Goal: Task Accomplishment & Management: Manage account settings

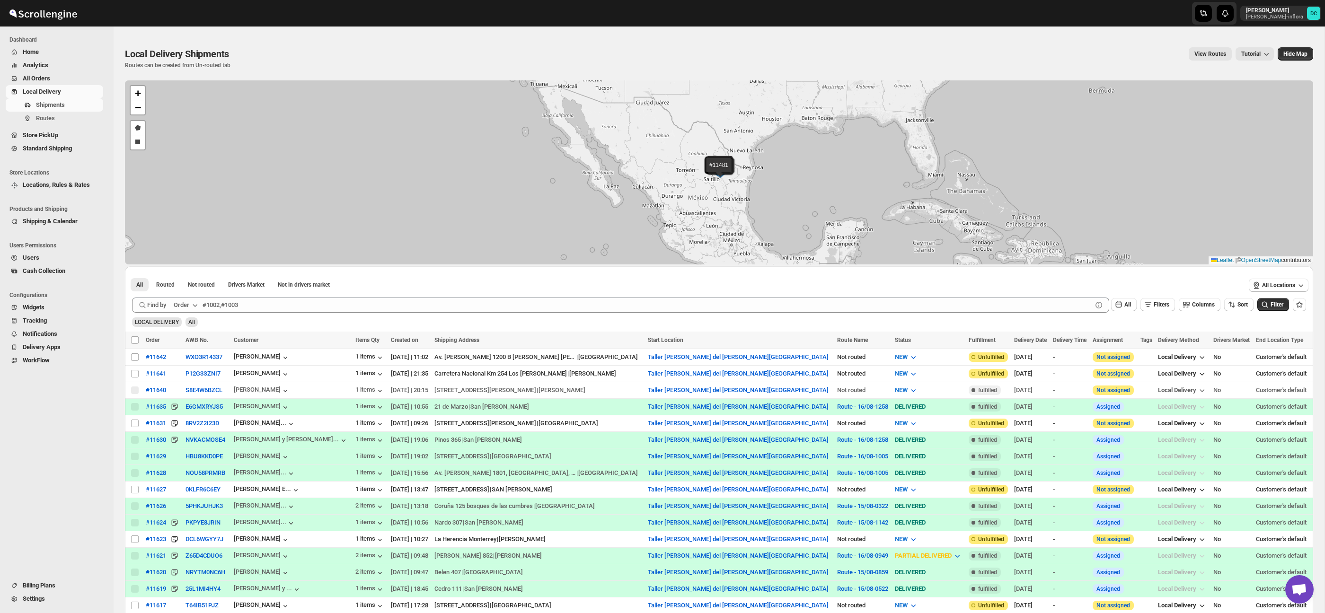
click at [63, 76] on span "All Orders" at bounding box center [62, 78] width 79 height 9
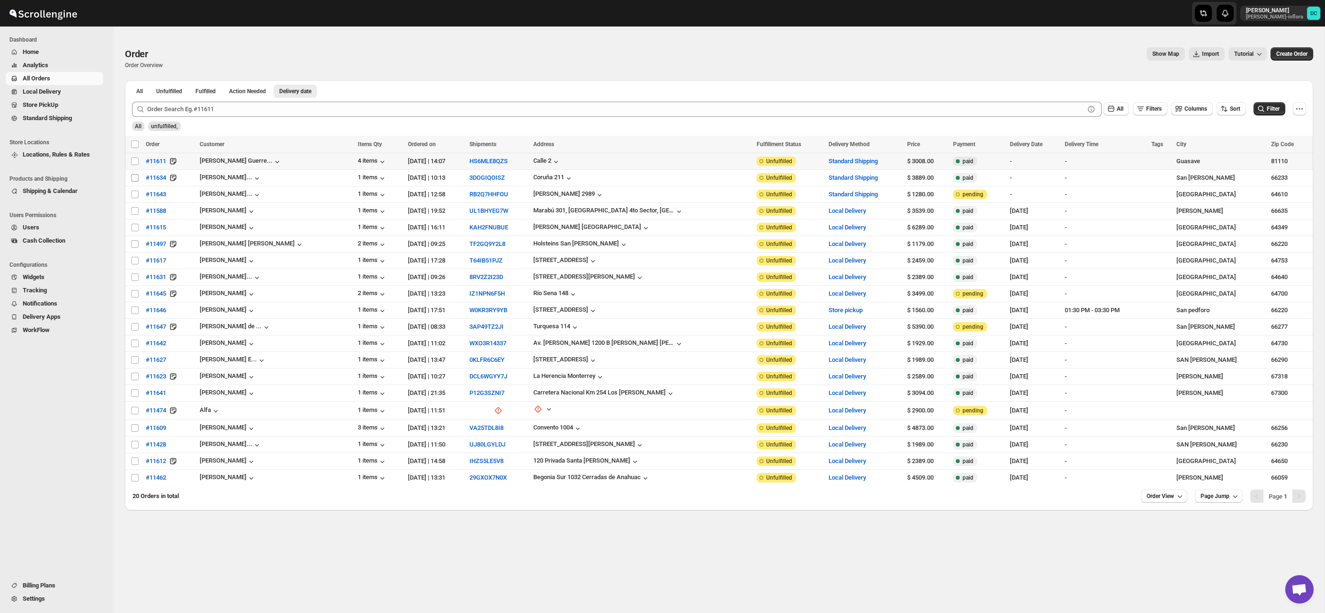
drag, startPoint x: 134, startPoint y: 162, endPoint x: 135, endPoint y: 174, distance: 11.8
click at [134, 163] on input "Select order" at bounding box center [135, 162] width 8 height 8
checkbox input "true"
click at [135, 177] on input "Select order" at bounding box center [135, 178] width 8 height 8
checkbox input "true"
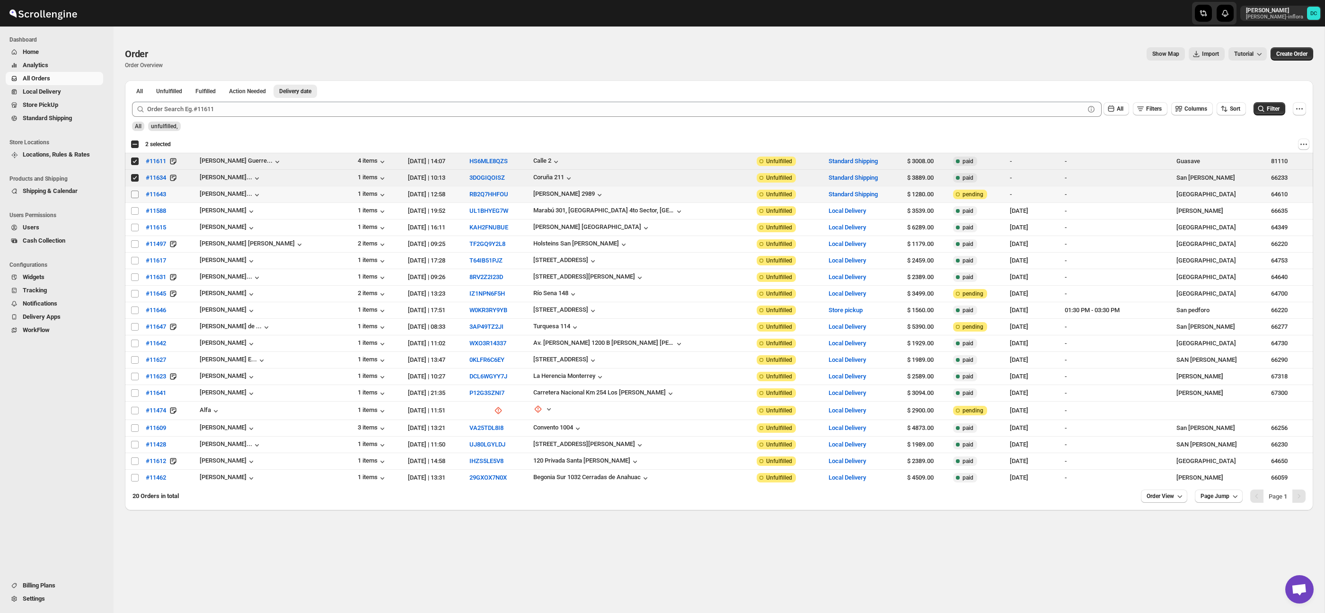
click at [134, 195] on input "Select order" at bounding box center [135, 195] width 8 height 8
checkbox input "true"
click at [135, 149] on div "Select all 20 orders 3 selected" at bounding box center [151, 144] width 40 height 11
click at [134, 148] on div "Select all 20 orders 3 selected" at bounding box center [151, 144] width 40 height 9
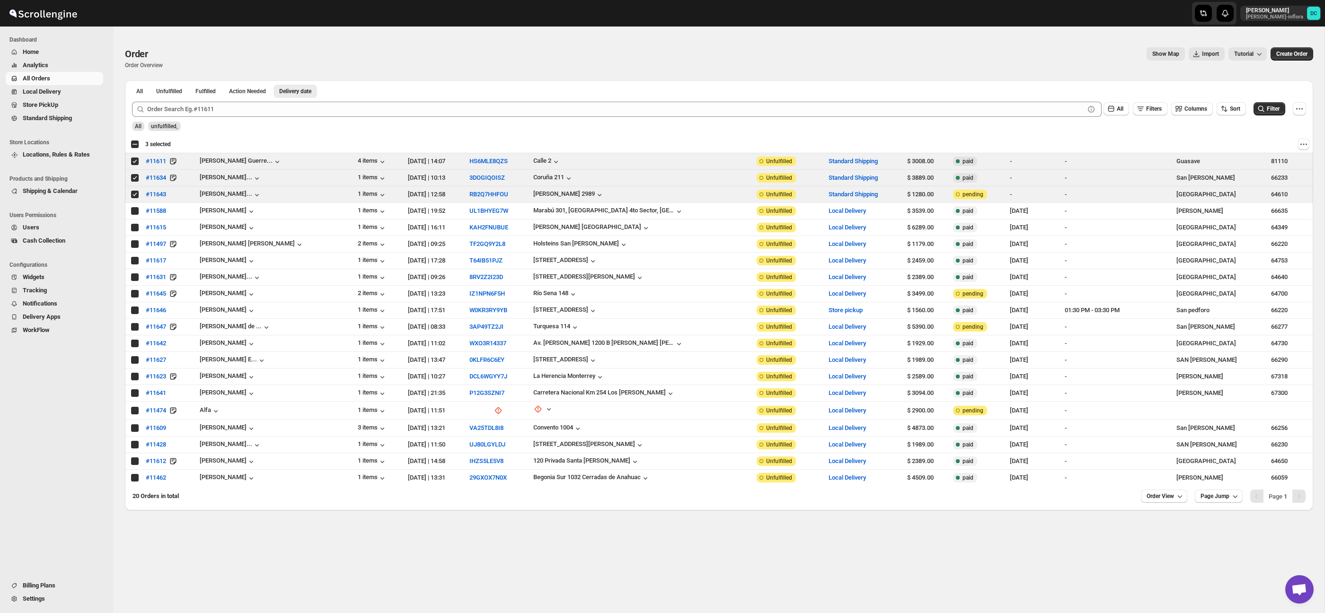
checkbox input "true"
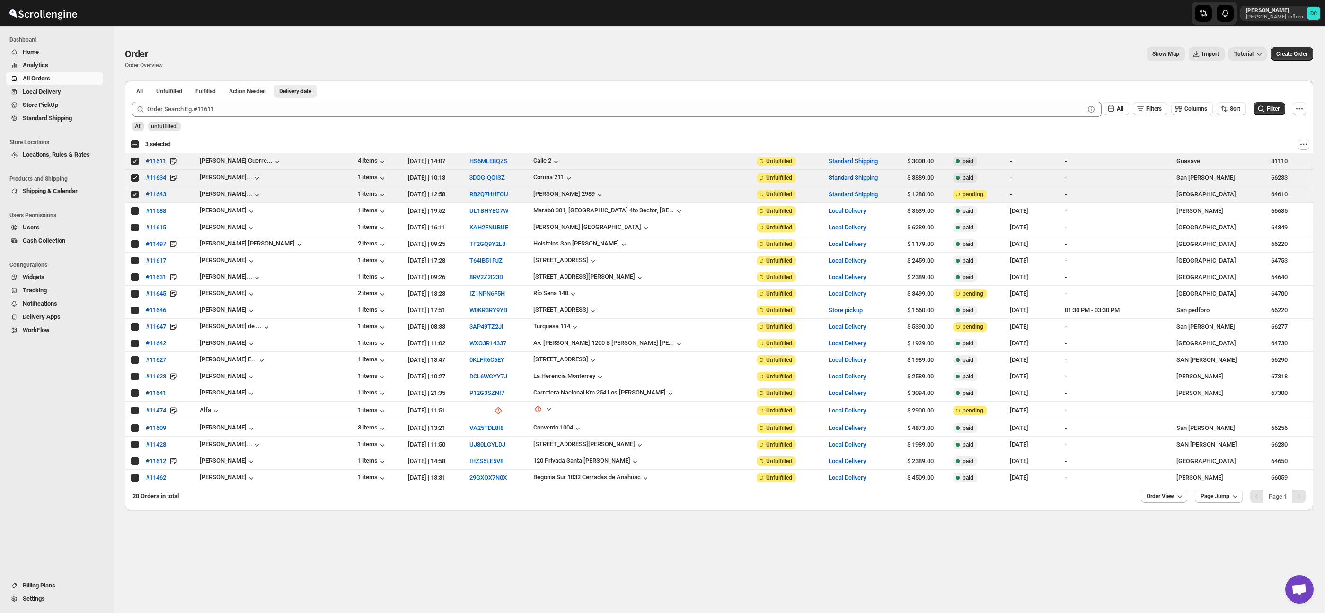
checkbox input "true"
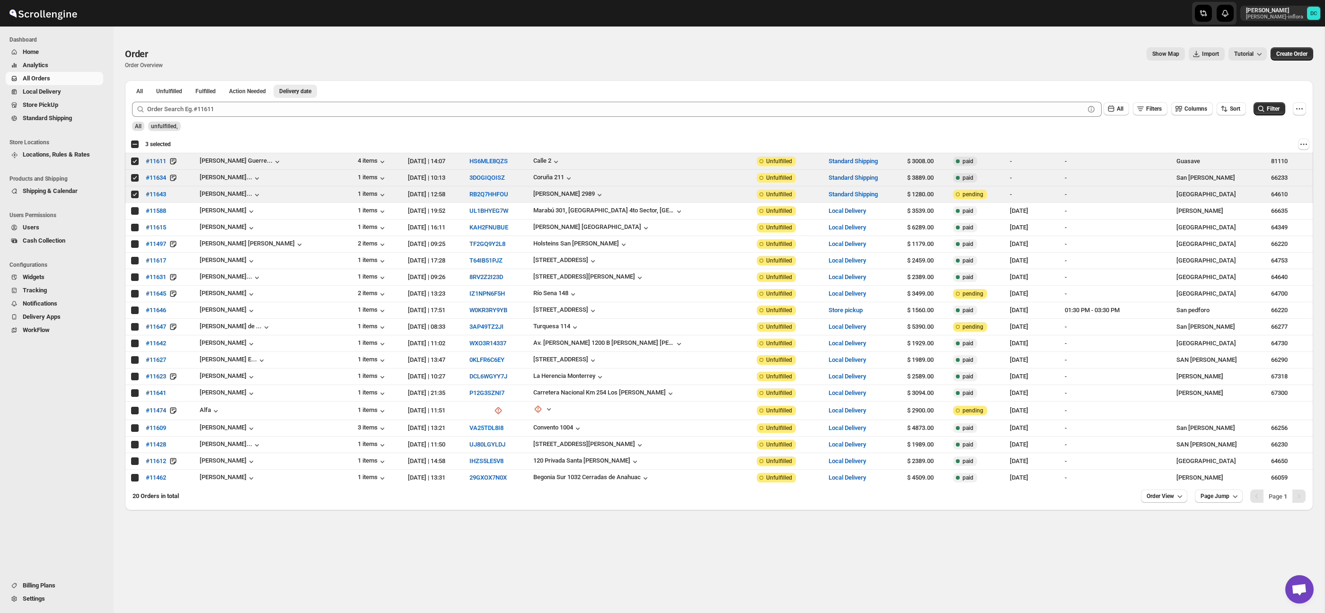
checkbox input "true"
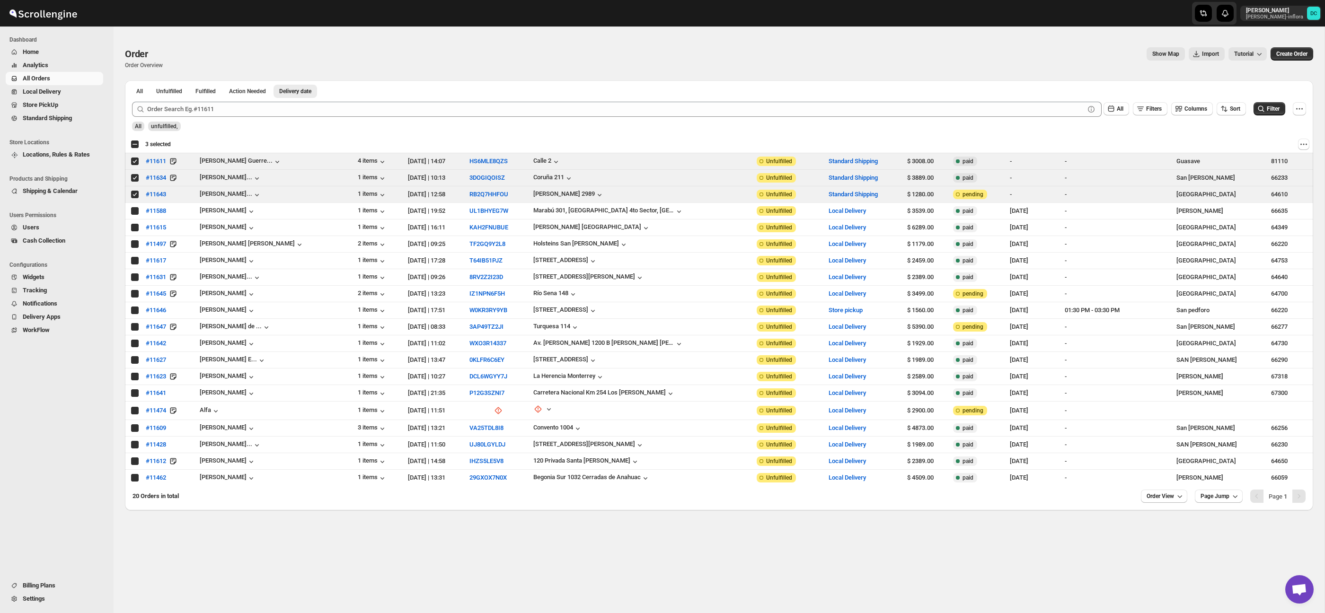
checkbox input "true"
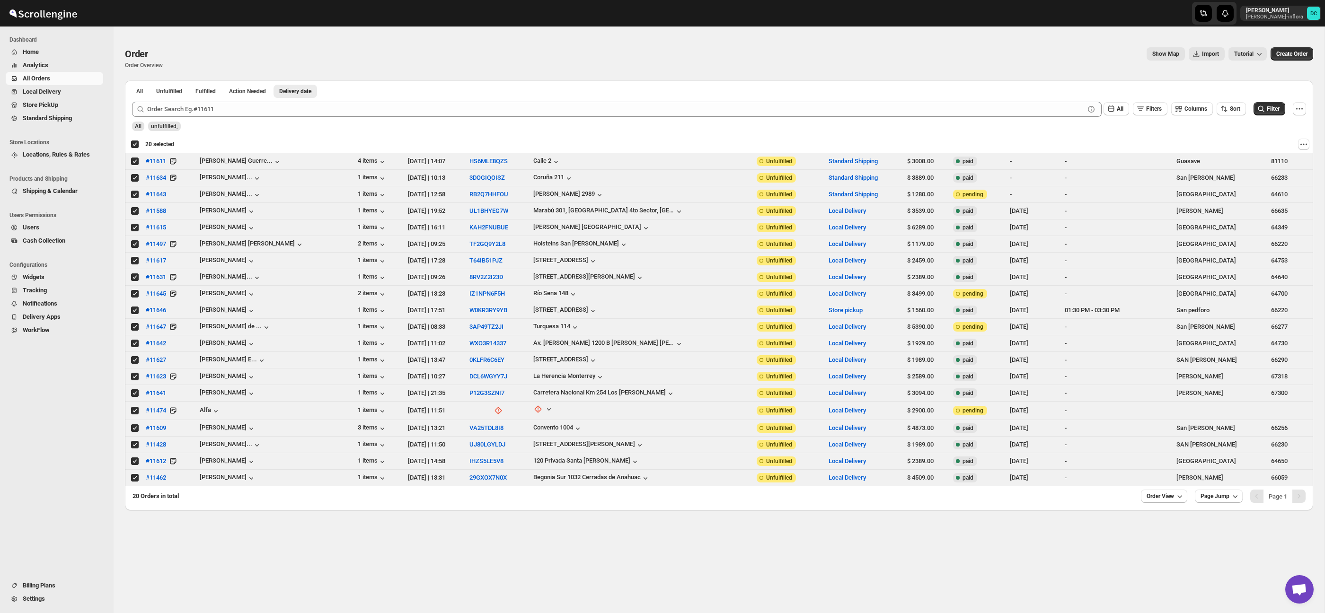
click at [135, 145] on div "Deselect all 20 orders 20 selected" at bounding box center [153, 144] width 44 height 9
checkbox input "false"
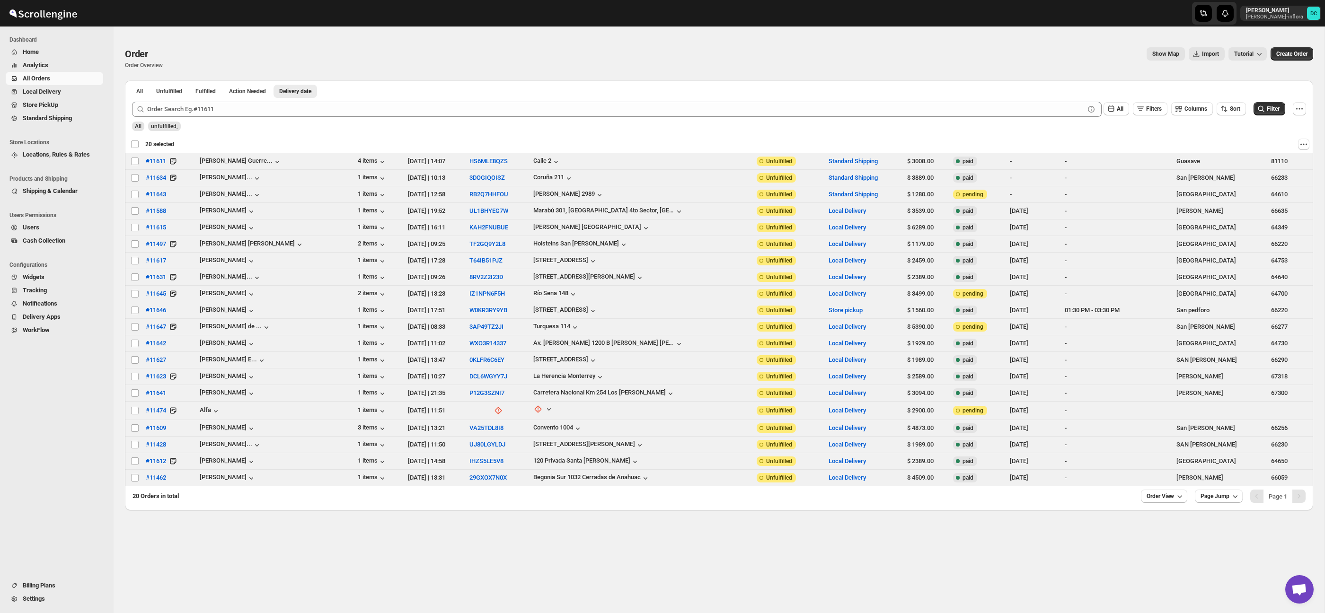
checkbox input "false"
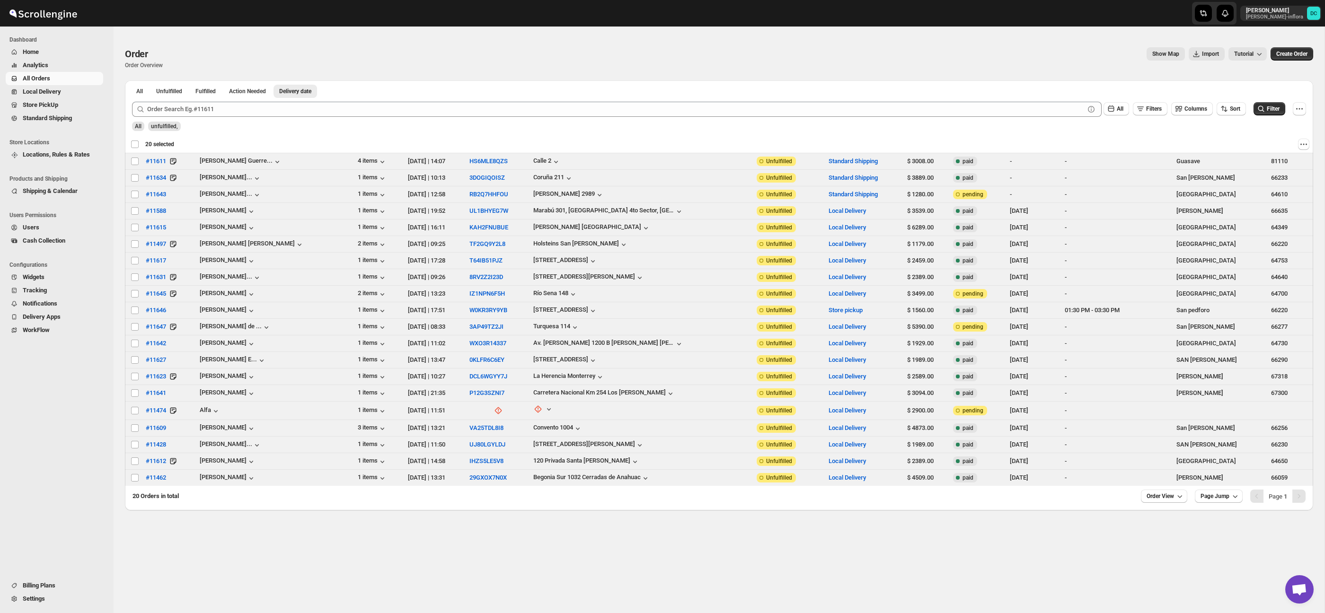
checkbox input "false"
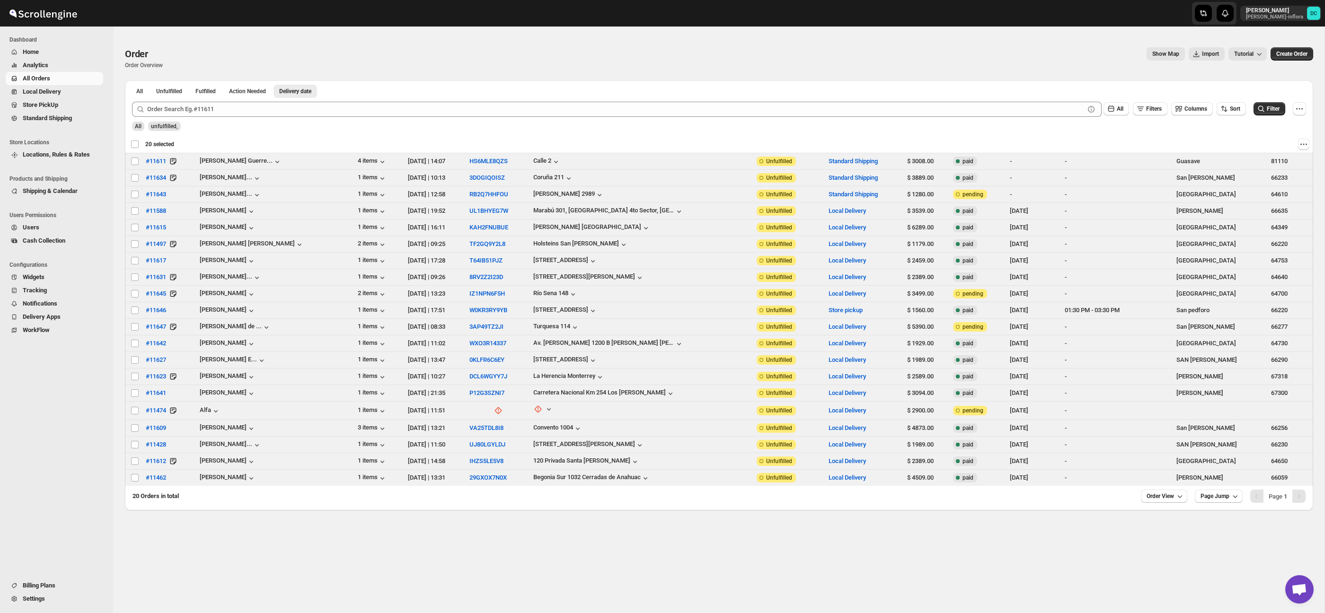
checkbox input "false"
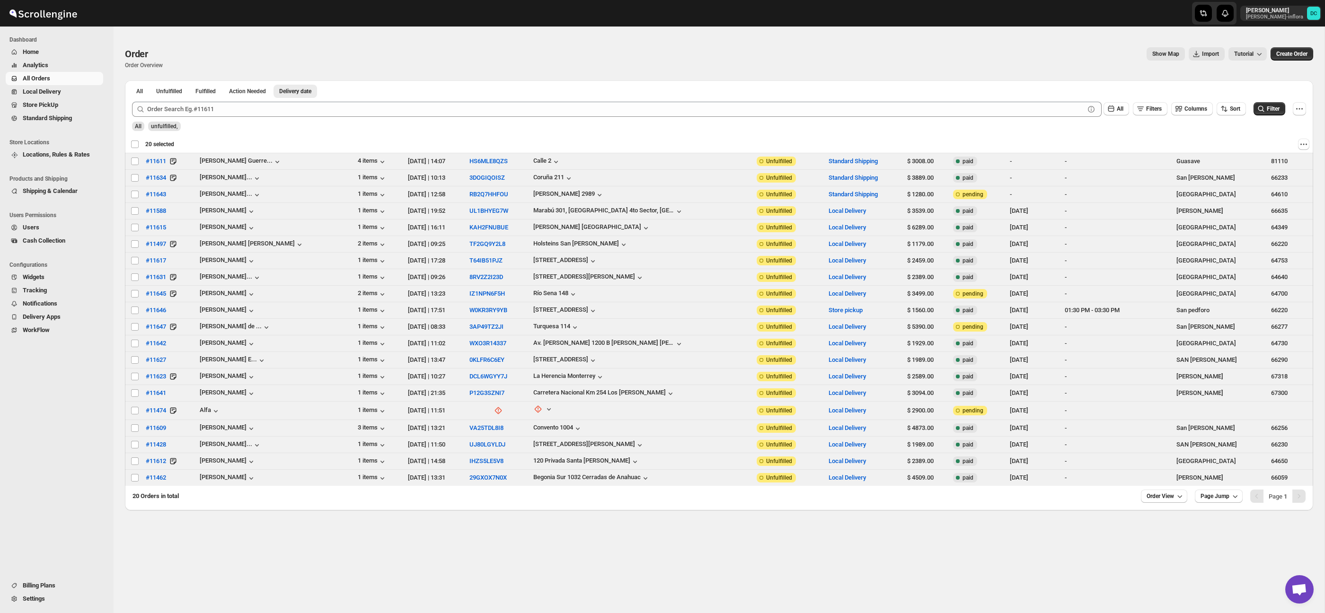
checkbox input "false"
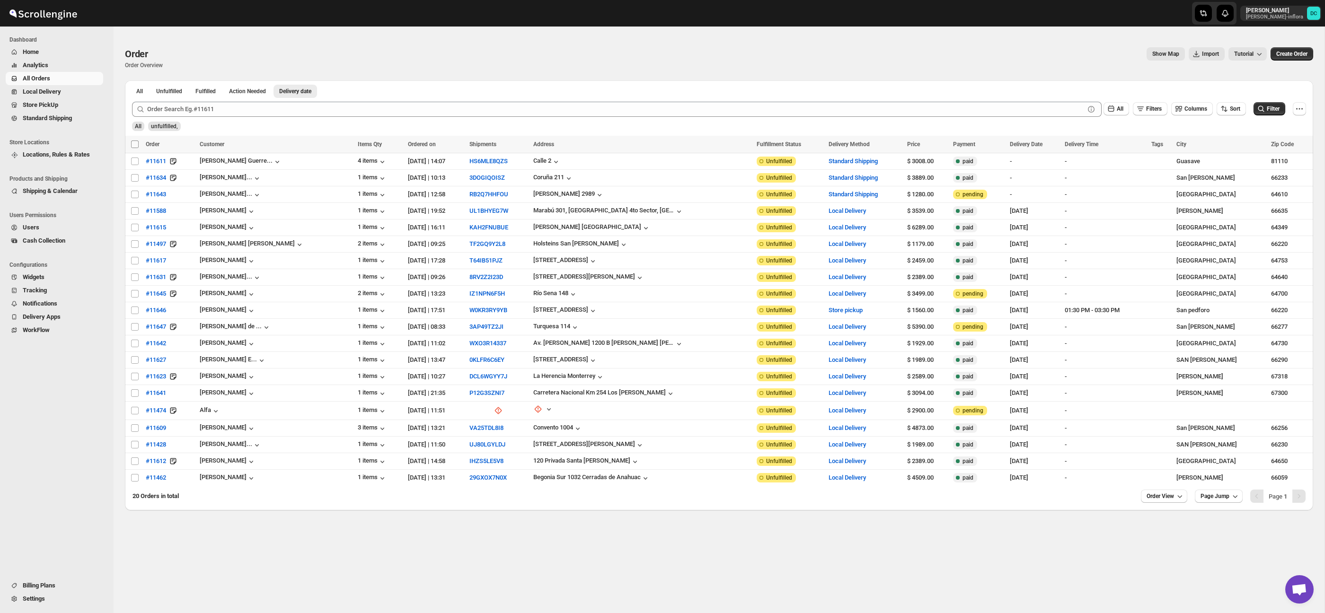
click at [134, 145] on input "Select all orders" at bounding box center [135, 145] width 8 height 8
checkbox input "true"
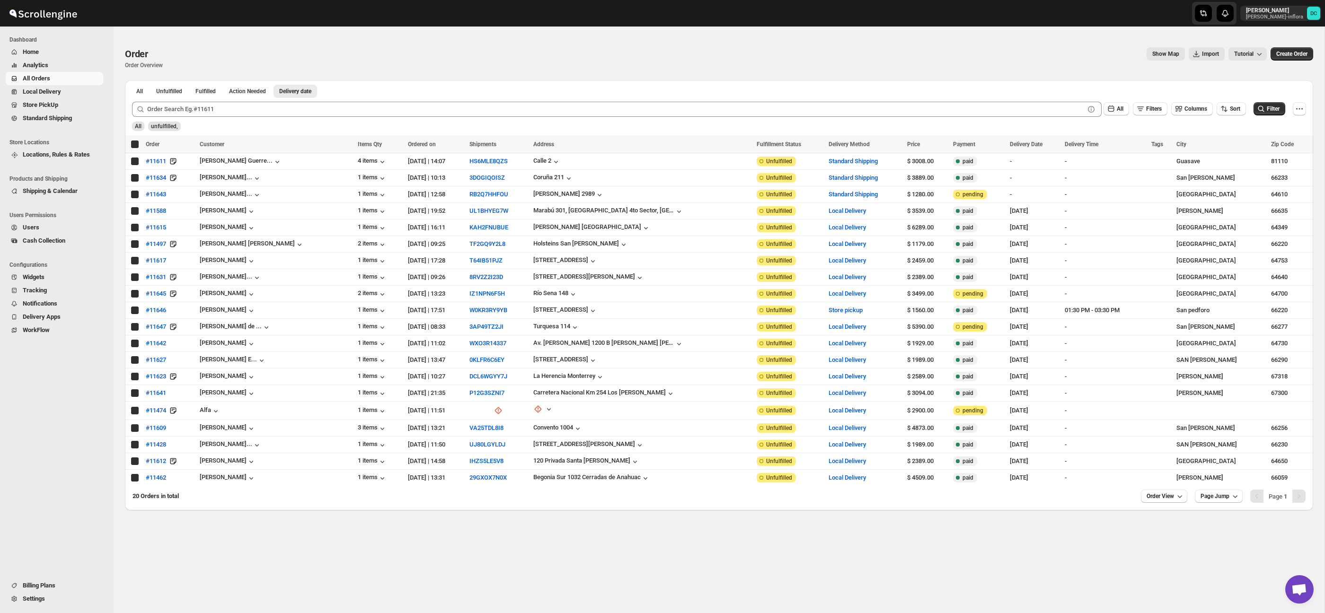
checkbox input "true"
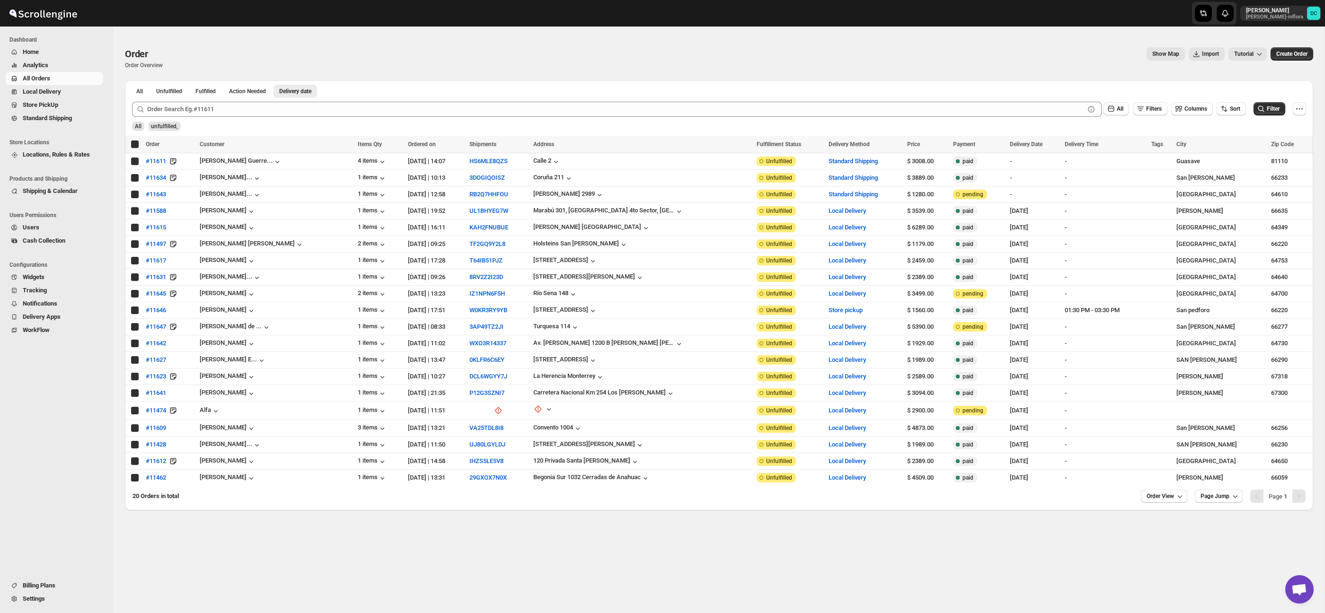
checkbox input "true"
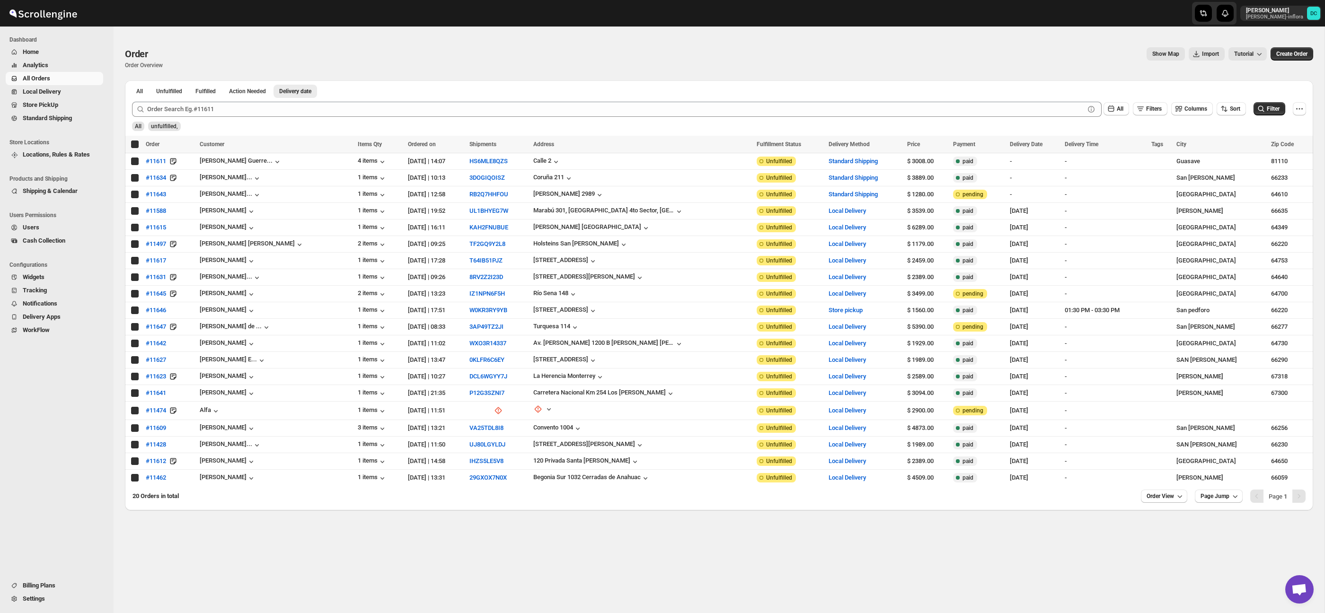
checkbox input "true"
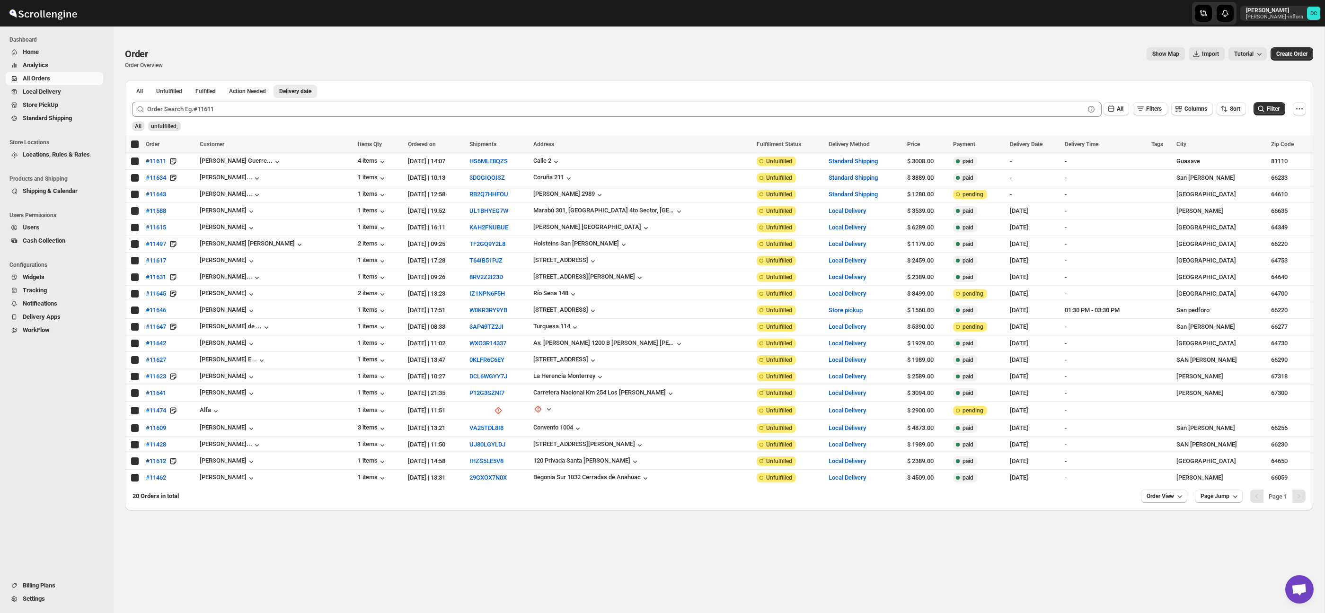
checkbox input "true"
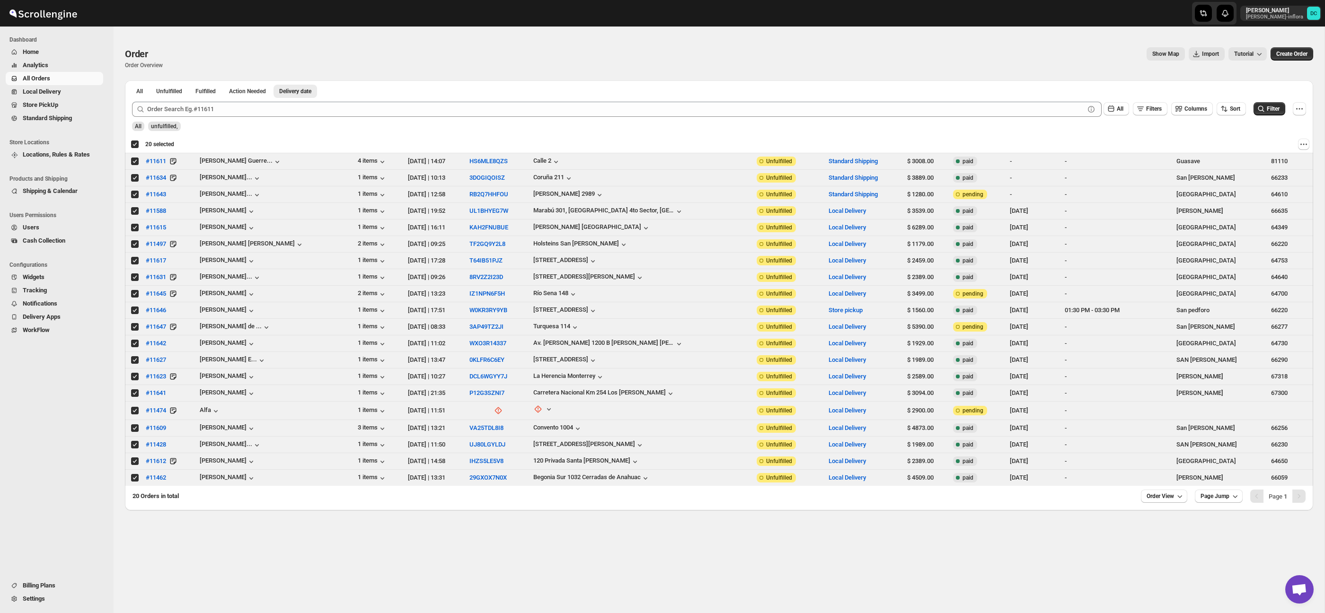
click at [135, 143] on div "Deselect all 20 orders 20 selected" at bounding box center [153, 144] width 44 height 9
checkbox input "false"
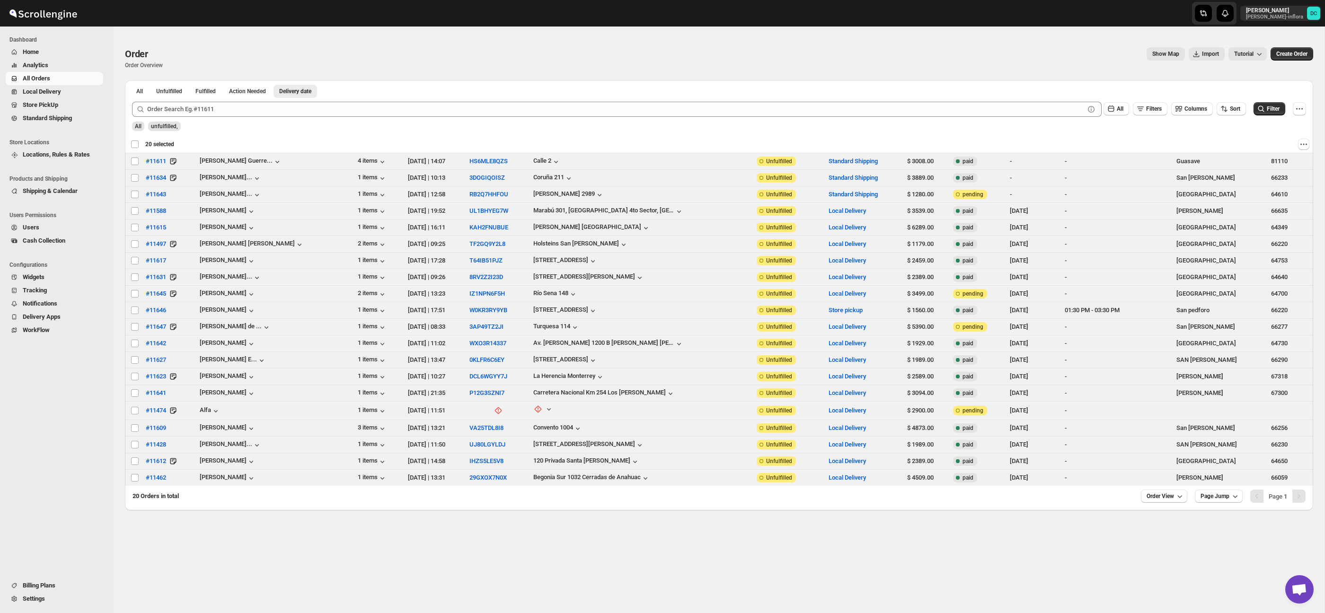
checkbox input "false"
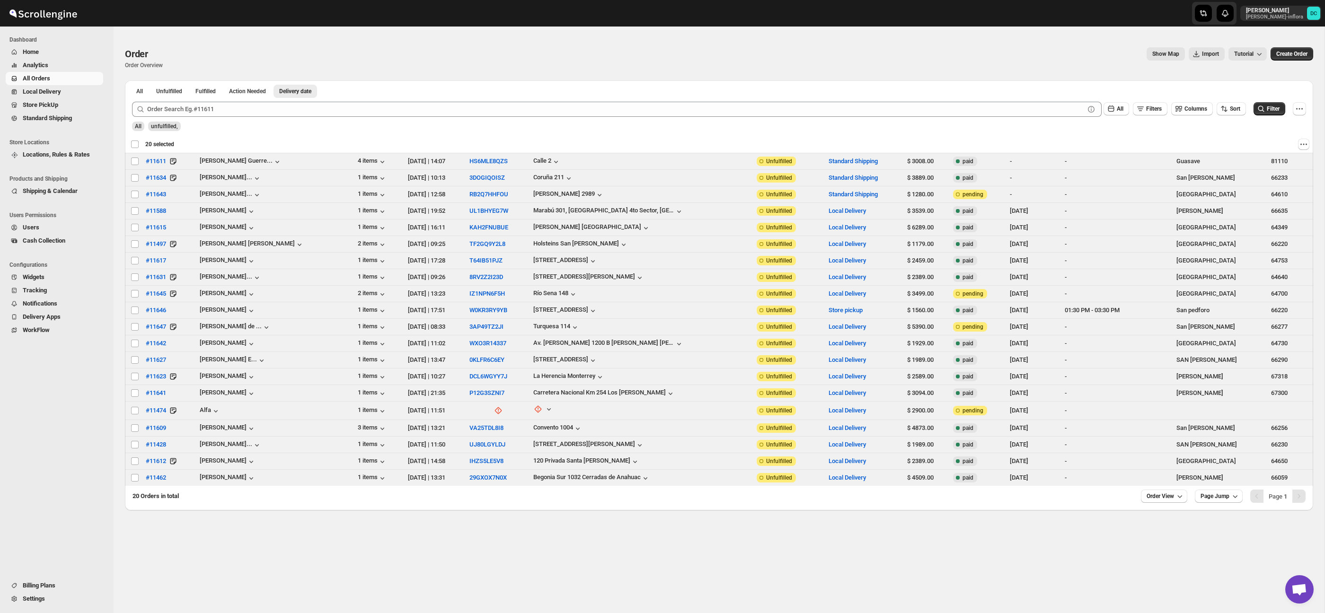
checkbox input "false"
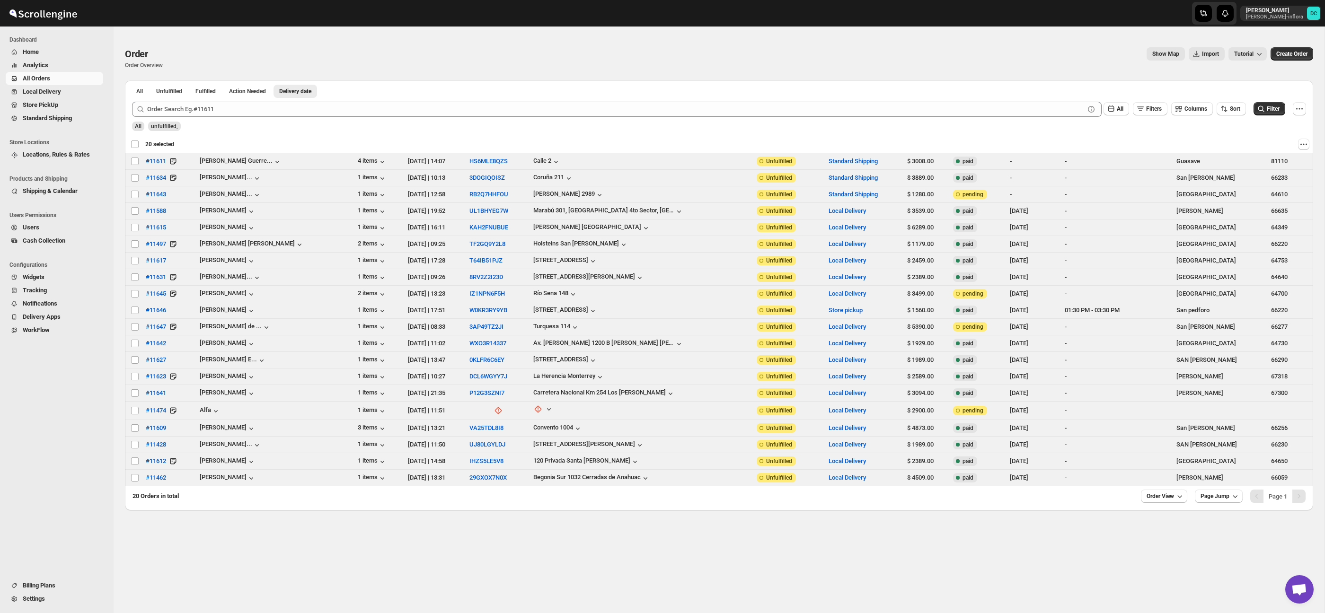
checkbox input "false"
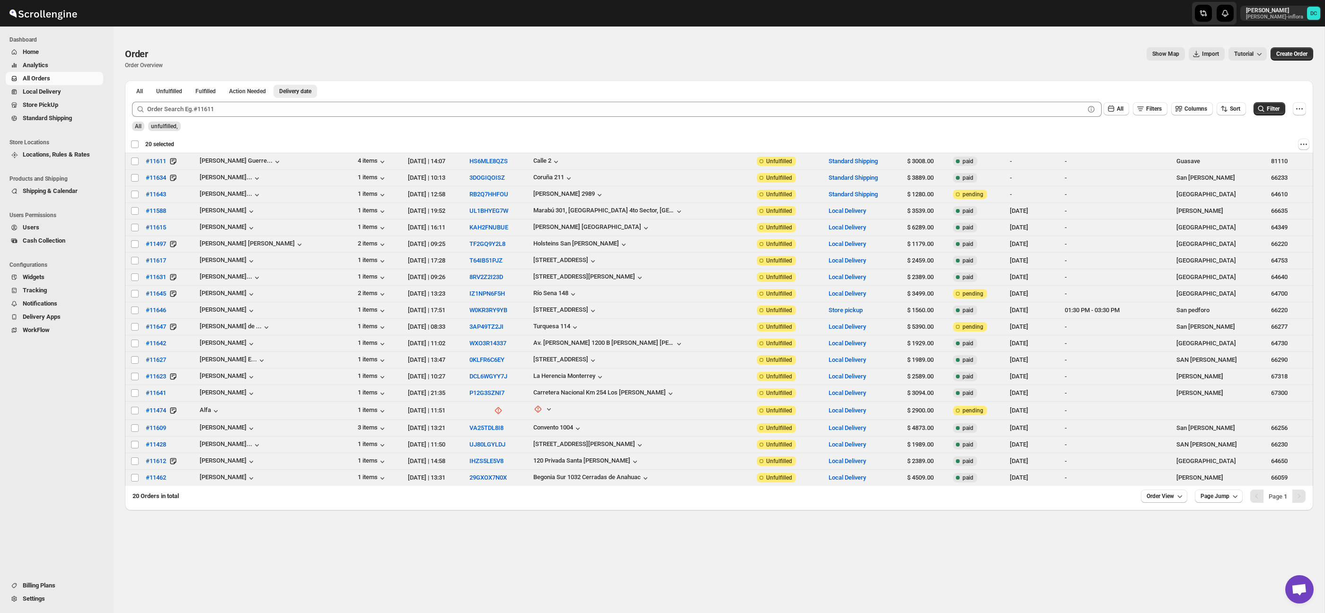
checkbox input "false"
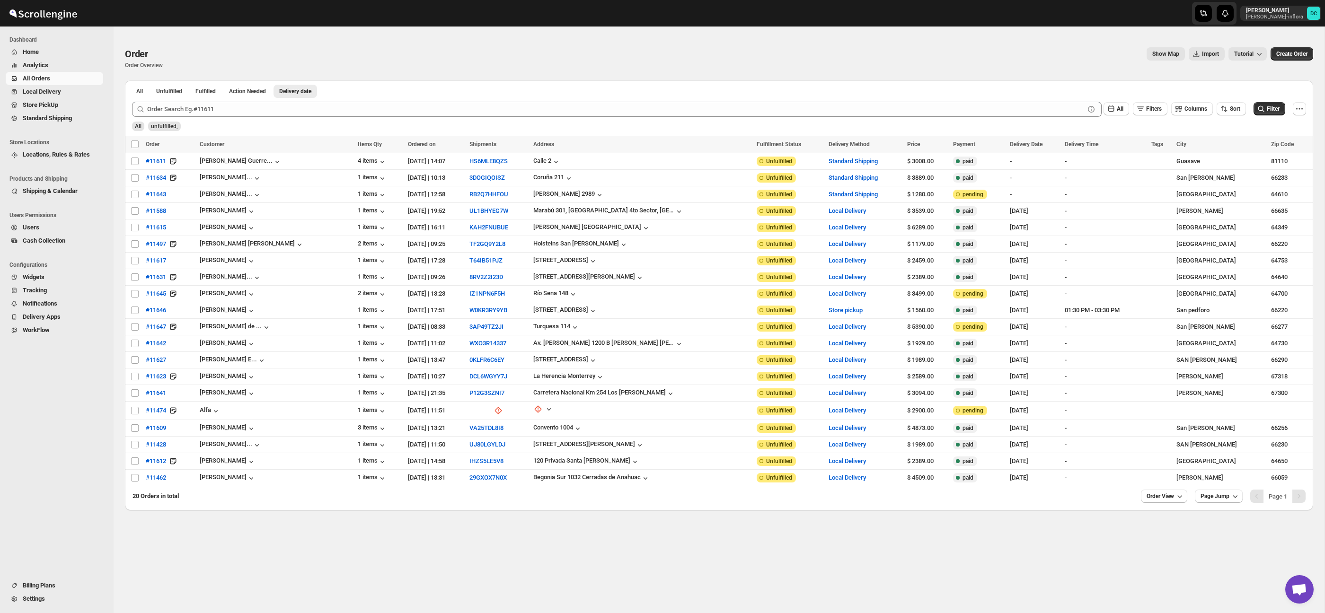
click at [135, 143] on input "Select all orders" at bounding box center [135, 145] width 8 height 8
checkbox input "true"
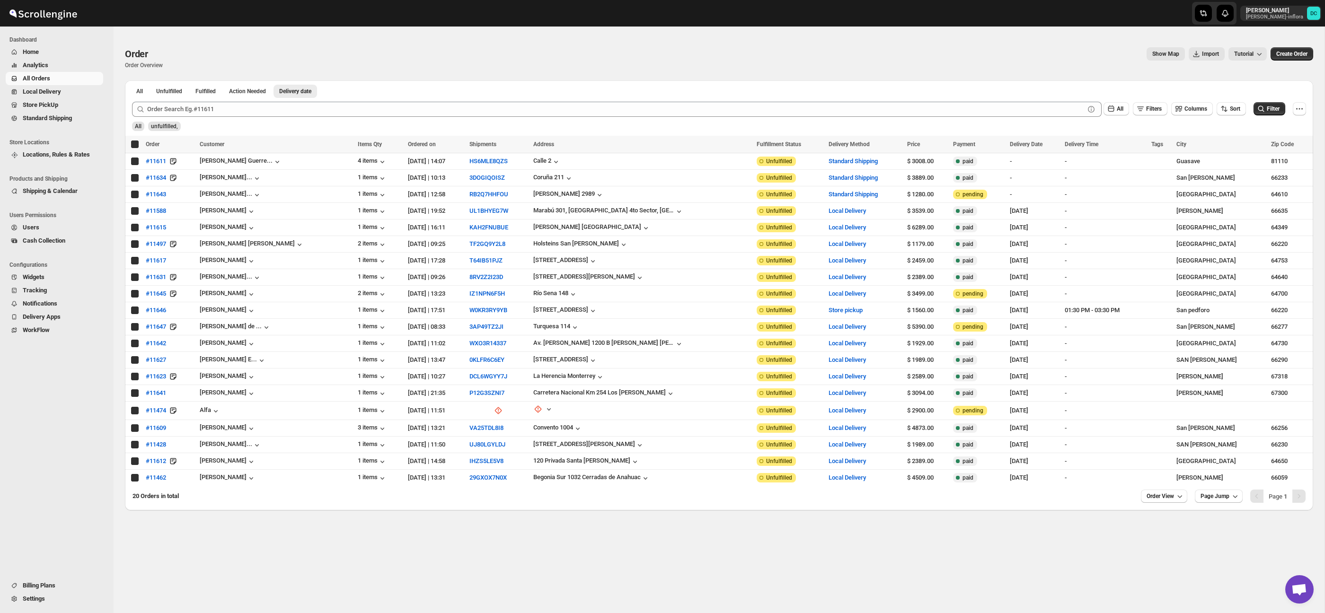
checkbox input "true"
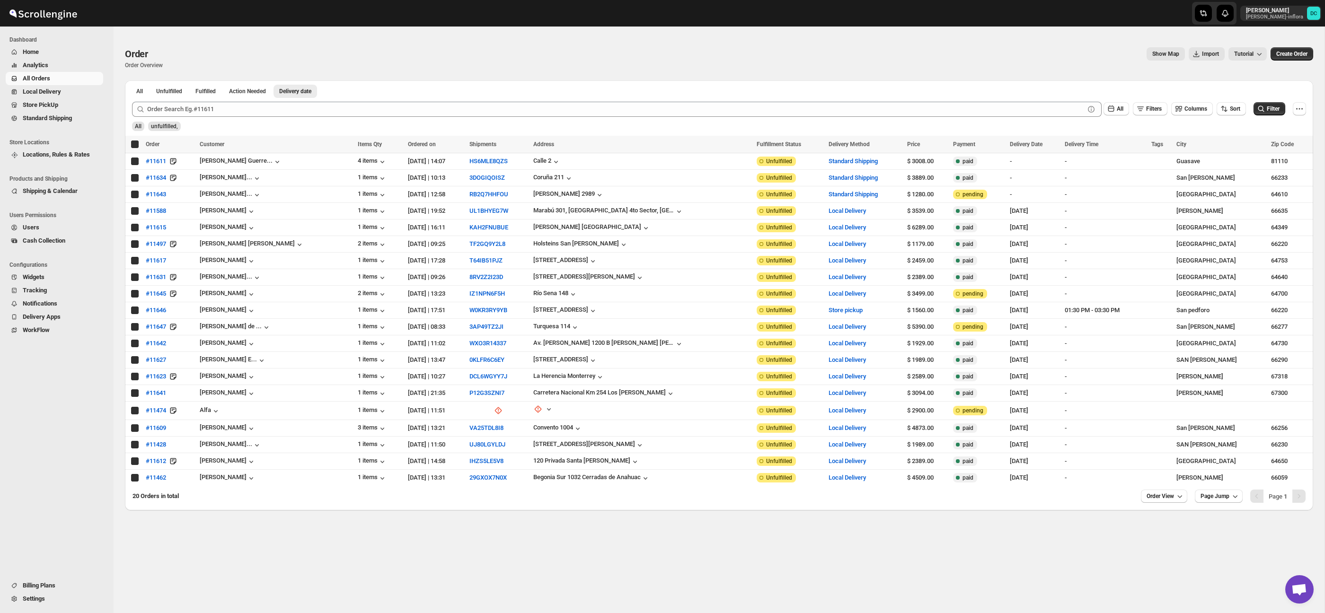
checkbox input "true"
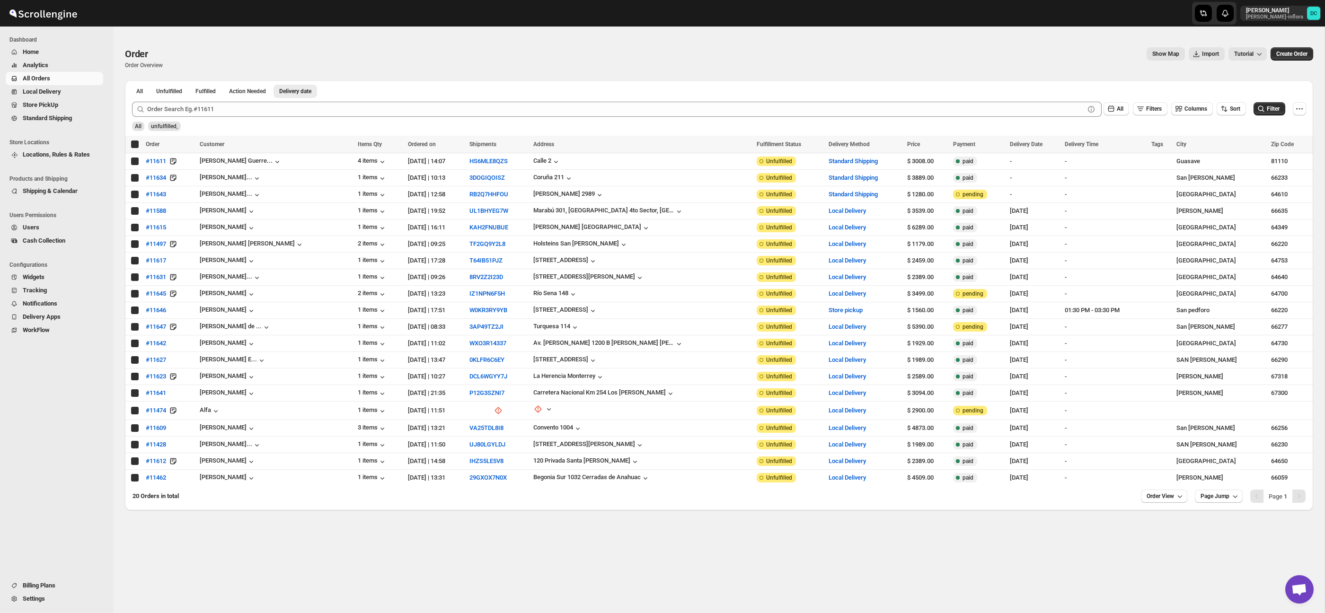
checkbox input "true"
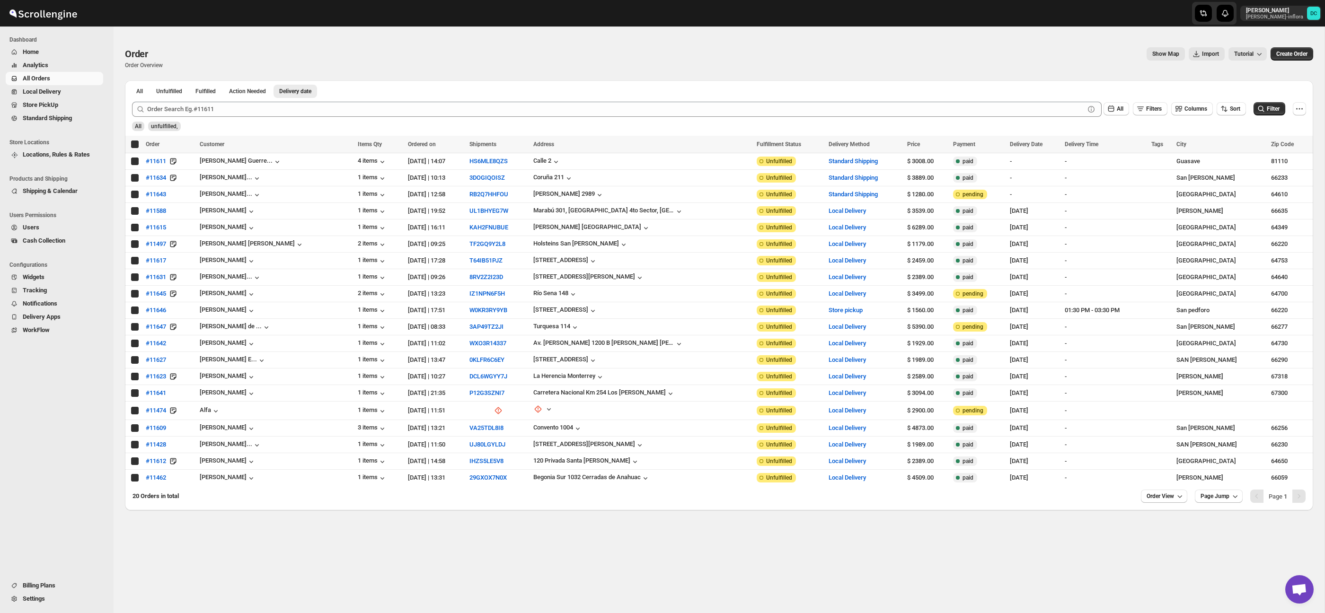
checkbox input "true"
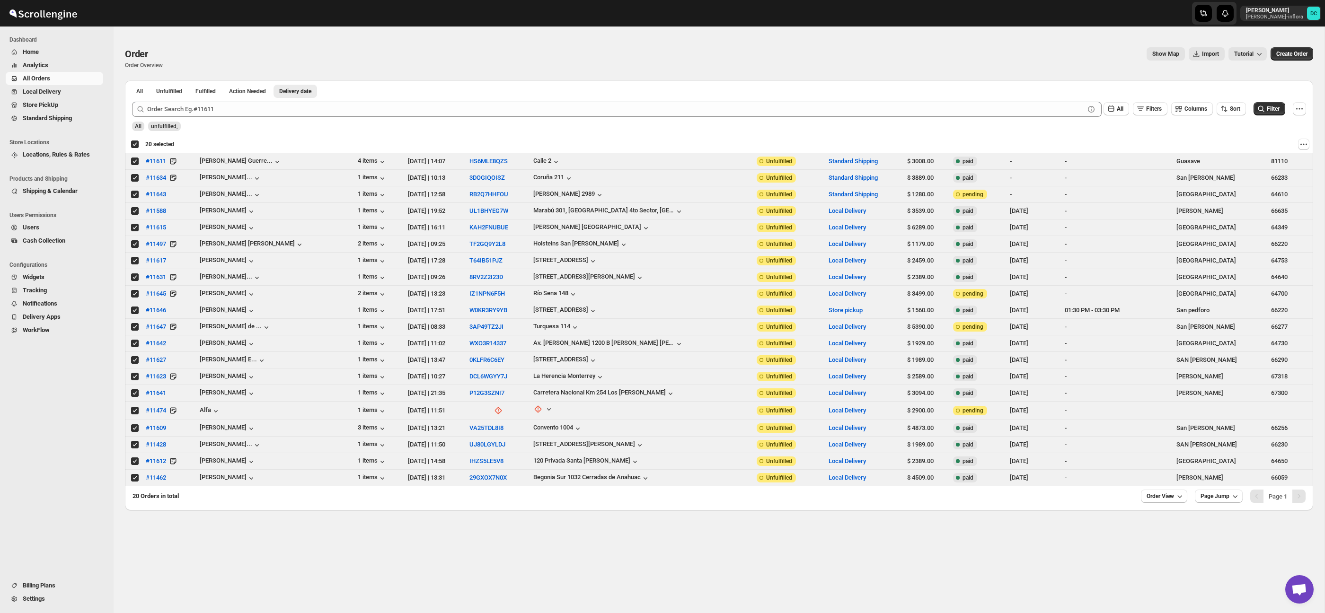
click at [133, 143] on div "Deselect all 20 orders 20 selected" at bounding box center [153, 144] width 44 height 9
checkbox input "false"
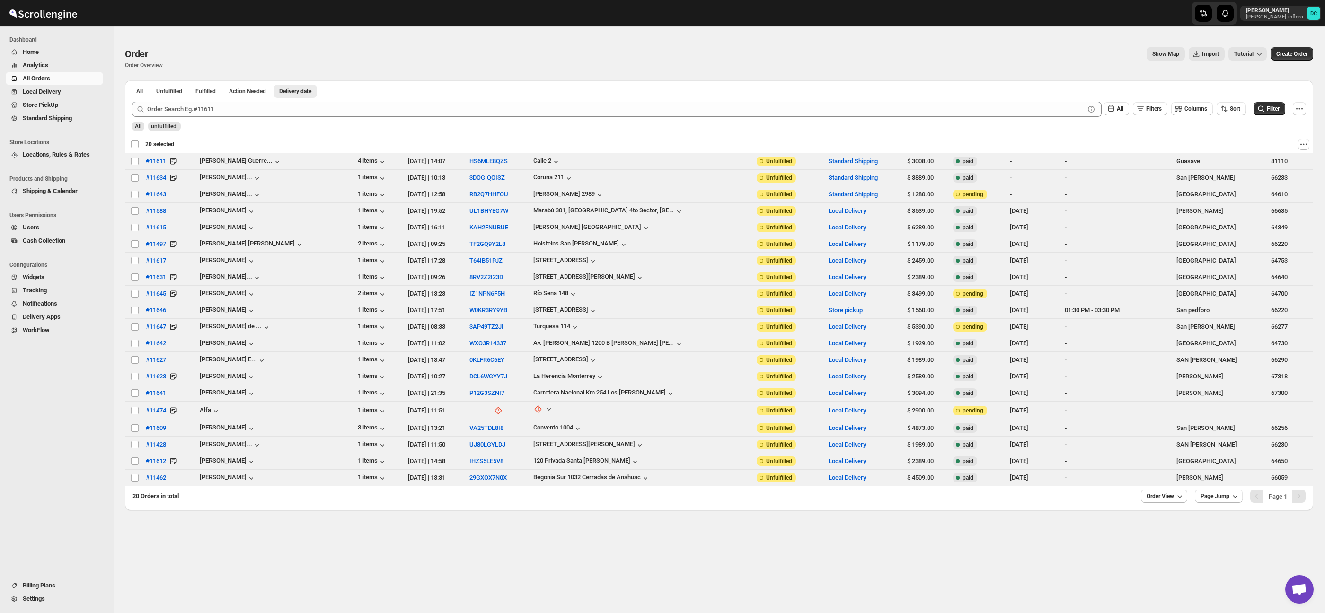
checkbox input "false"
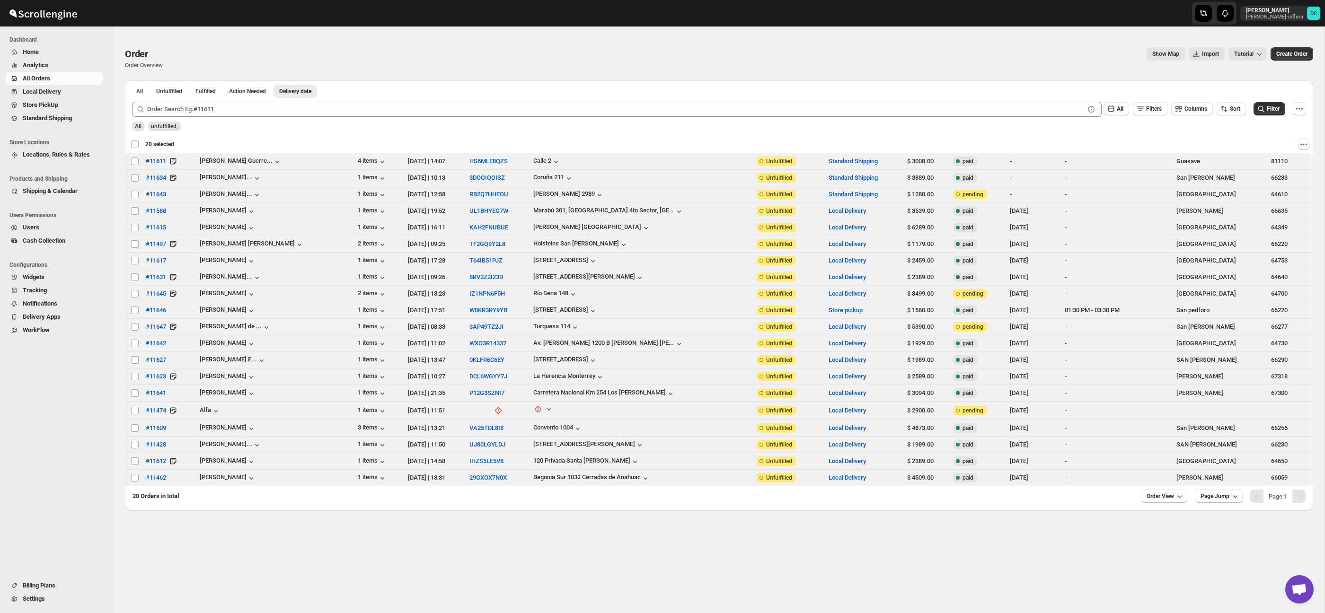
checkbox input "false"
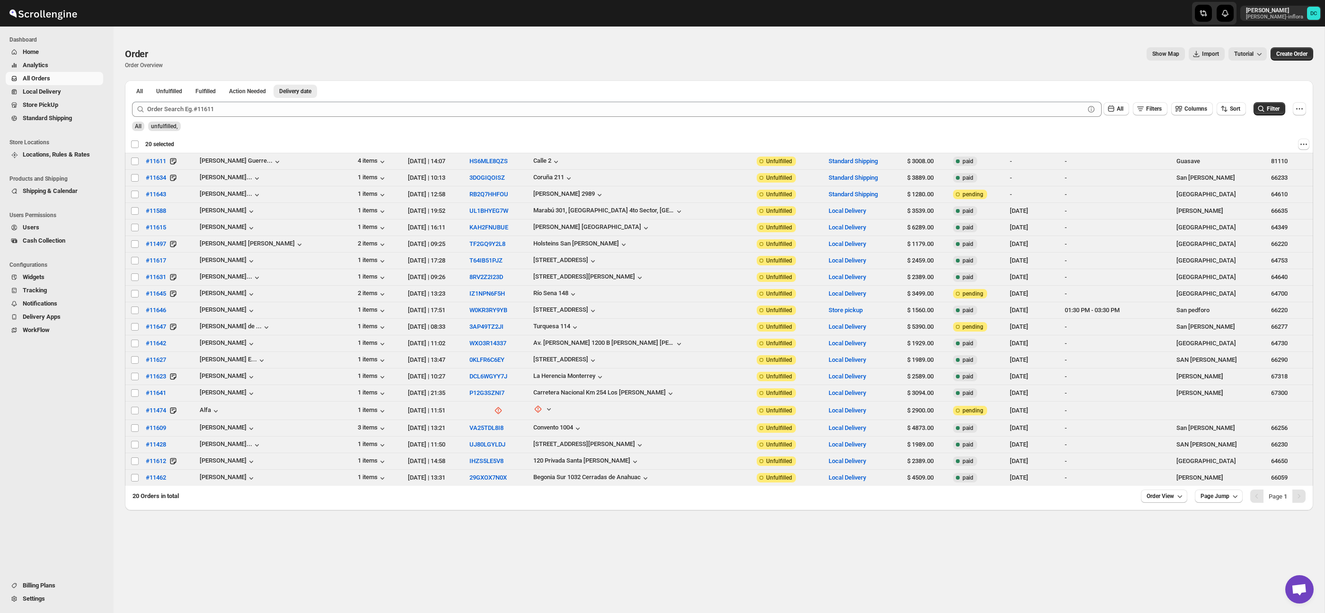
checkbox input "false"
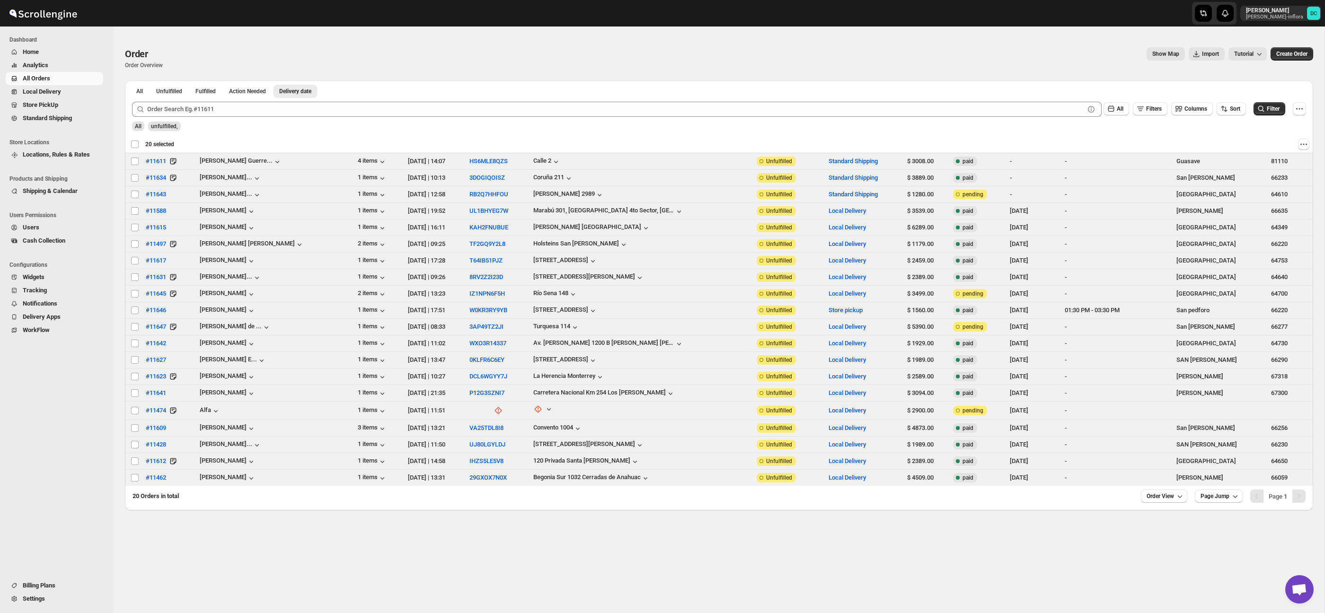
checkbox input "false"
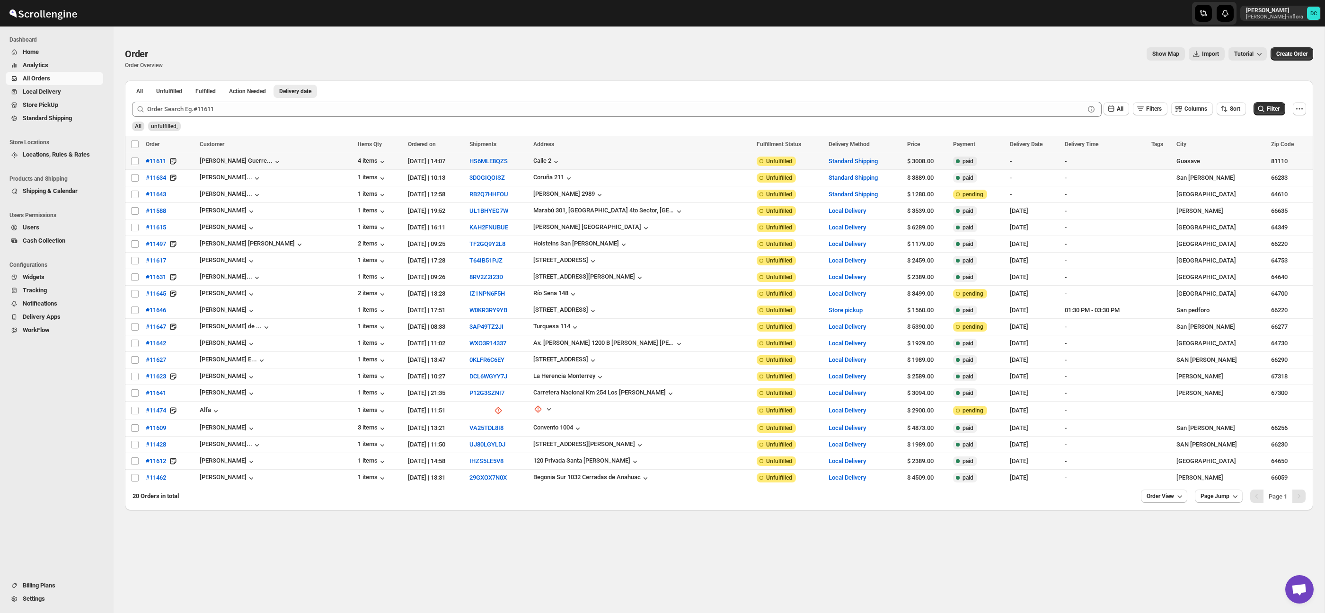
click at [358, 162] on div "4 items" at bounding box center [380, 161] width 44 height 10
click at [135, 213] on input "Select order" at bounding box center [135, 211] width 8 height 8
checkbox input "true"
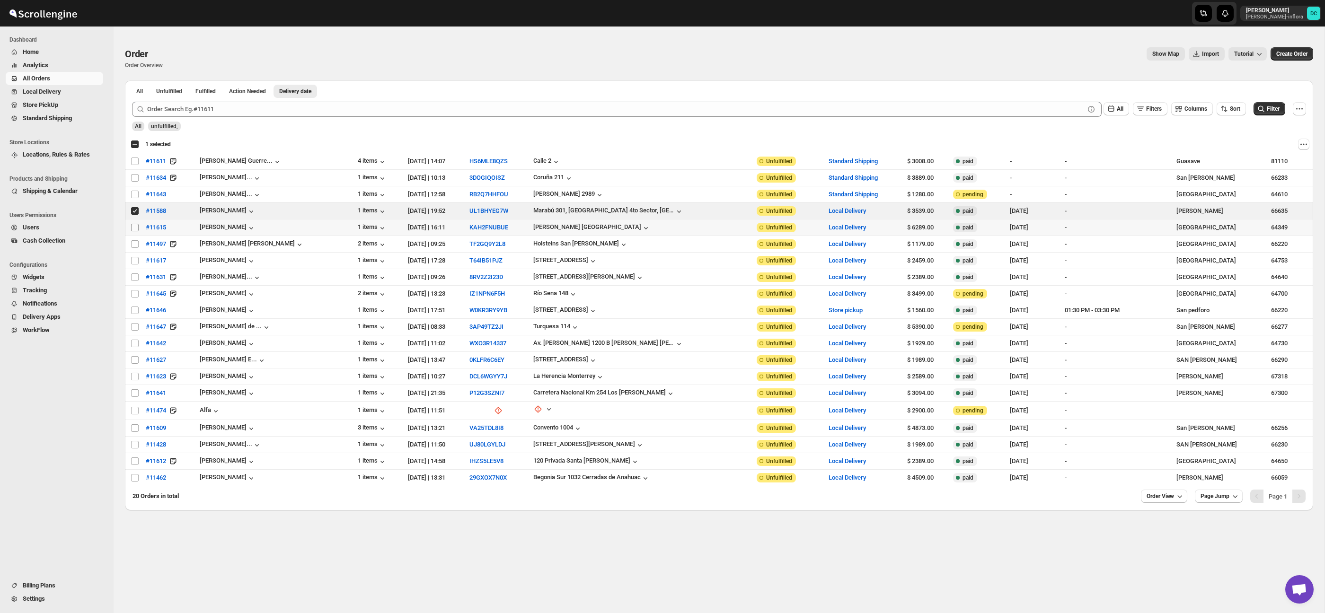
click at [136, 227] on input "Select order" at bounding box center [135, 228] width 8 height 8
checkbox input "true"
drag, startPoint x: 136, startPoint y: 211, endPoint x: 136, endPoint y: 219, distance: 7.6
click at [136, 212] on input "Select order" at bounding box center [135, 211] width 8 height 8
checkbox input "false"
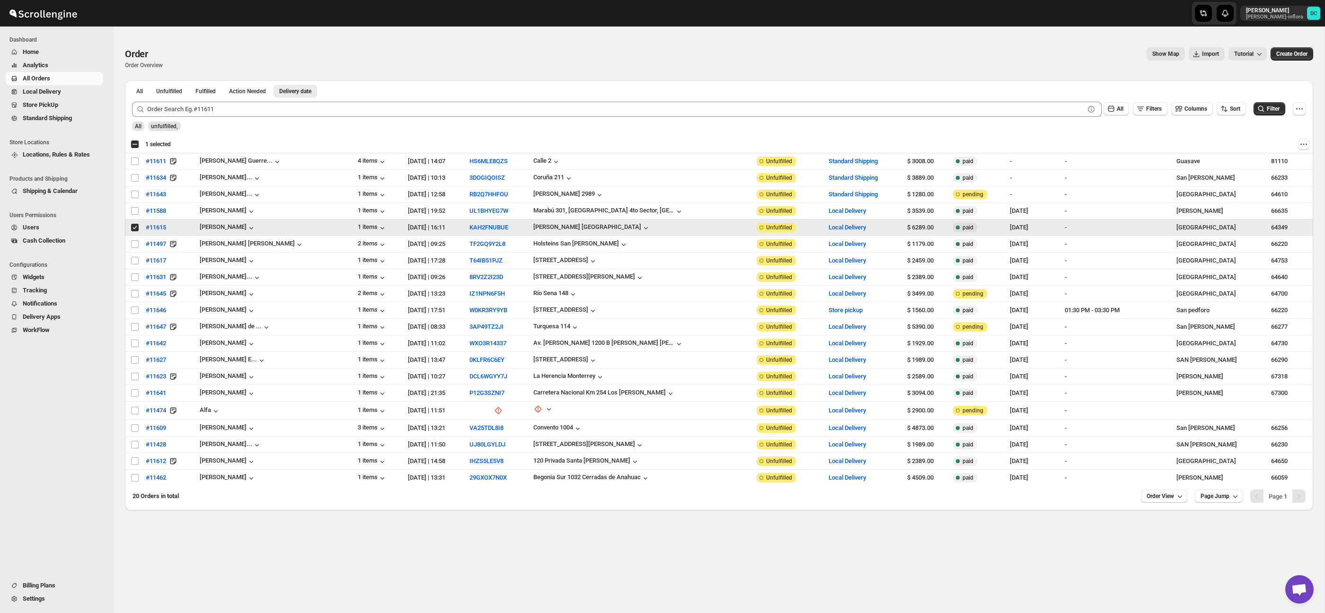
drag, startPoint x: 136, startPoint y: 227, endPoint x: 136, endPoint y: 236, distance: 9.0
click at [135, 227] on input "Select order" at bounding box center [135, 228] width 8 height 8
checkbox input "false"
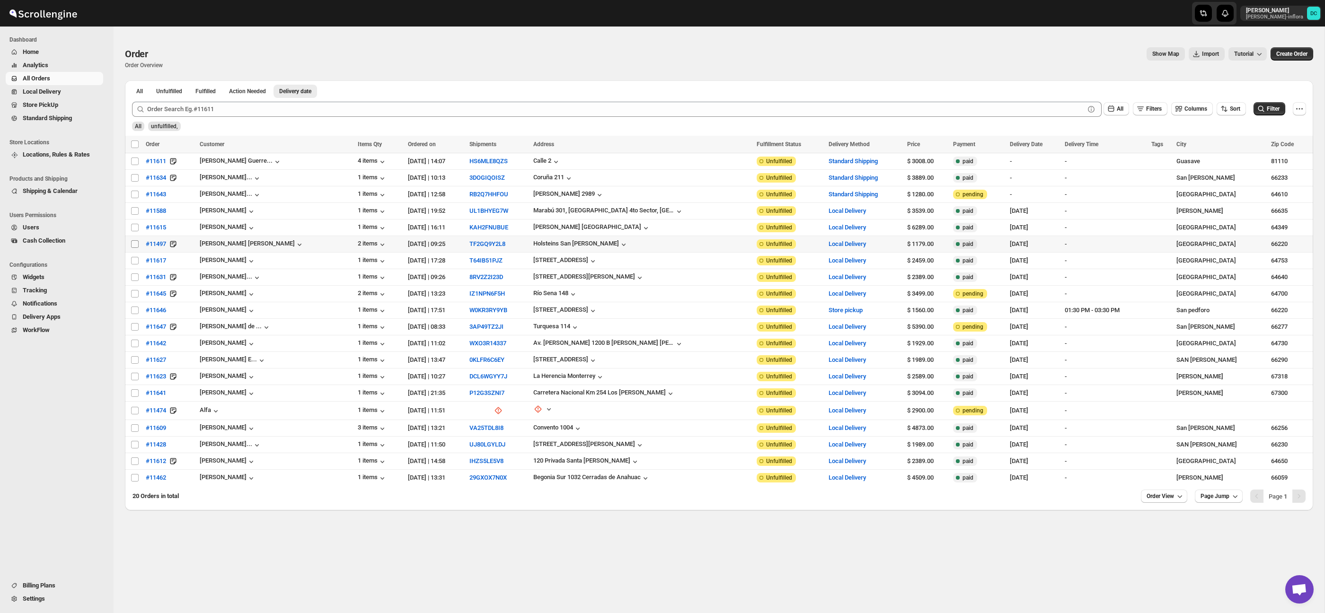
click at [134, 245] on input "Select order" at bounding box center [135, 244] width 8 height 8
checkbox input "true"
click at [133, 263] on input "Select order" at bounding box center [135, 261] width 8 height 8
checkbox input "true"
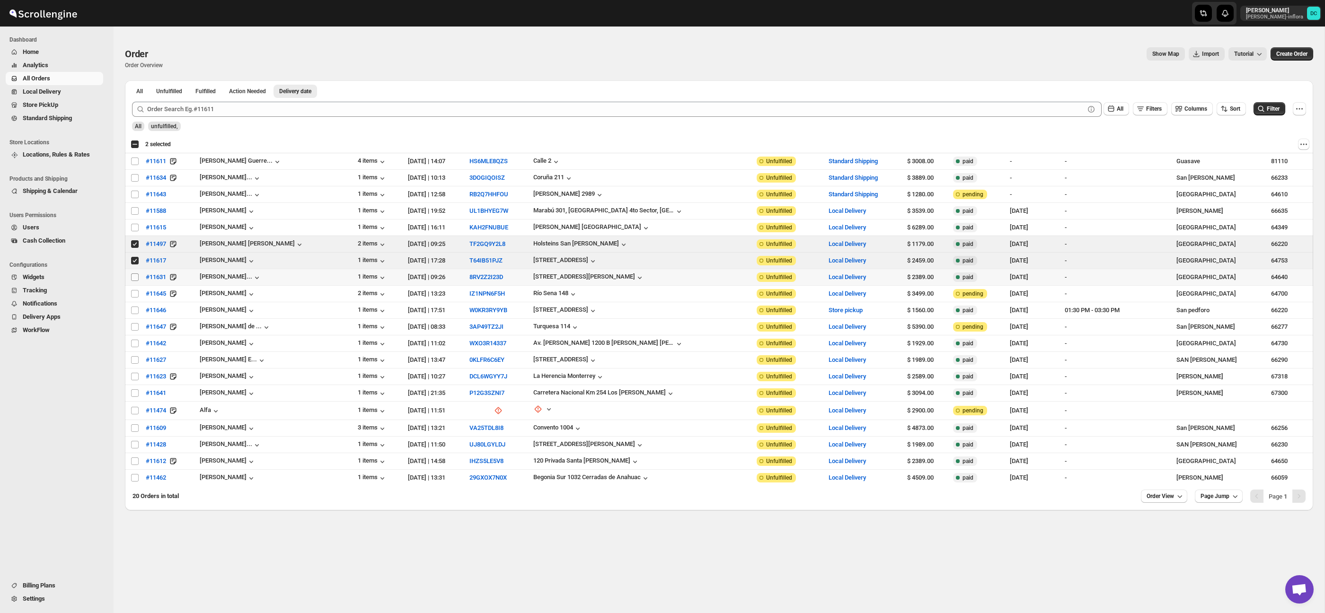
click at [136, 278] on input "Select order" at bounding box center [135, 278] width 8 height 8
checkbox input "true"
click at [136, 295] on input "Select order" at bounding box center [135, 294] width 8 height 8
checkbox input "true"
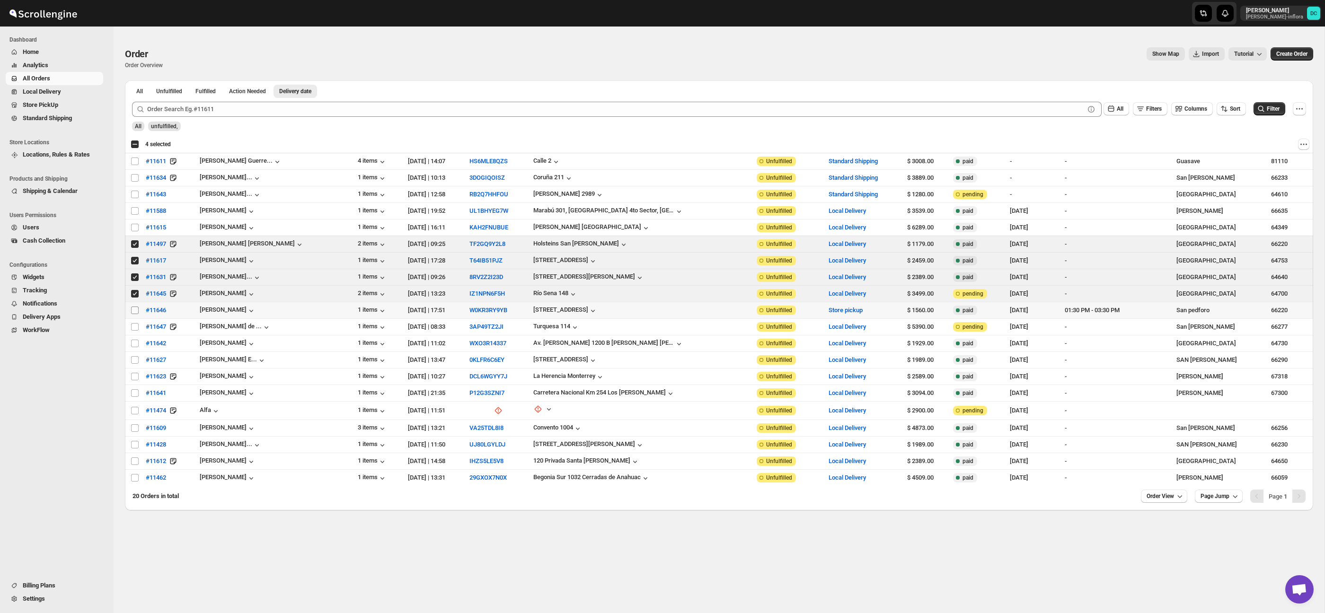
click at [135, 309] on input "Select order" at bounding box center [135, 311] width 8 height 8
checkbox input "true"
click at [134, 326] on input "Select order" at bounding box center [135, 327] width 8 height 8
checkbox input "true"
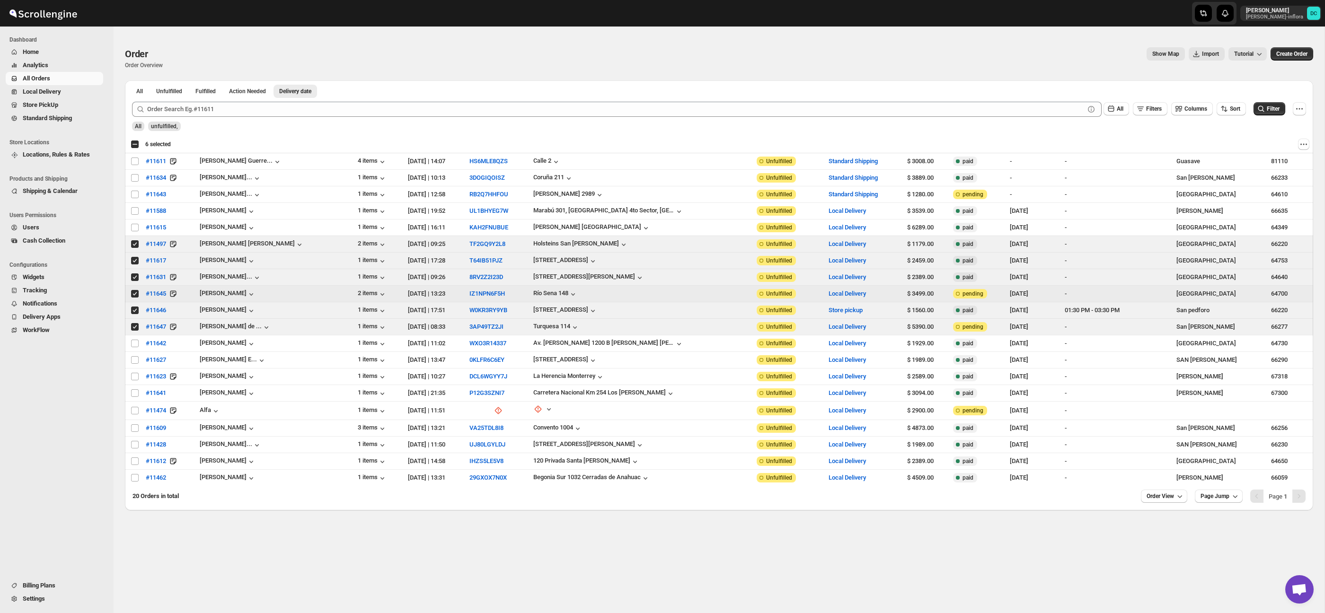
click at [135, 294] on input "Select order" at bounding box center [135, 294] width 8 height 8
checkbox input "false"
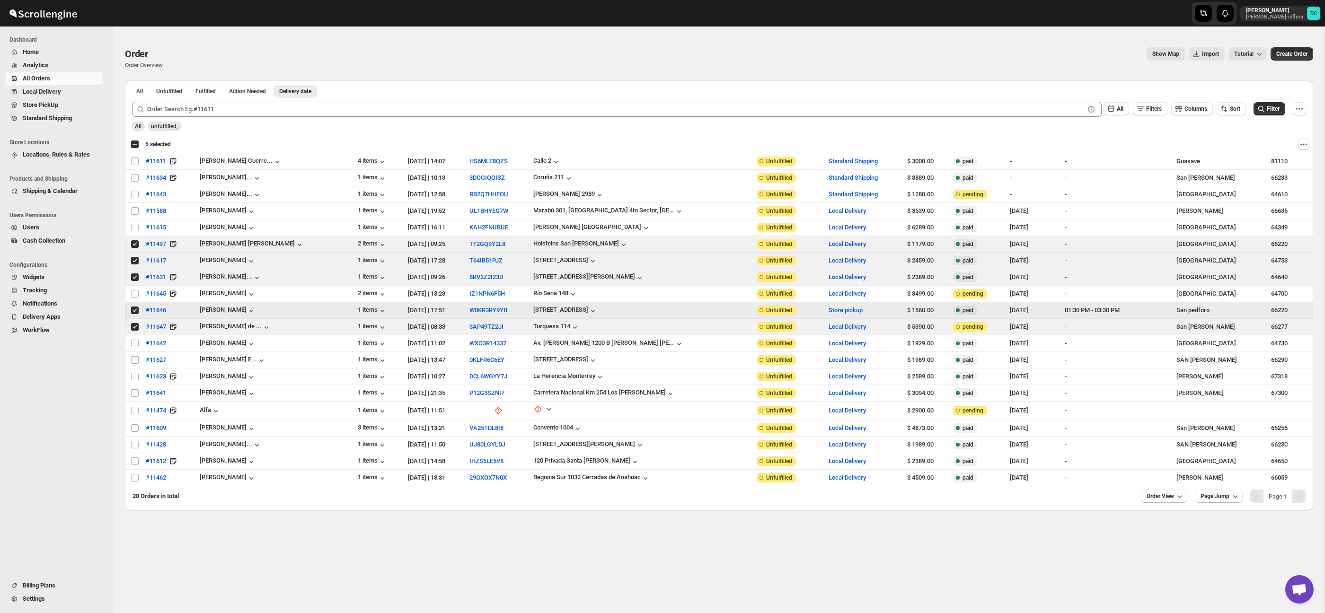
drag, startPoint x: 134, startPoint y: 311, endPoint x: 135, endPoint y: 323, distance: 12.3
click at [134, 311] on input "Select order" at bounding box center [135, 311] width 8 height 8
checkbox input "false"
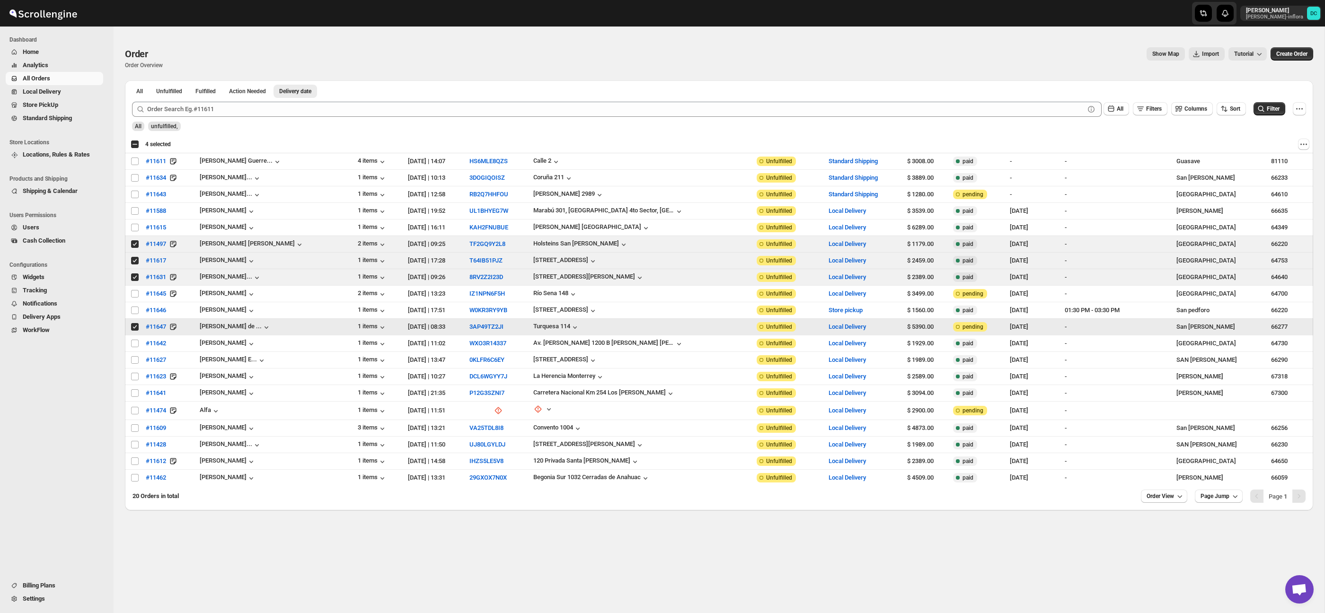
click at [134, 327] on input "Select order" at bounding box center [135, 327] width 8 height 8
checkbox input "false"
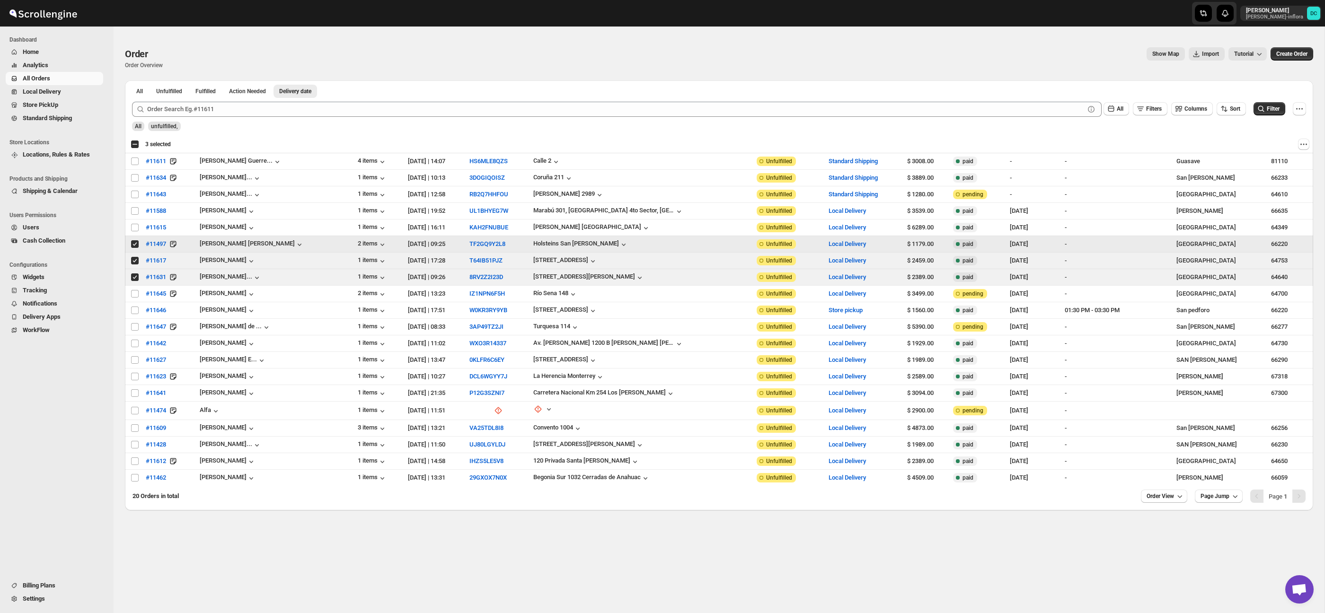
click at [134, 246] on input "Select order" at bounding box center [135, 244] width 8 height 8
checkbox input "false"
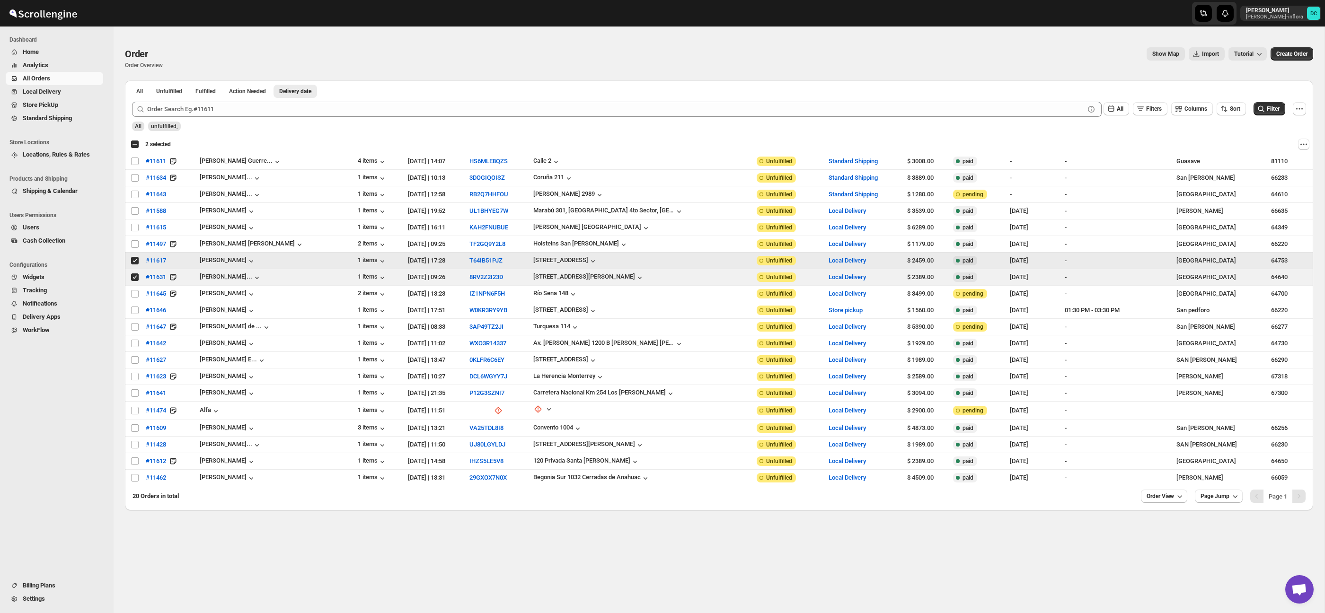
click at [133, 263] on input "Select order" at bounding box center [135, 261] width 8 height 8
checkbox input "false"
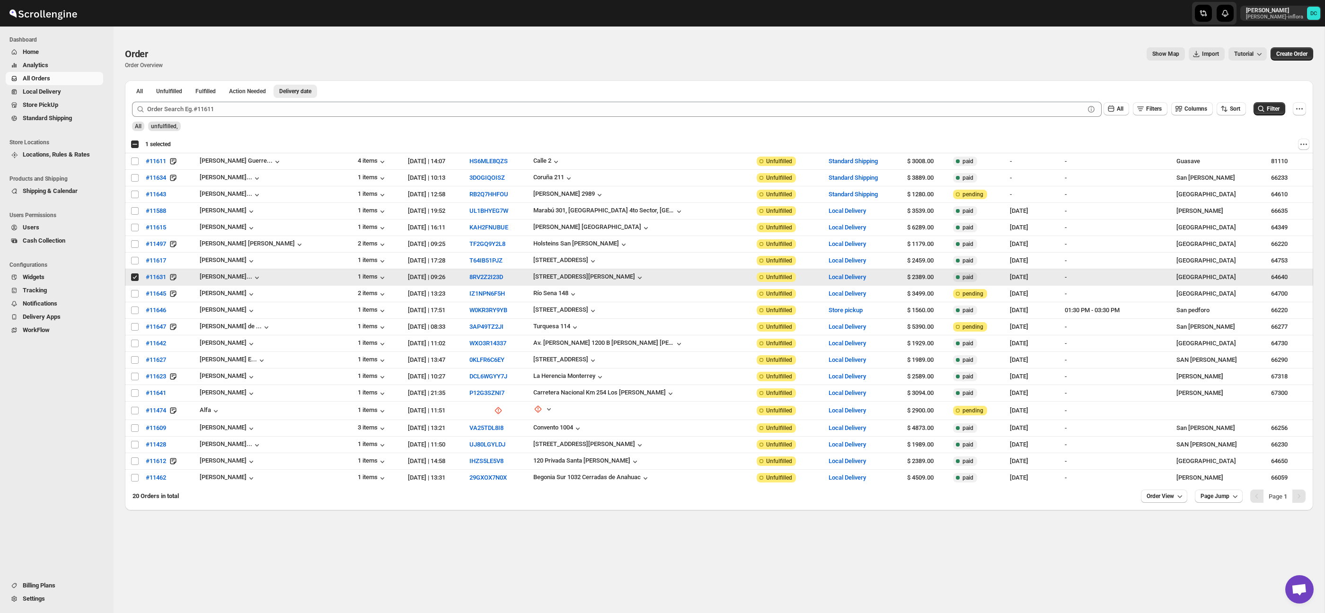
click at [136, 280] on input "Select order" at bounding box center [135, 278] width 8 height 8
checkbox input "false"
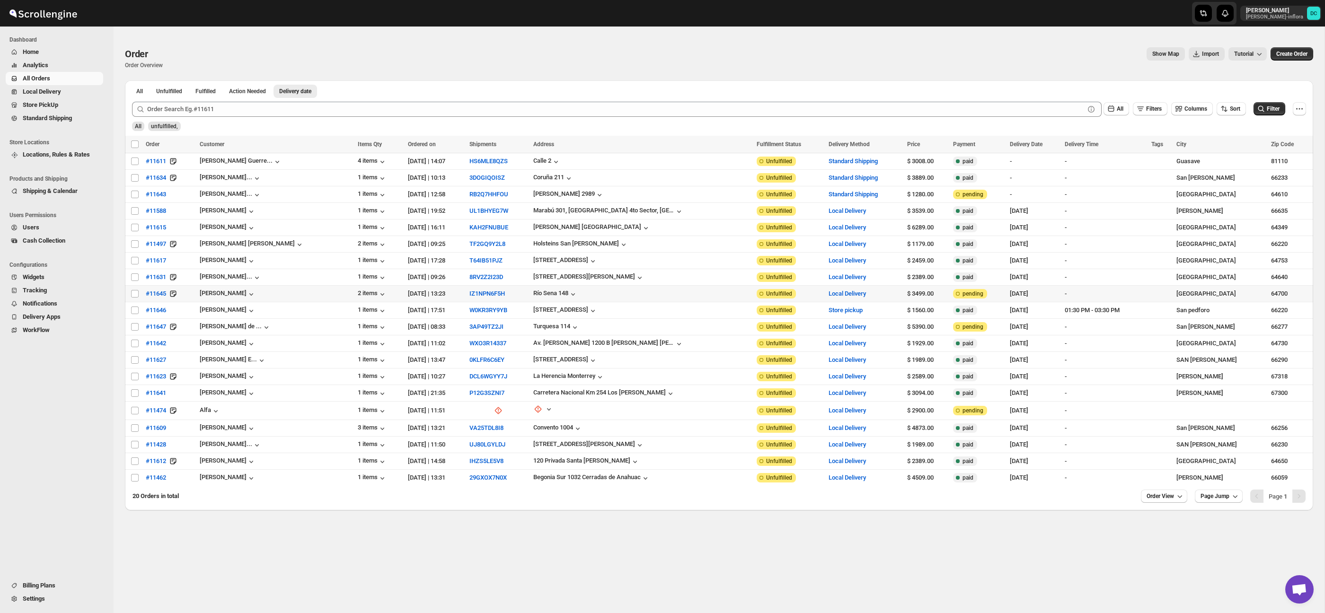
drag, startPoint x: 134, startPoint y: 295, endPoint x: 135, endPoint y: 315, distance: 19.9
click at [134, 296] on input "Select order" at bounding box center [135, 294] width 8 height 8
checkbox input "true"
click at [135, 313] on input "Select order" at bounding box center [135, 311] width 8 height 8
checkbox input "true"
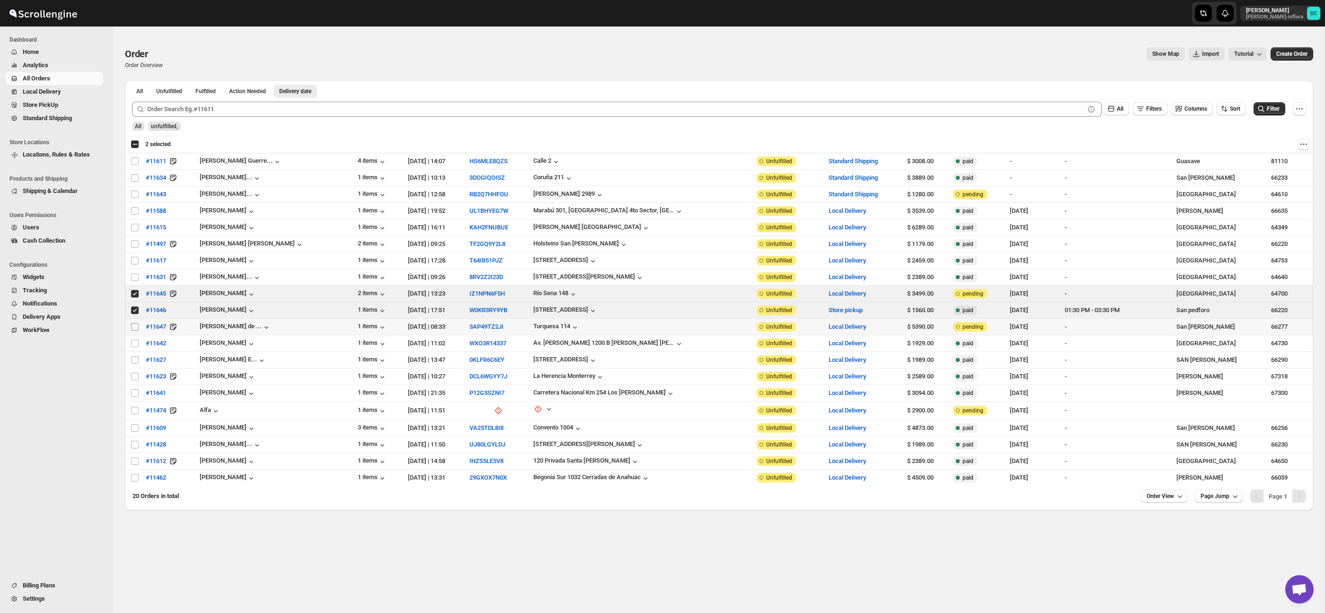
click at [133, 328] on input "Select order" at bounding box center [135, 327] width 8 height 8
checkbox input "true"
click at [74, 106] on span "Shipments" at bounding box center [68, 104] width 65 height 9
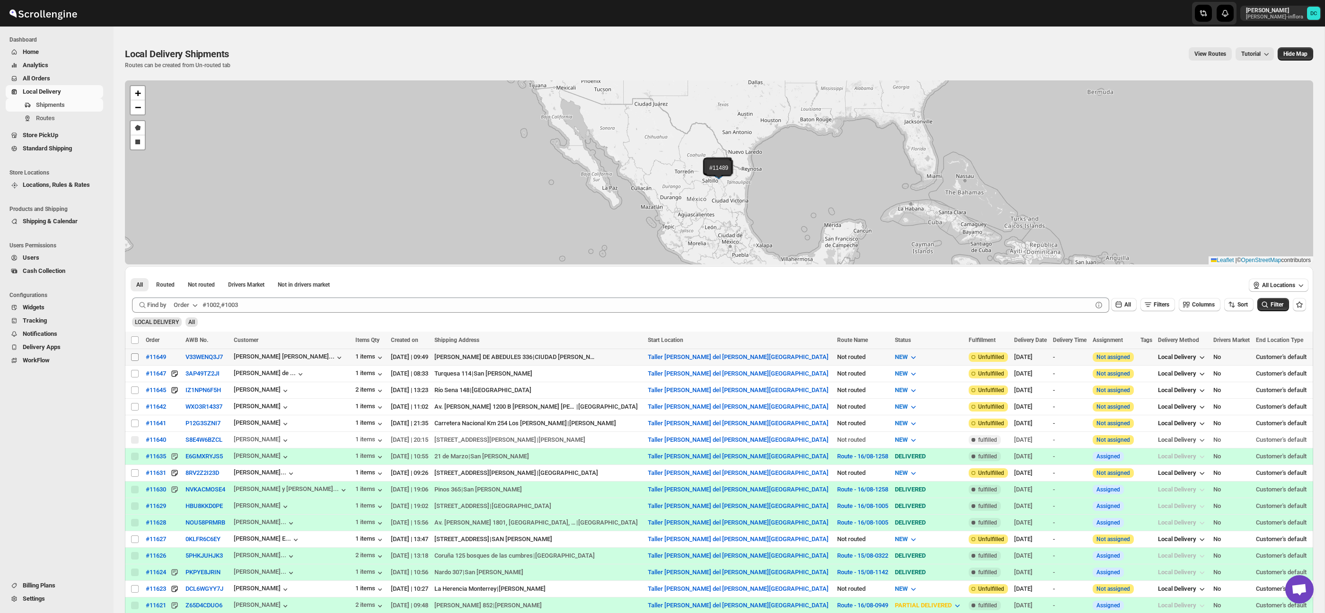
click at [134, 357] on input "Select shipment" at bounding box center [135, 358] width 8 height 8
checkbox input "true"
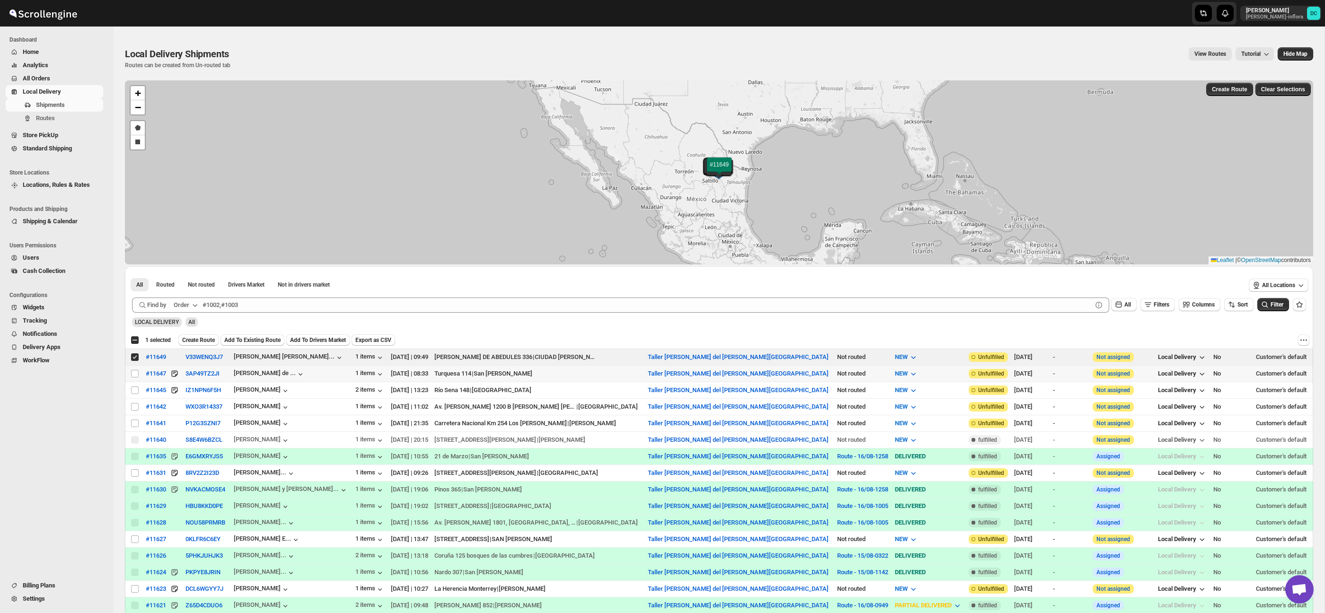
click at [134, 371] on input "Select shipment" at bounding box center [135, 374] width 8 height 8
checkbox input "true"
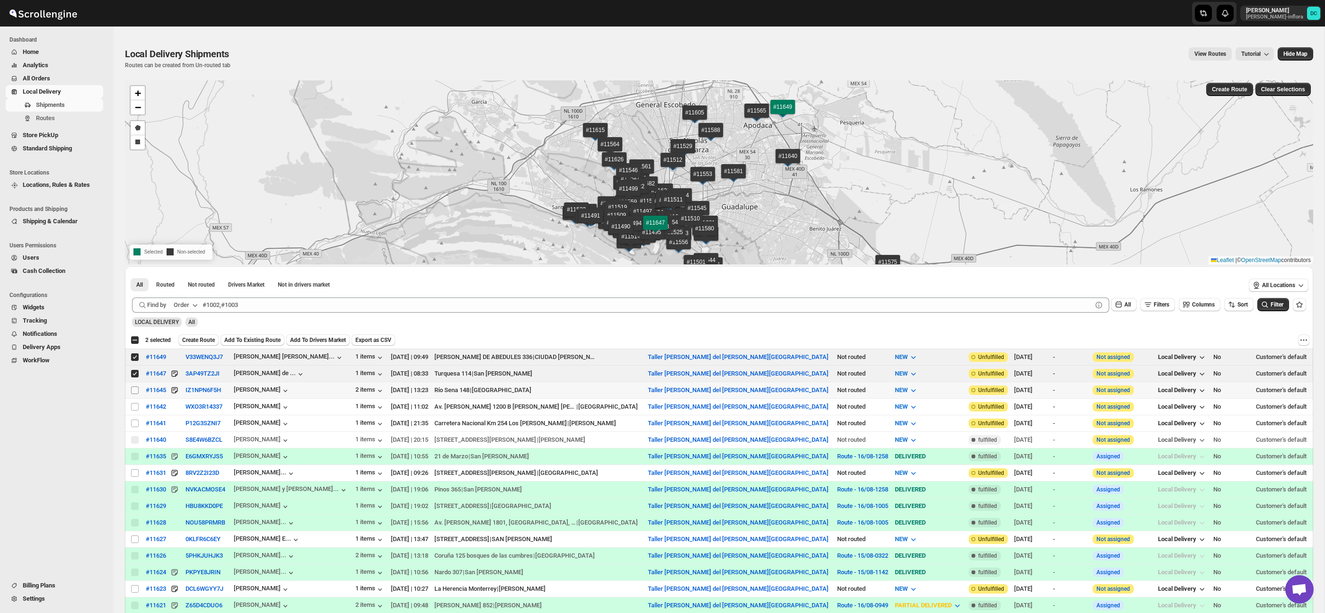
click at [135, 392] on input "Select shipment" at bounding box center [135, 391] width 8 height 8
checkbox input "true"
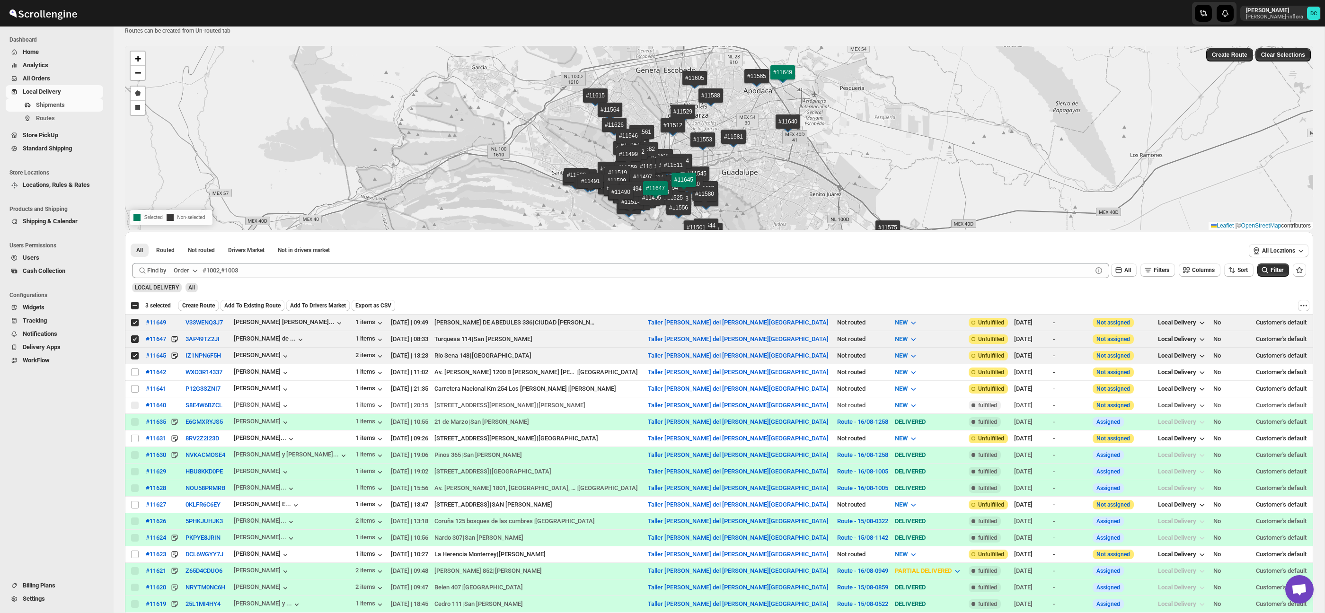
scroll to position [37, 0]
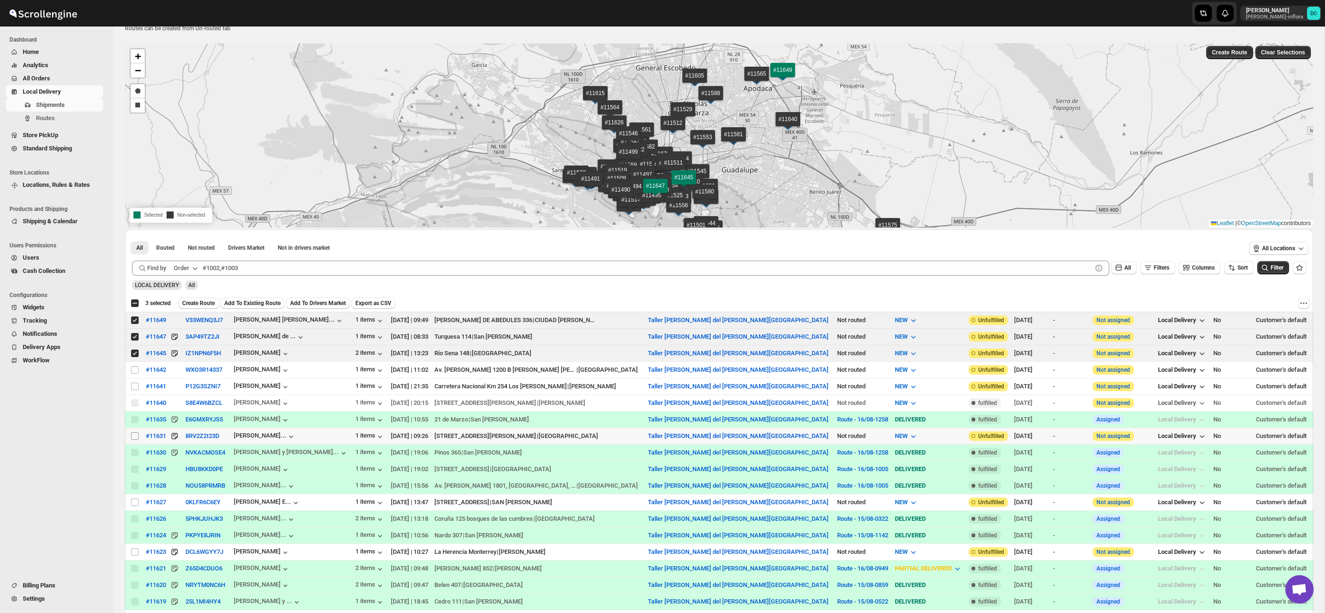
click at [133, 437] on input "Select shipment" at bounding box center [135, 437] width 8 height 8
checkbox input "true"
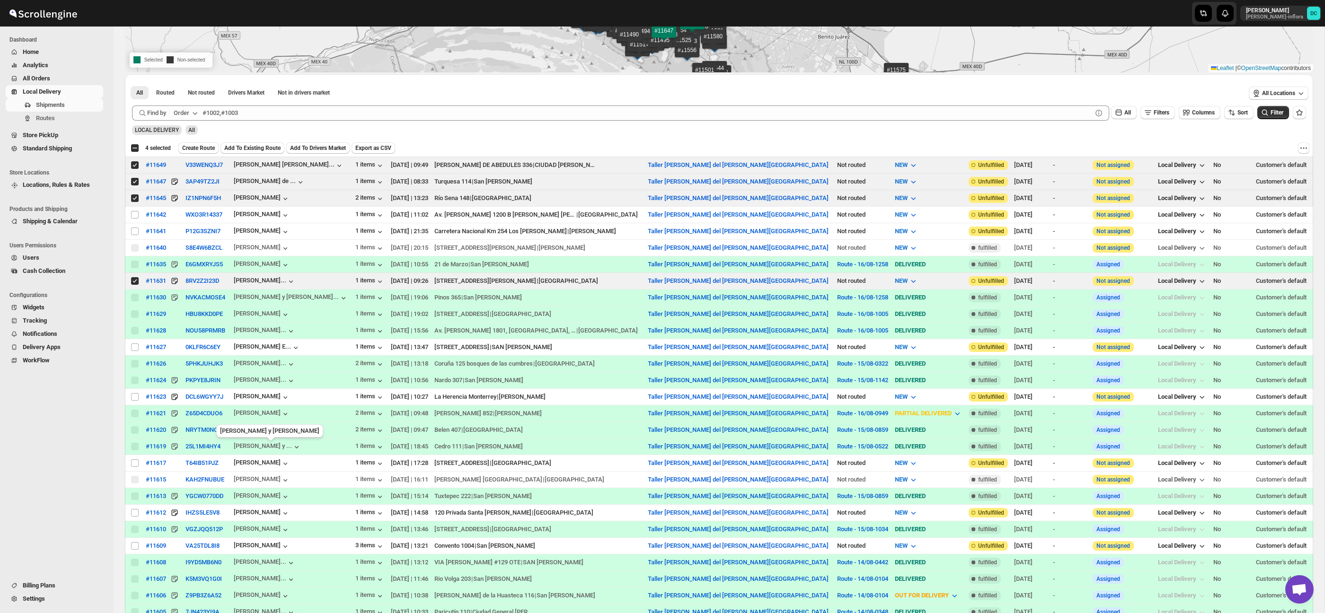
scroll to position [194, 0]
click at [134, 465] on input "Select shipment" at bounding box center [135, 462] width 8 height 8
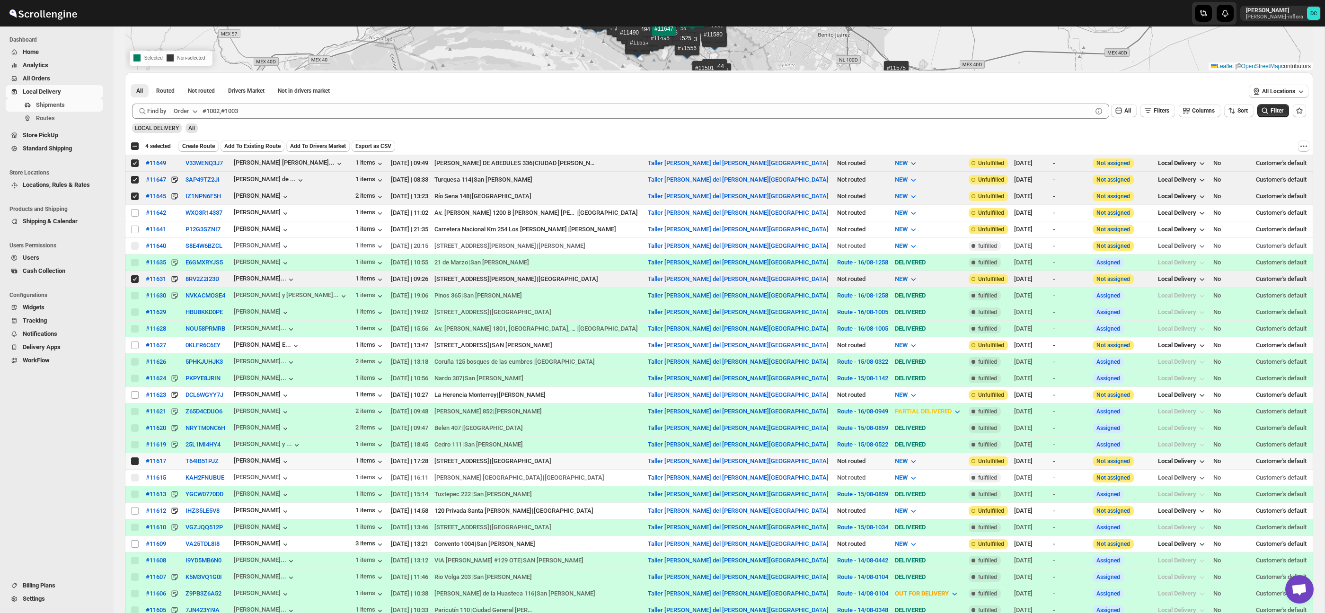
checkbox input "true"
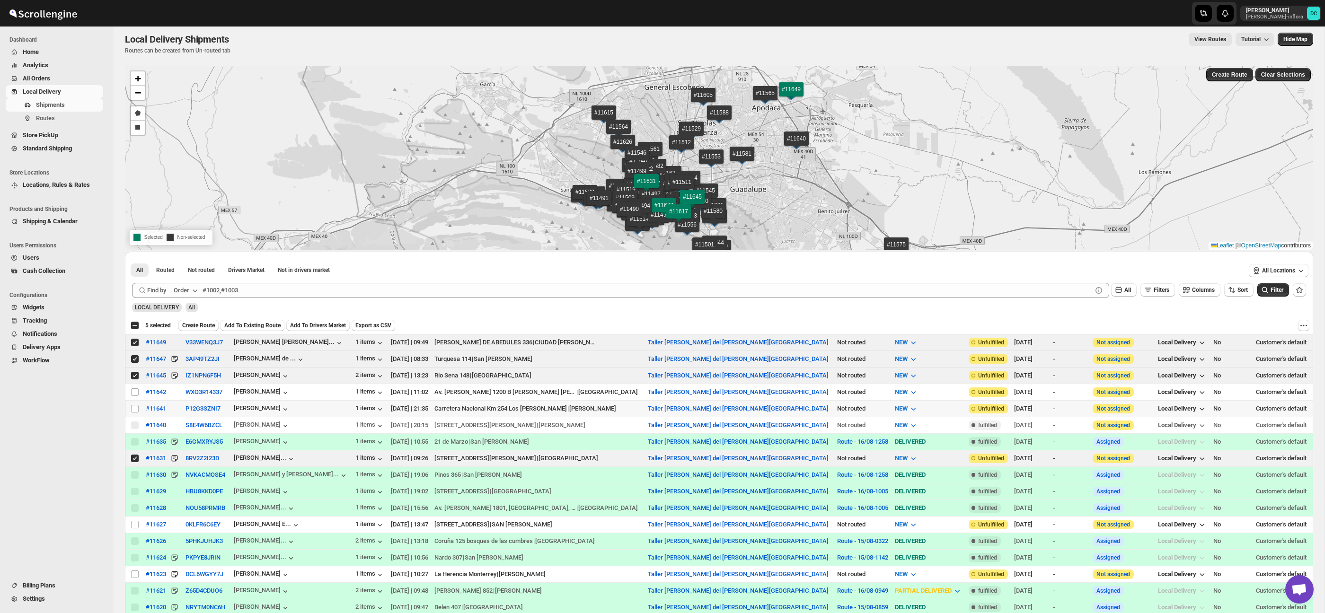
scroll to position [0, 0]
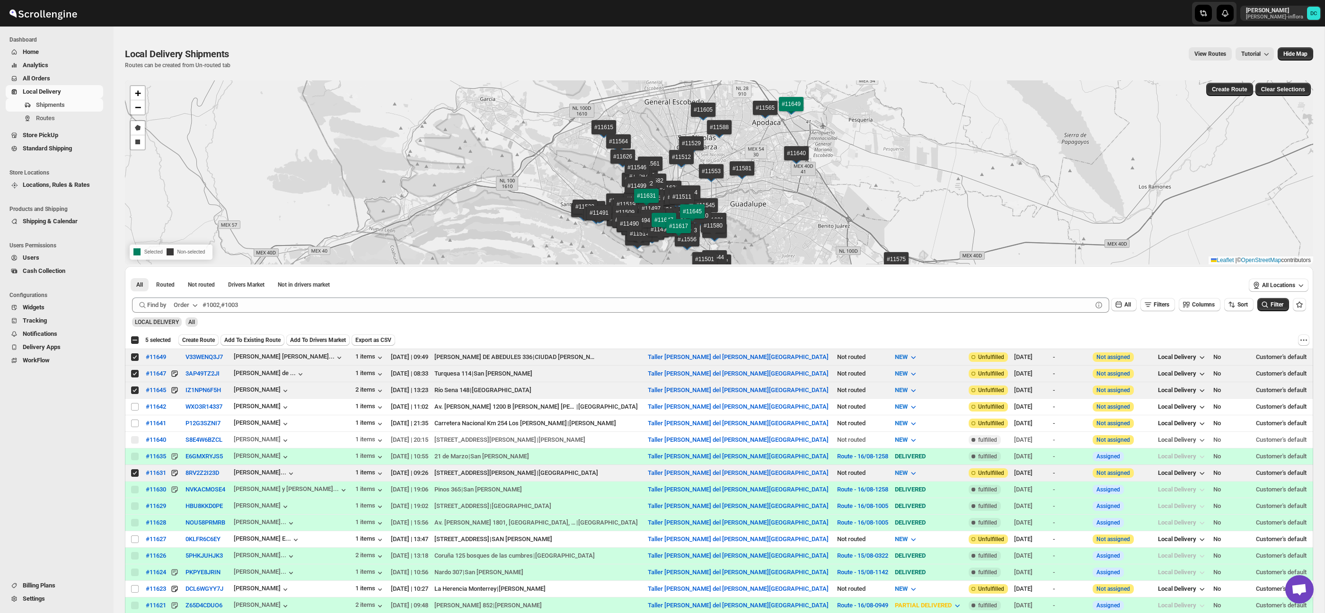
click at [215, 339] on span "Create Route" at bounding box center [198, 340] width 33 height 8
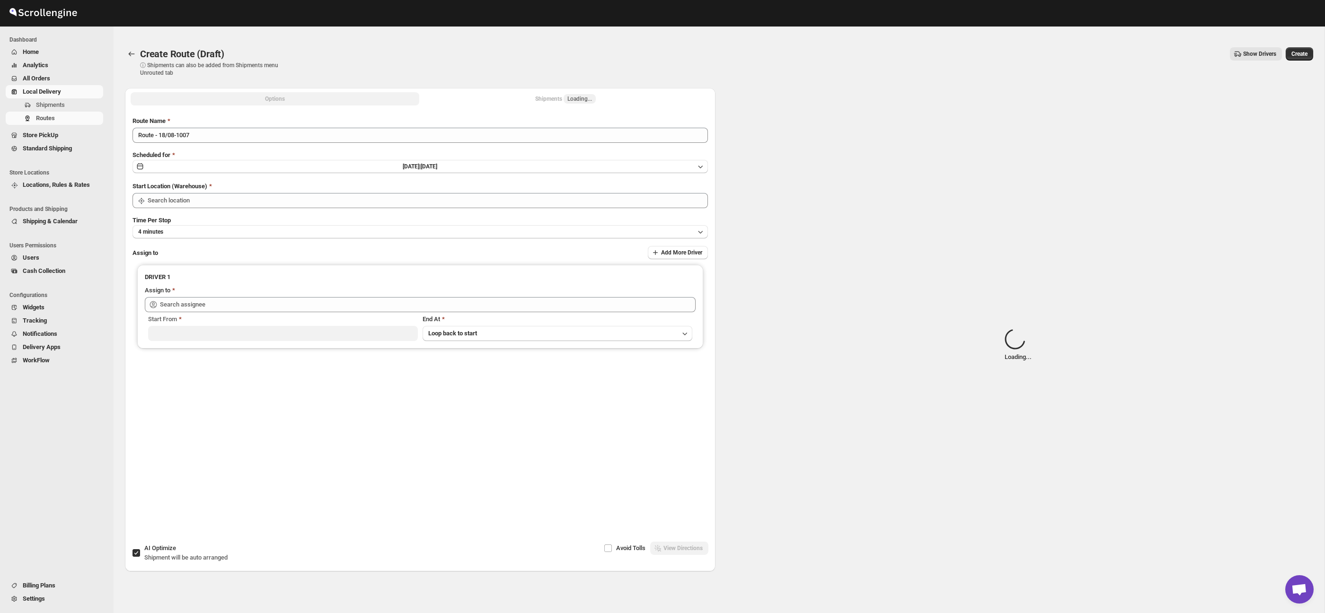
type input "Taller [PERSON_NAME] del [PERSON_NAME][GEOGRAPHIC_DATA]"
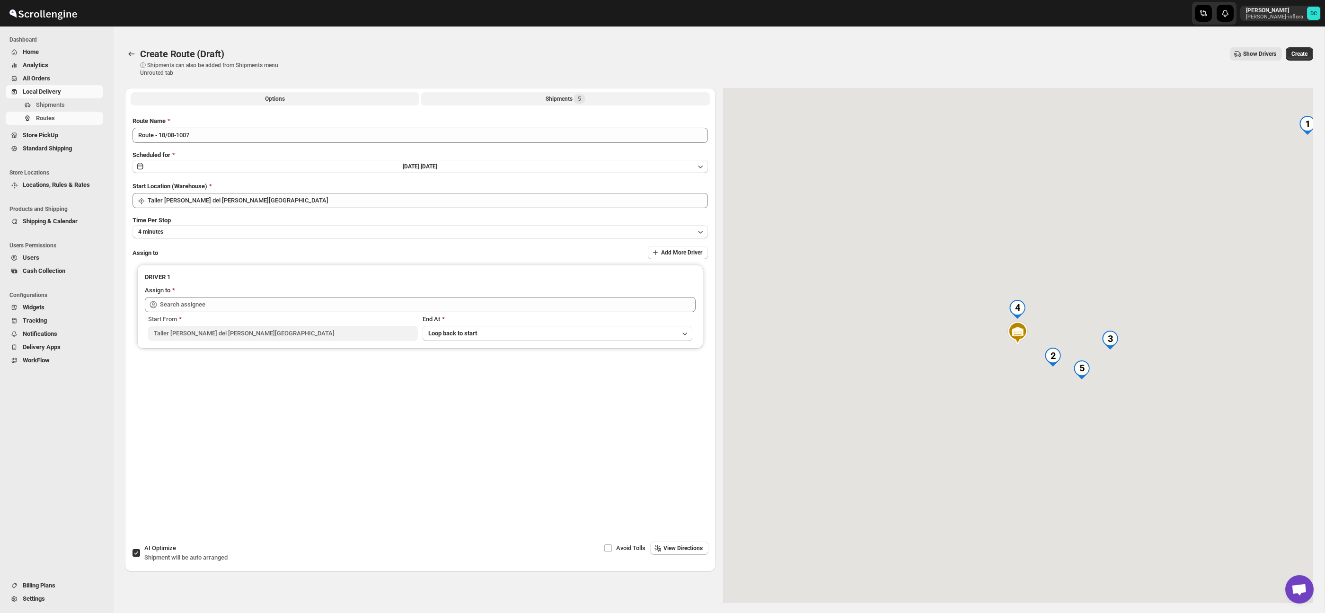
click at [522, 105] on button "Shipments 5" at bounding box center [565, 98] width 289 height 13
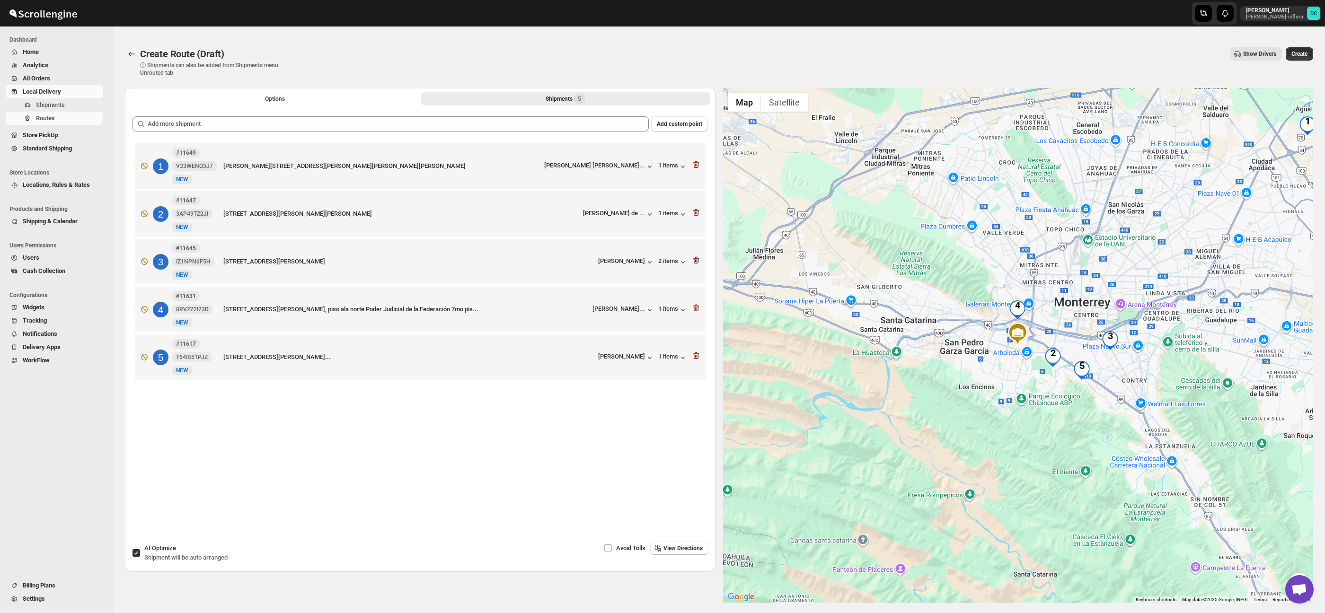
click at [694, 260] on icon "button" at bounding box center [696, 260] width 6 height 7
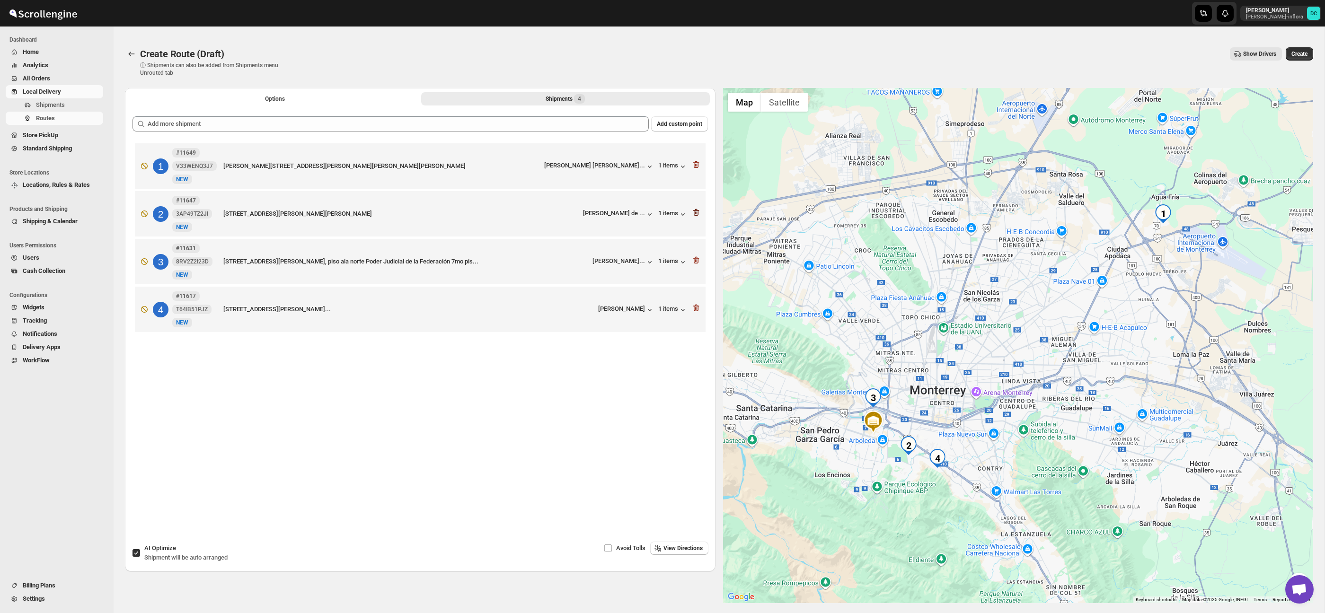
click at [697, 211] on icon "button" at bounding box center [695, 212] width 9 height 9
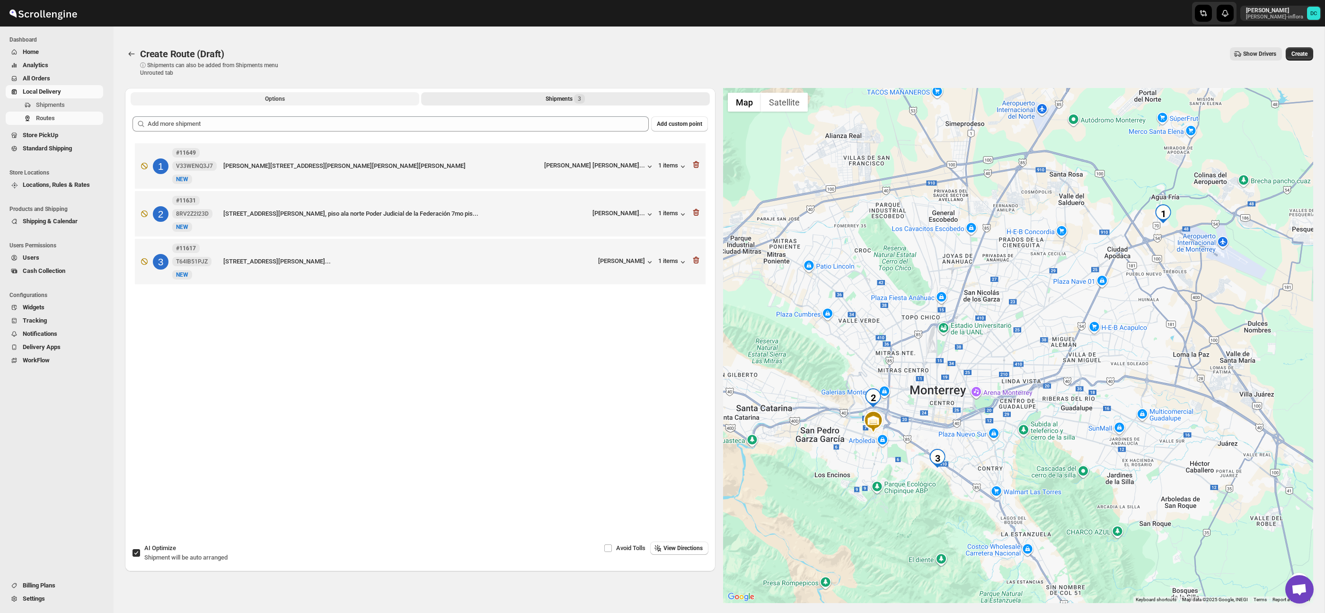
click at [333, 94] on button "Options" at bounding box center [275, 98] width 289 height 13
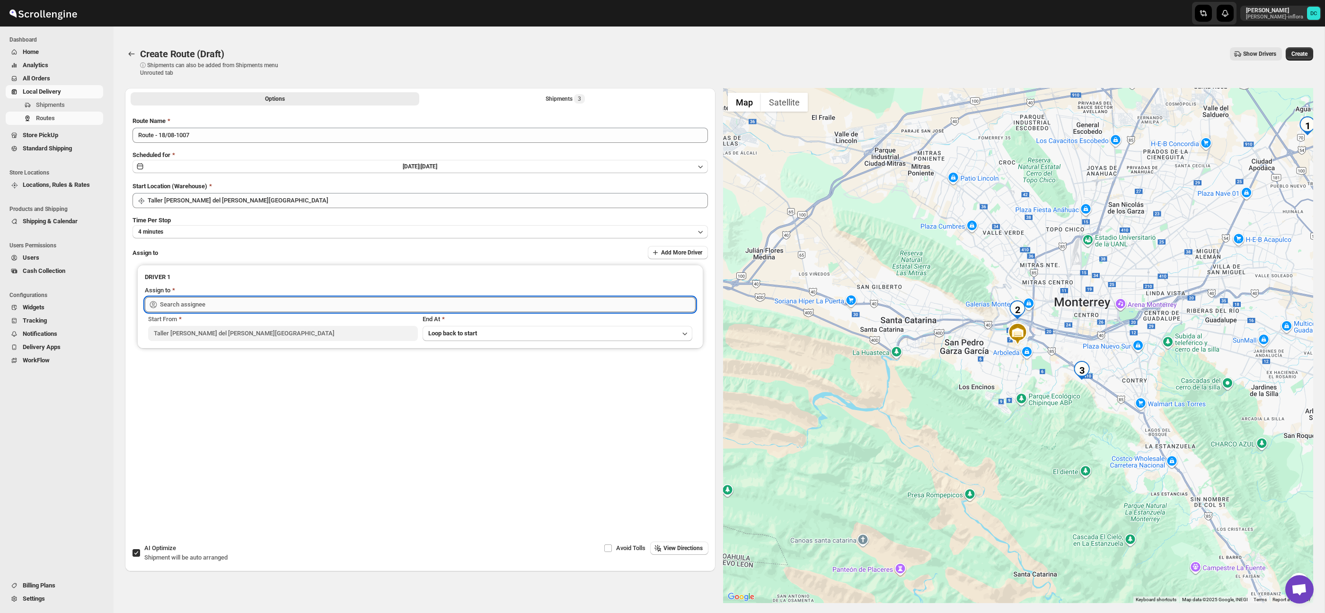
click at [328, 305] on input "text" at bounding box center [428, 304] width 536 height 15
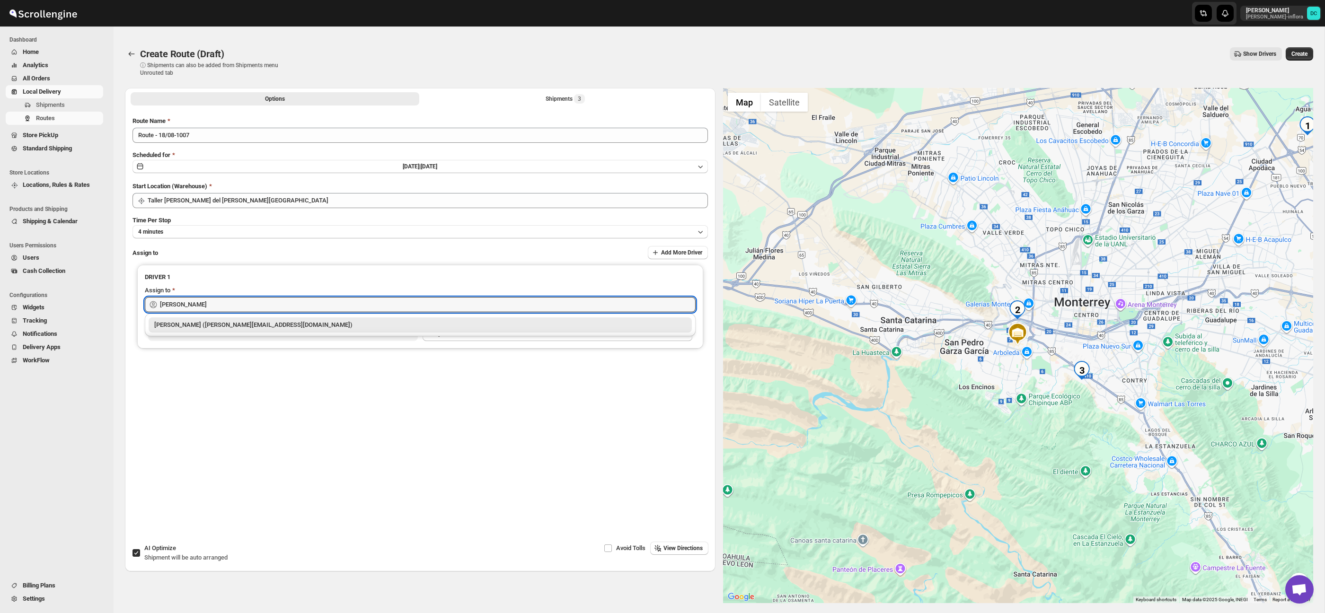
drag, startPoint x: 329, startPoint y: 326, endPoint x: 304, endPoint y: 330, distance: 25.9
click at [329, 326] on div "[PERSON_NAME] ([PERSON_NAME][EMAIL_ADDRESS][DOMAIN_NAME])" at bounding box center [420, 324] width 532 height 9
type input "[PERSON_NAME] ([PERSON_NAME][EMAIL_ADDRESS][DOMAIN_NAME])"
click at [1302, 56] on span "Create" at bounding box center [1299, 54] width 16 height 8
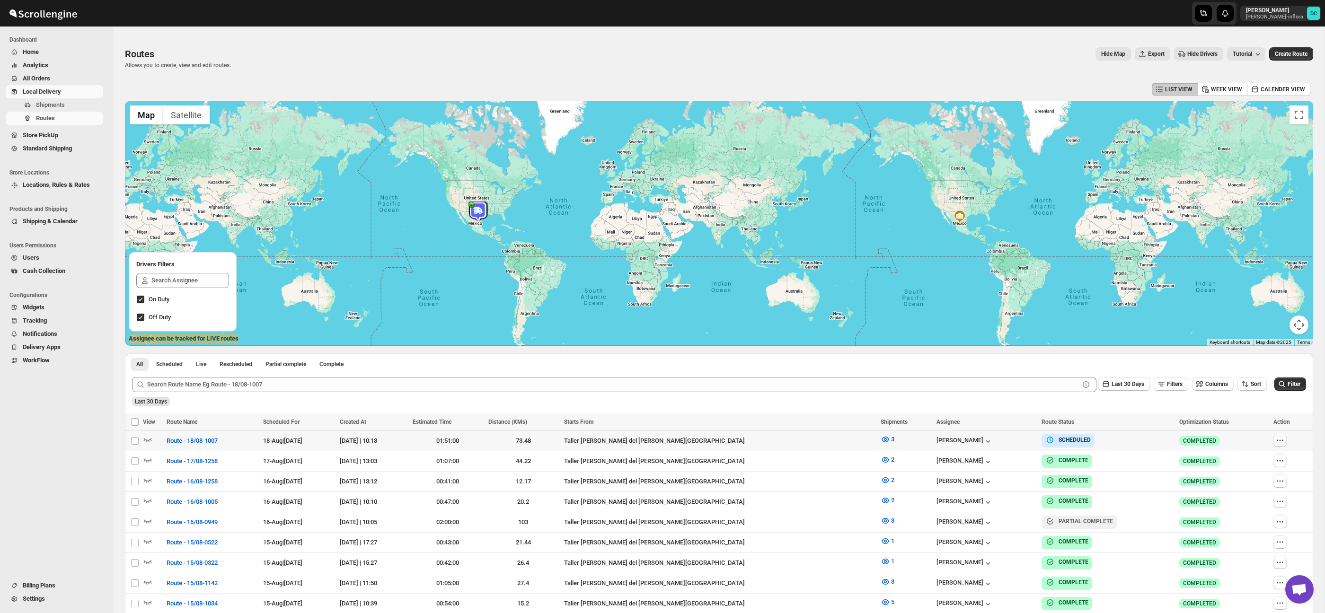
click at [1276, 443] on icon "button" at bounding box center [1279, 440] width 9 height 9
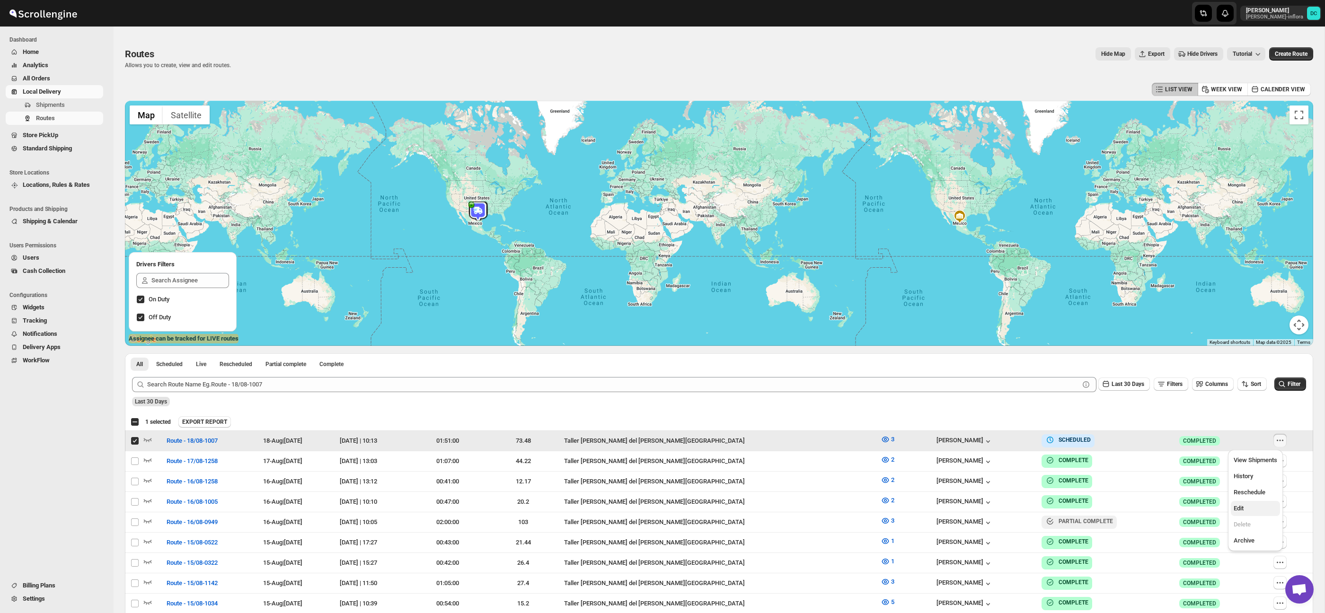
click at [1263, 507] on span "Edit" at bounding box center [1256, 508] width 44 height 9
checkbox input "false"
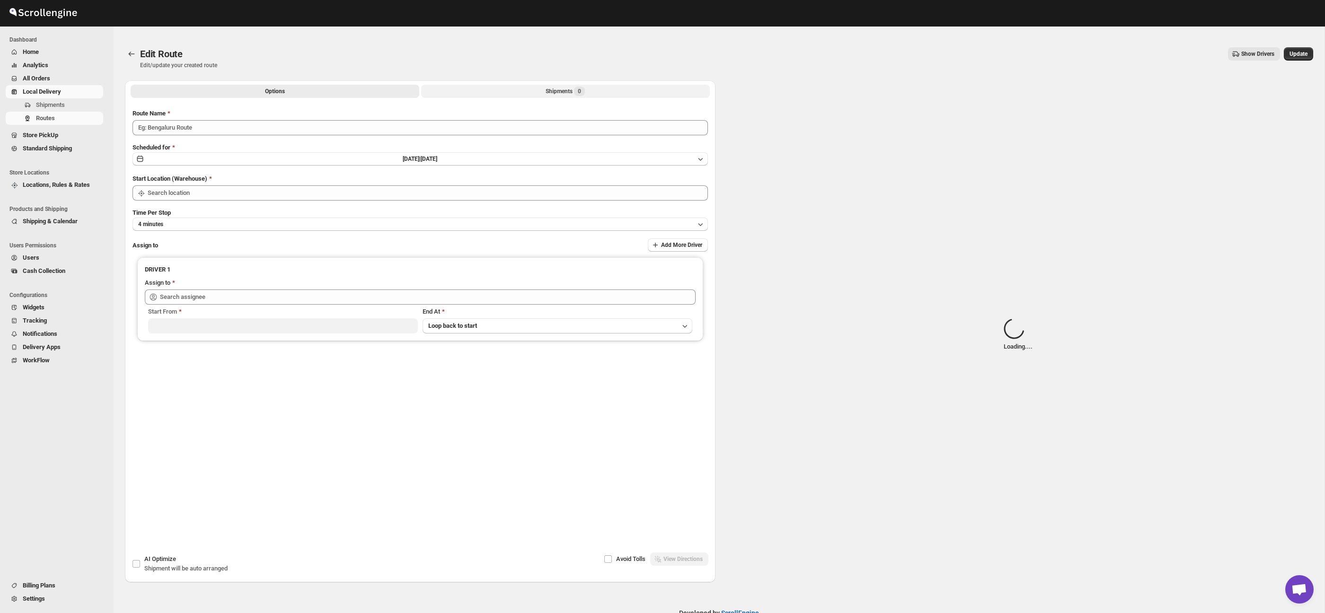
type input "Route - 18/08-1007"
type input "[PERSON_NAME] ([PERSON_NAME][EMAIL_ADDRESS][DOMAIN_NAME])"
type input "Taller [PERSON_NAME] del [PERSON_NAME][GEOGRAPHIC_DATA]"
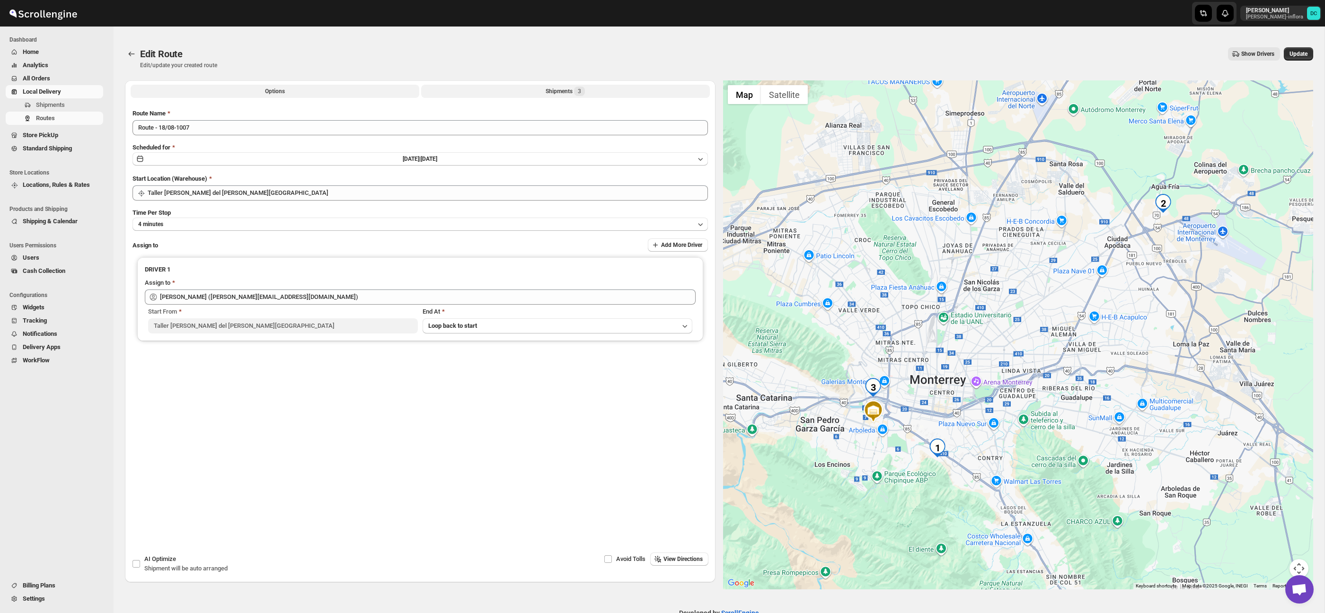
click at [582, 86] on button "Shipments 3" at bounding box center [565, 91] width 289 height 13
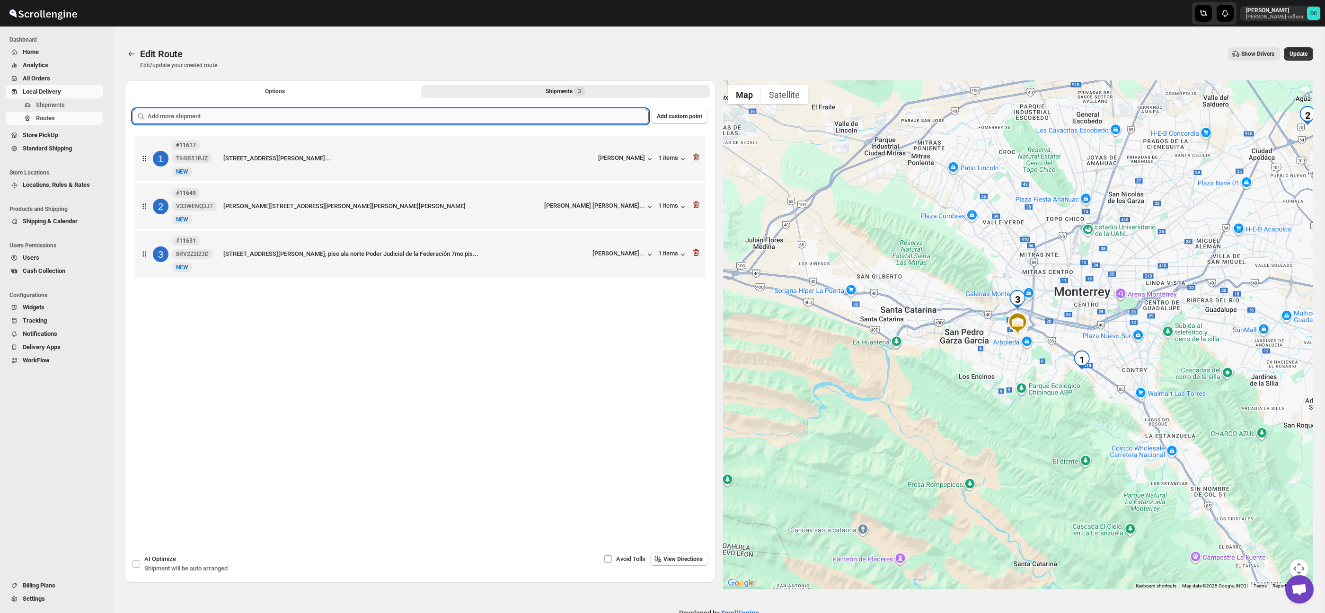
click at [567, 118] on input "text" at bounding box center [398, 116] width 501 height 15
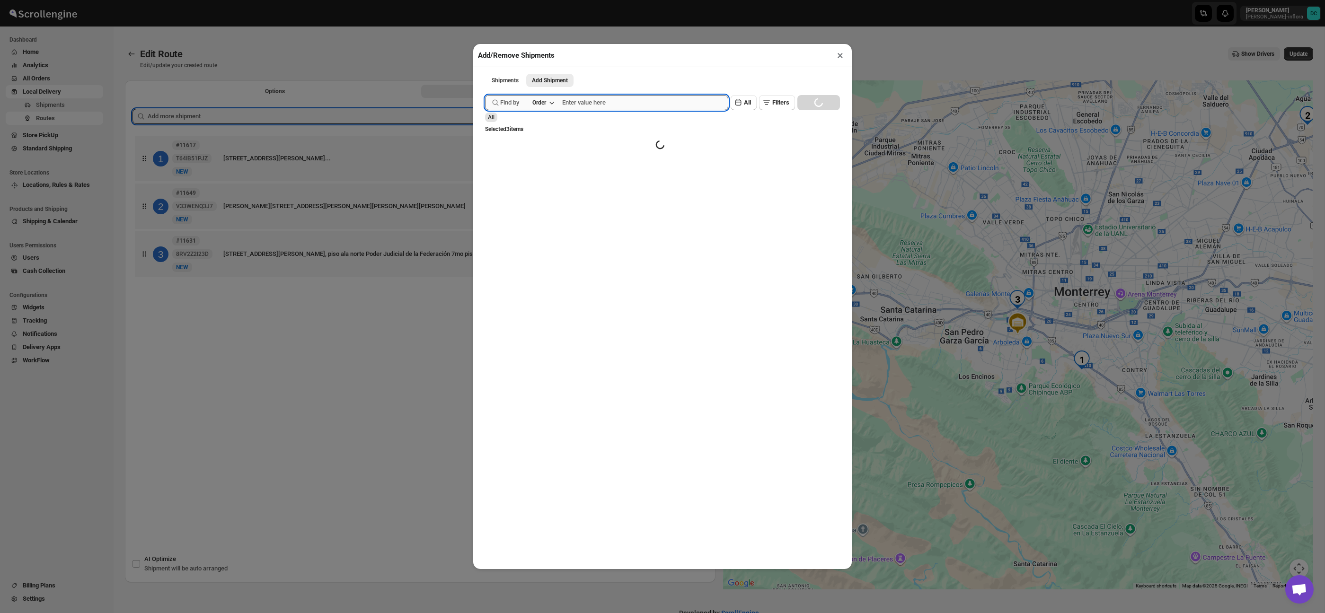
click at [620, 102] on input "text" at bounding box center [645, 102] width 166 height 15
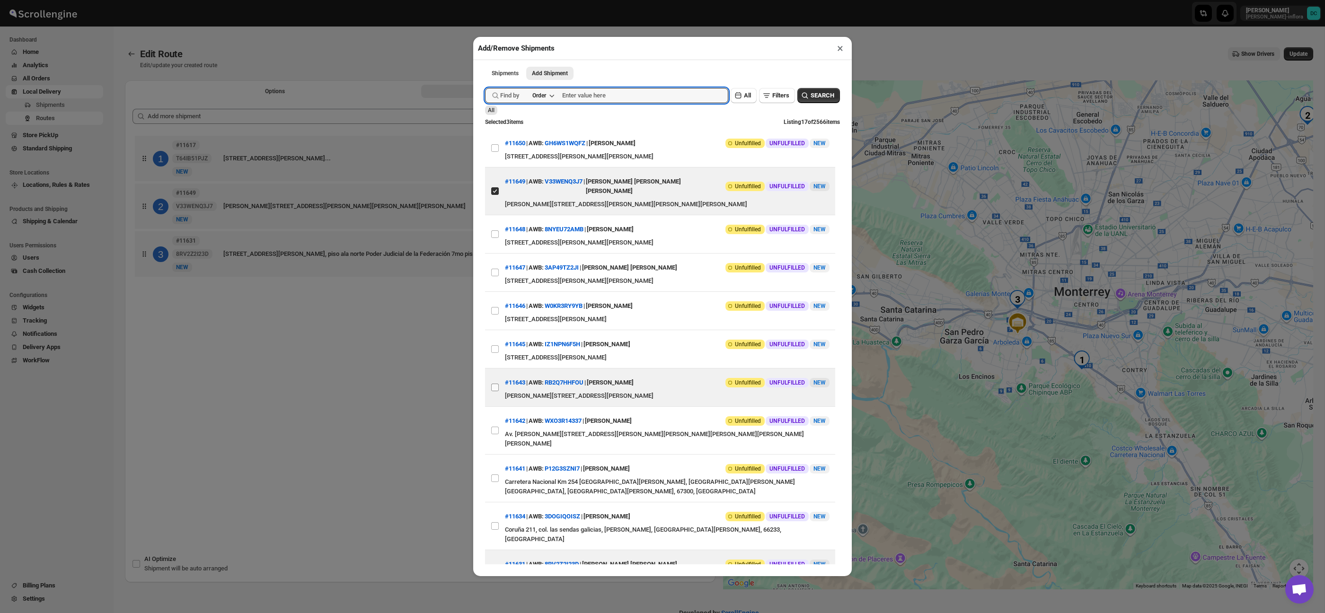
click at [492, 384] on input "View details for 68a2266bfc41024ff29ca0ff" at bounding box center [495, 388] width 8 height 8
checkbox input "true"
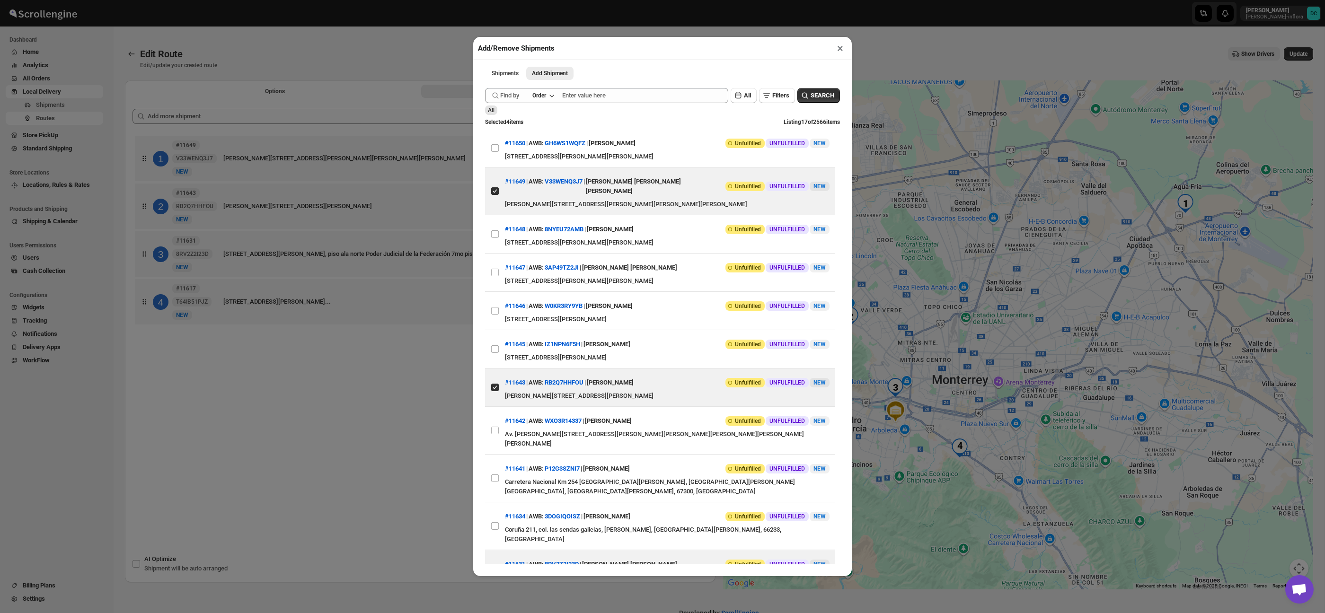
click at [424, 372] on div "Add/Remove Shipments × Shipments Add Shipment More views Shipments Add Shipment…" at bounding box center [662, 306] width 1325 height 613
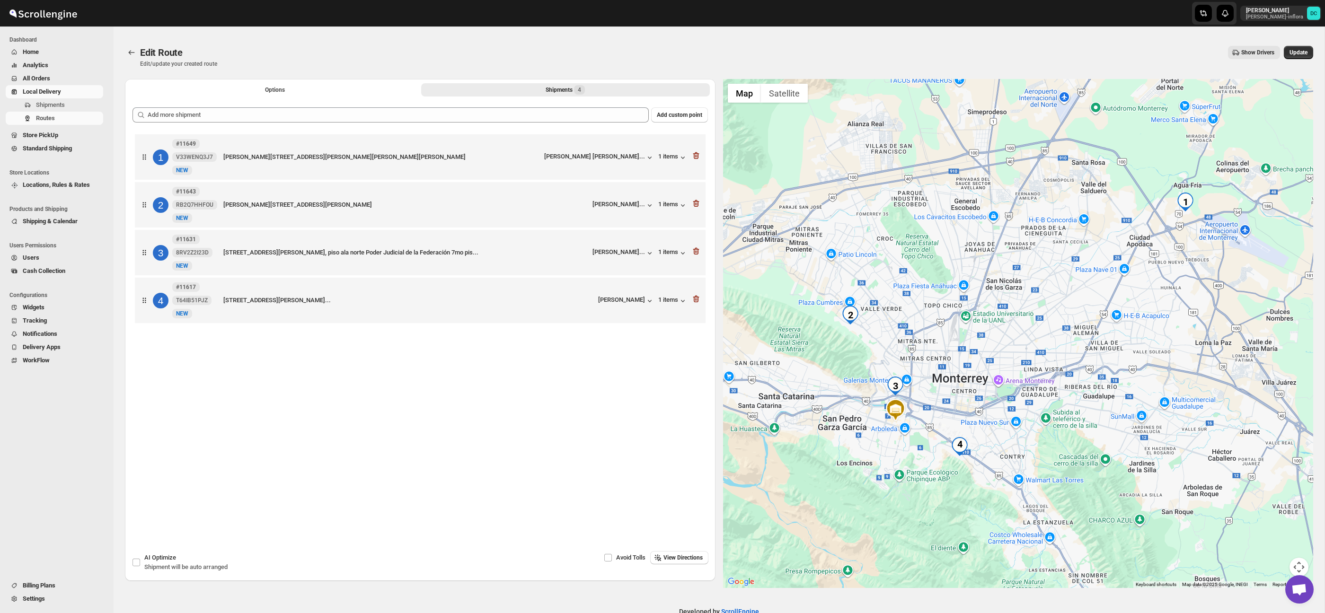
scroll to position [3, 0]
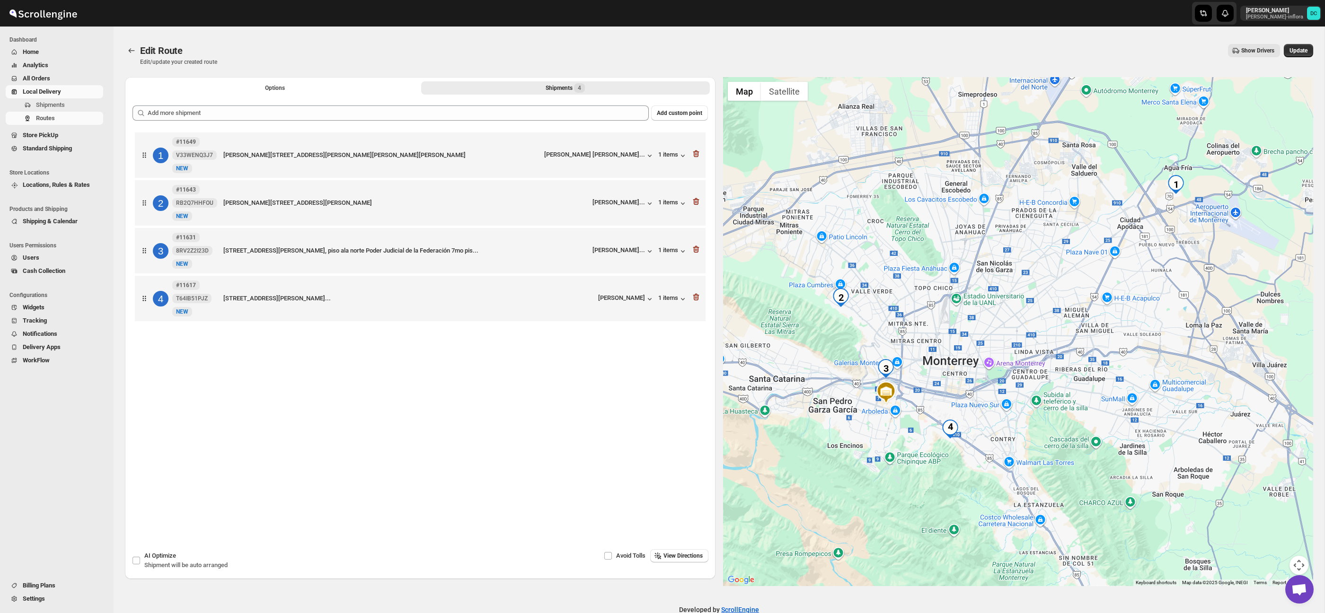
drag, startPoint x: 1123, startPoint y: 444, endPoint x: 1072, endPoint y: 425, distance: 54.1
click at [1116, 431] on div at bounding box center [1018, 331] width 591 height 509
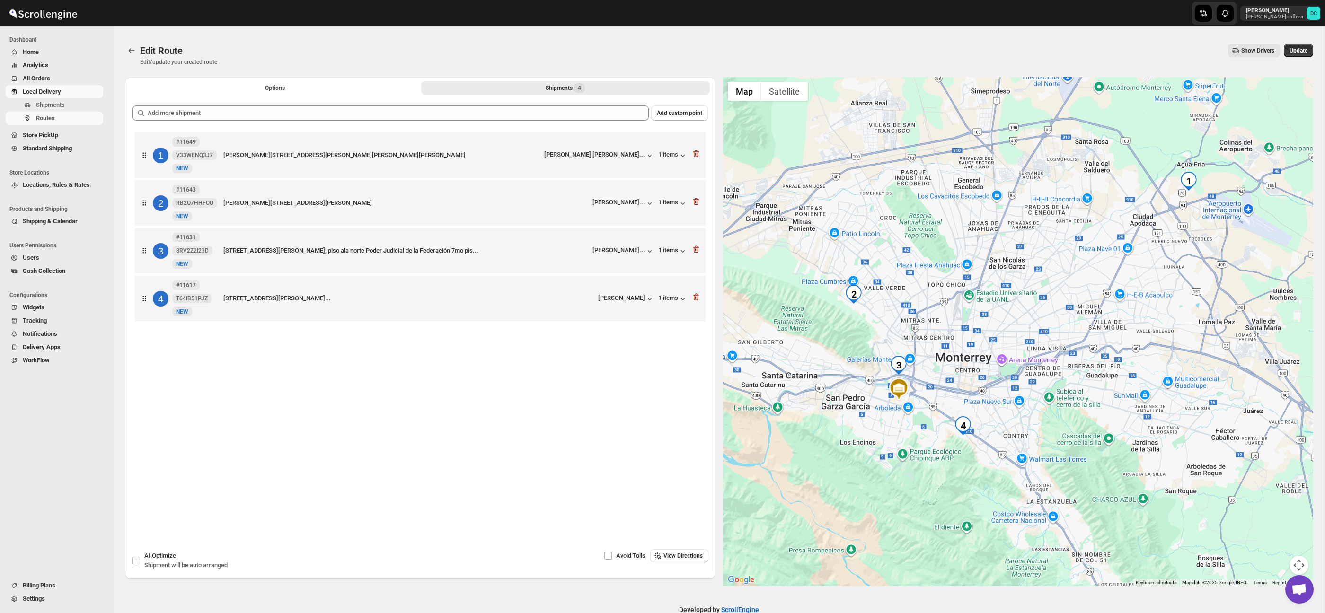
drag, startPoint x: 967, startPoint y: 364, endPoint x: 1009, endPoint y: 357, distance: 42.2
click at [1009, 357] on div at bounding box center [1018, 331] width 591 height 509
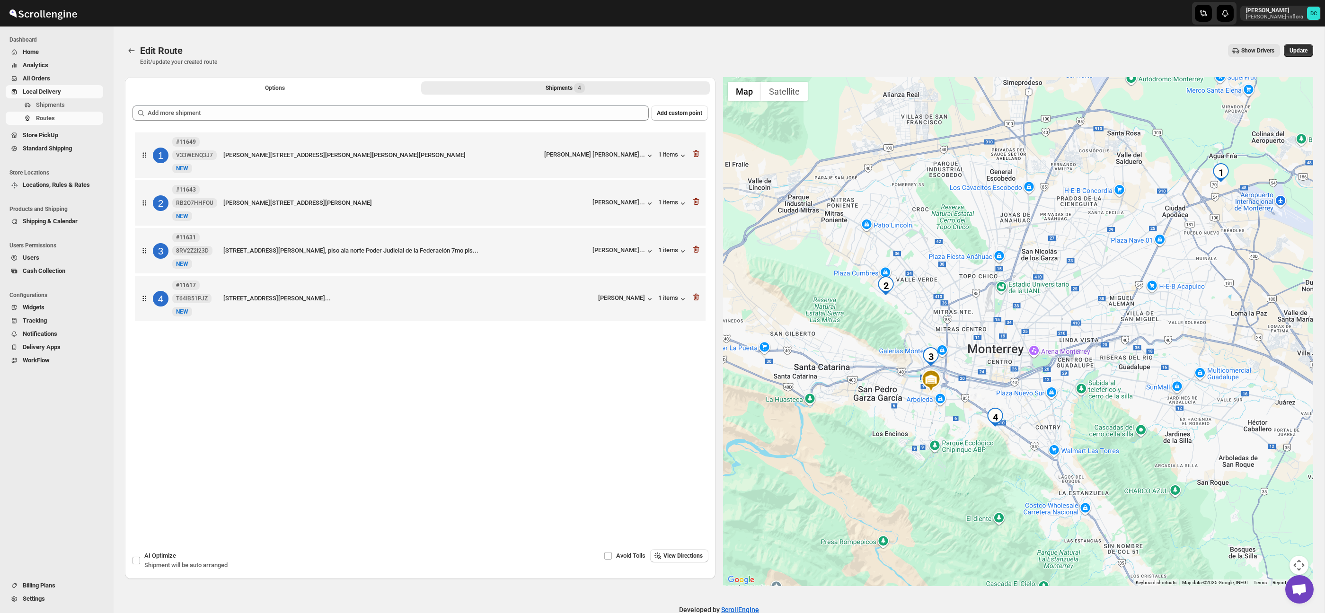
drag, startPoint x: 1057, startPoint y: 420, endPoint x: 1064, endPoint y: 414, distance: 9.4
click at [1064, 414] on div at bounding box center [1018, 331] width 591 height 509
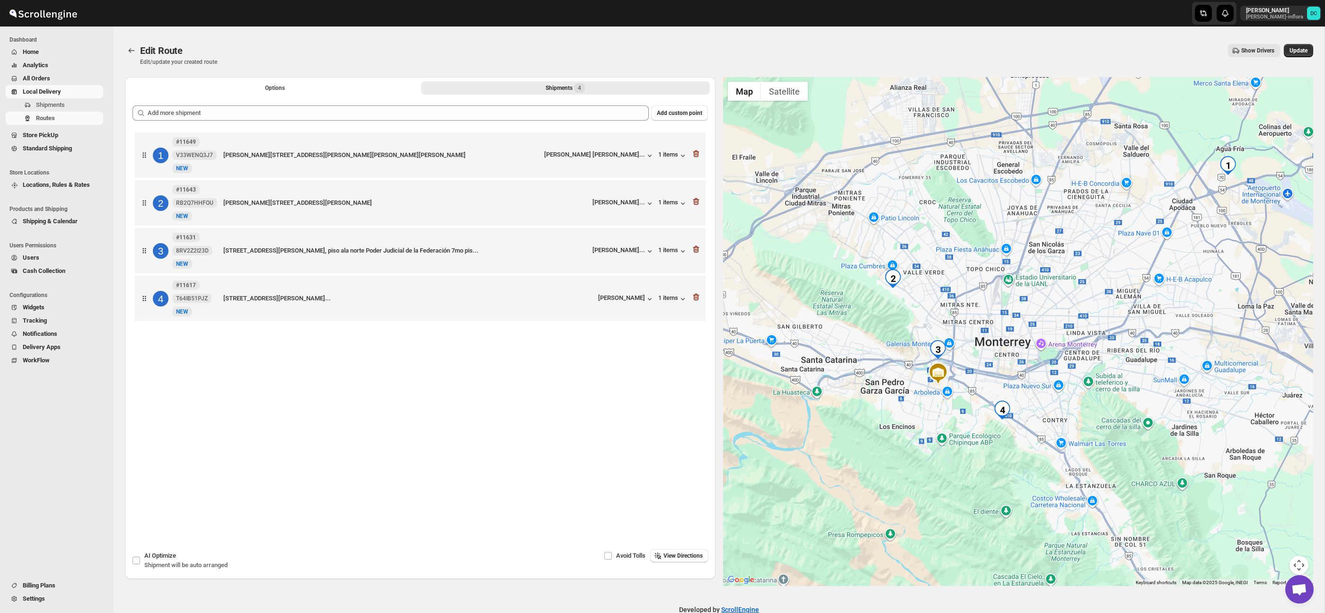
click at [1300, 559] on button "Map camera controls" at bounding box center [1299, 565] width 19 height 19
click at [1274, 518] on button "Zoom in" at bounding box center [1275, 518] width 19 height 19
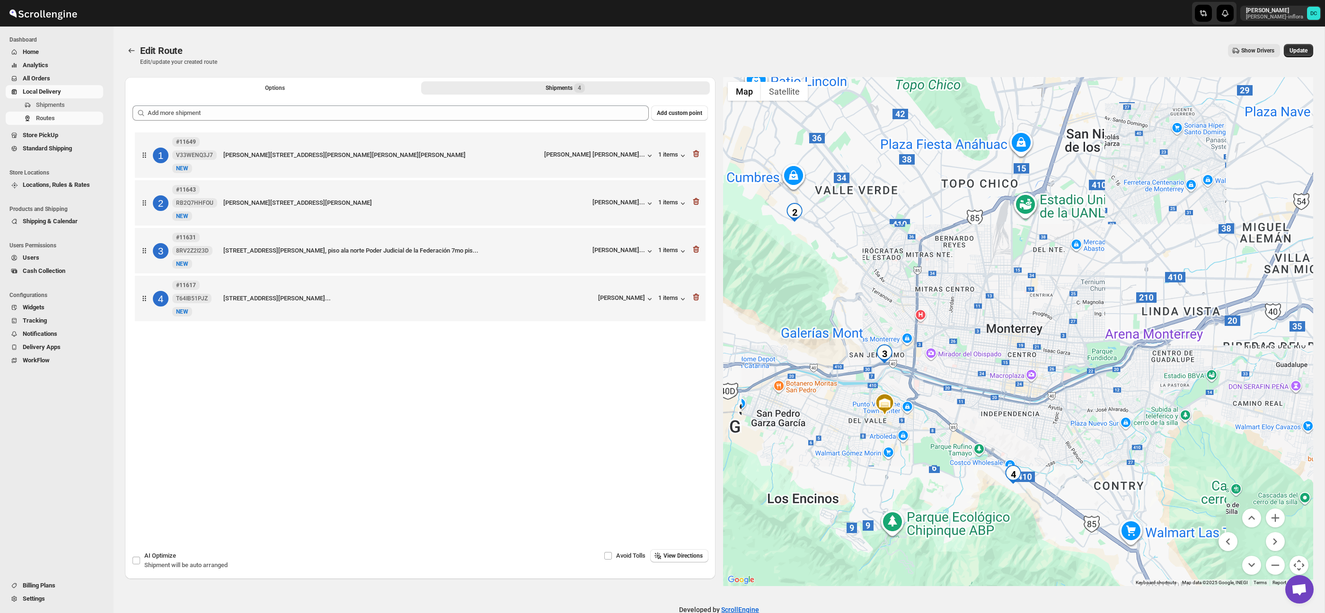
drag, startPoint x: 1043, startPoint y: 445, endPoint x: 1070, endPoint y: 420, distance: 36.5
click at [1070, 420] on div at bounding box center [1018, 331] width 591 height 509
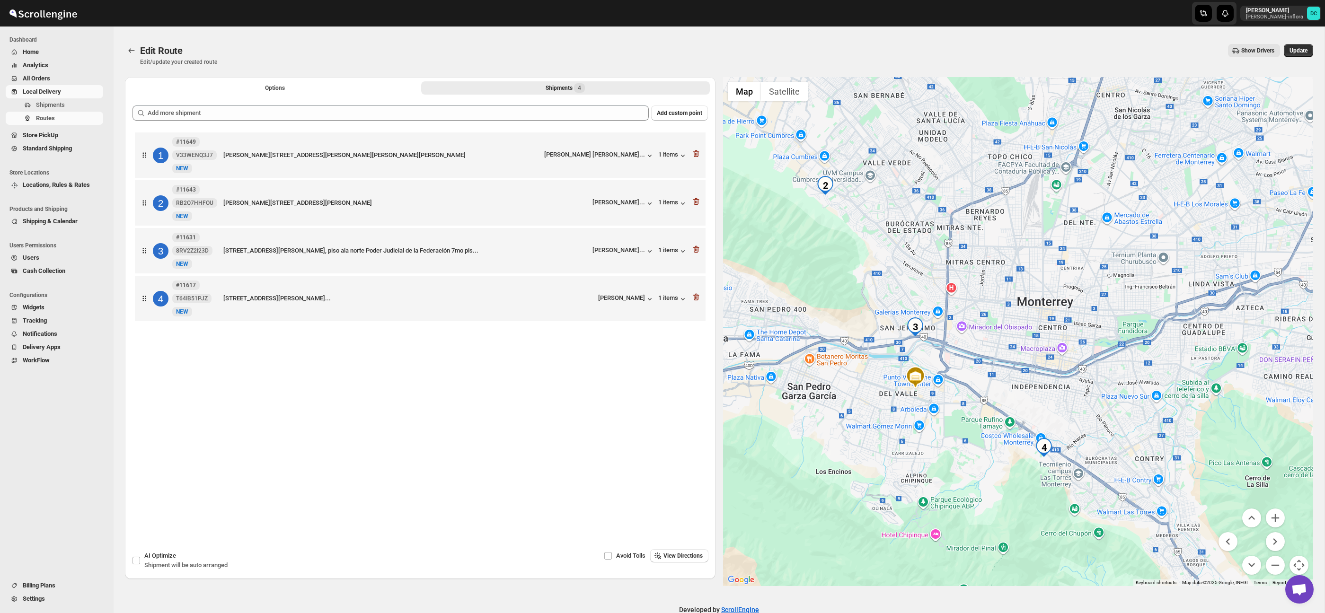
drag, startPoint x: 1051, startPoint y: 445, endPoint x: 1078, endPoint y: 422, distance: 36.2
click at [1078, 422] on div at bounding box center [1018, 331] width 591 height 509
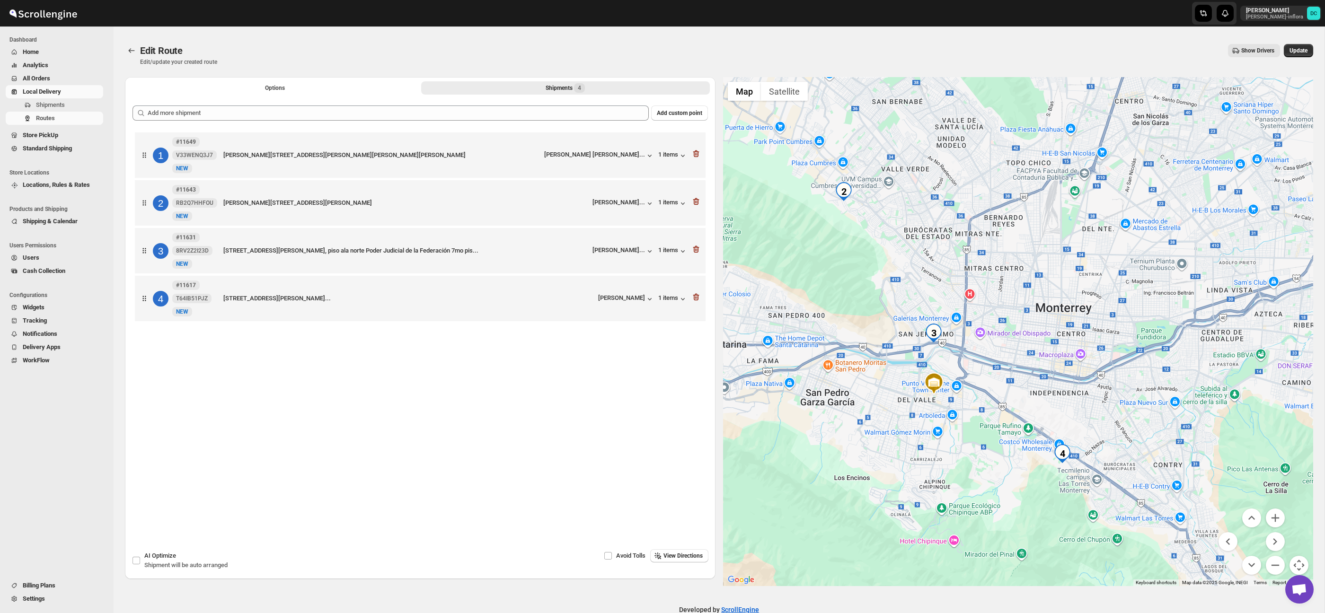
drag, startPoint x: 1039, startPoint y: 387, endPoint x: 1056, endPoint y: 393, distance: 18.6
click at [1056, 393] on div at bounding box center [1018, 331] width 591 height 509
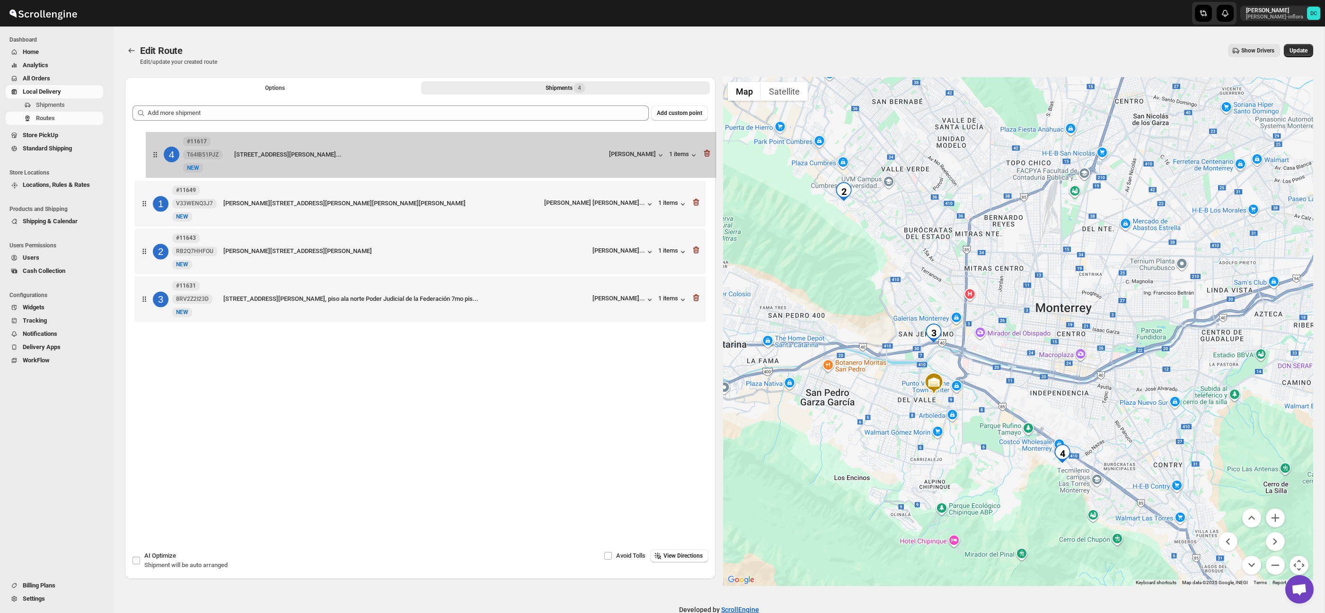
drag, startPoint x: 155, startPoint y: 255, endPoint x: 155, endPoint y: 153, distance: 101.7
click at [156, 153] on div "1 #11649 V33WENQ3J7 [GEOGRAPHIC_DATA][PERSON_NAME] [STREET_ADDRESS][PERSON_NAME…" at bounding box center [420, 228] width 575 height 196
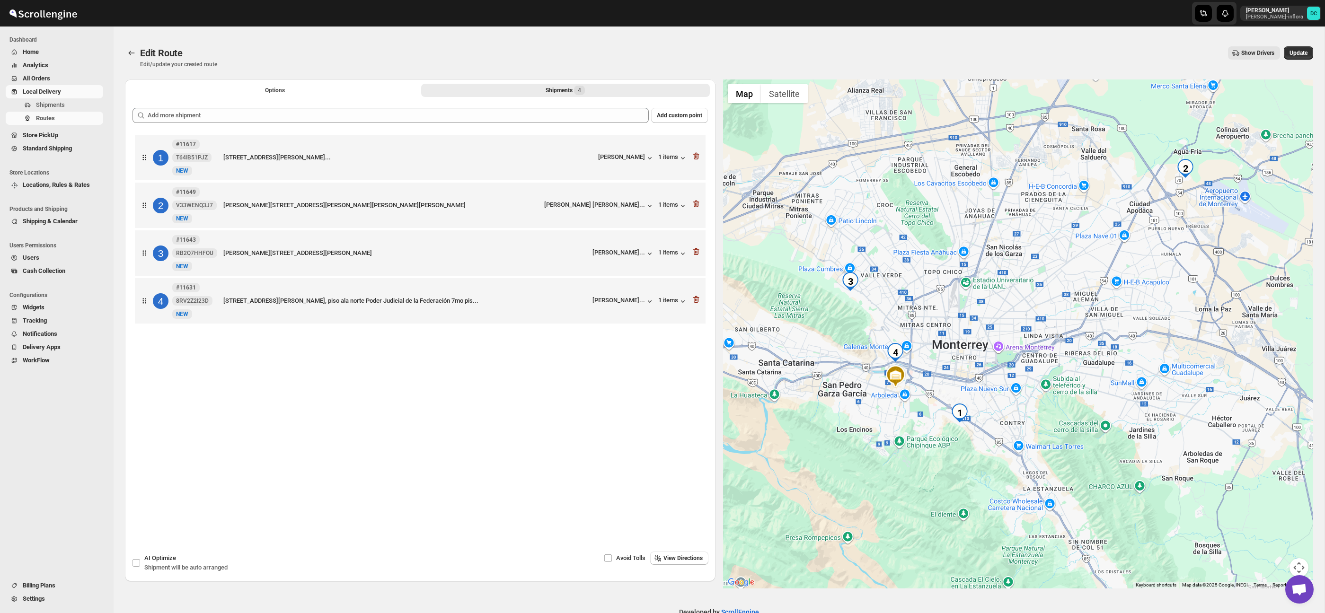
drag, startPoint x: 1130, startPoint y: 509, endPoint x: 1134, endPoint y: 455, distance: 54.1
click at [1134, 455] on div at bounding box center [1018, 334] width 591 height 509
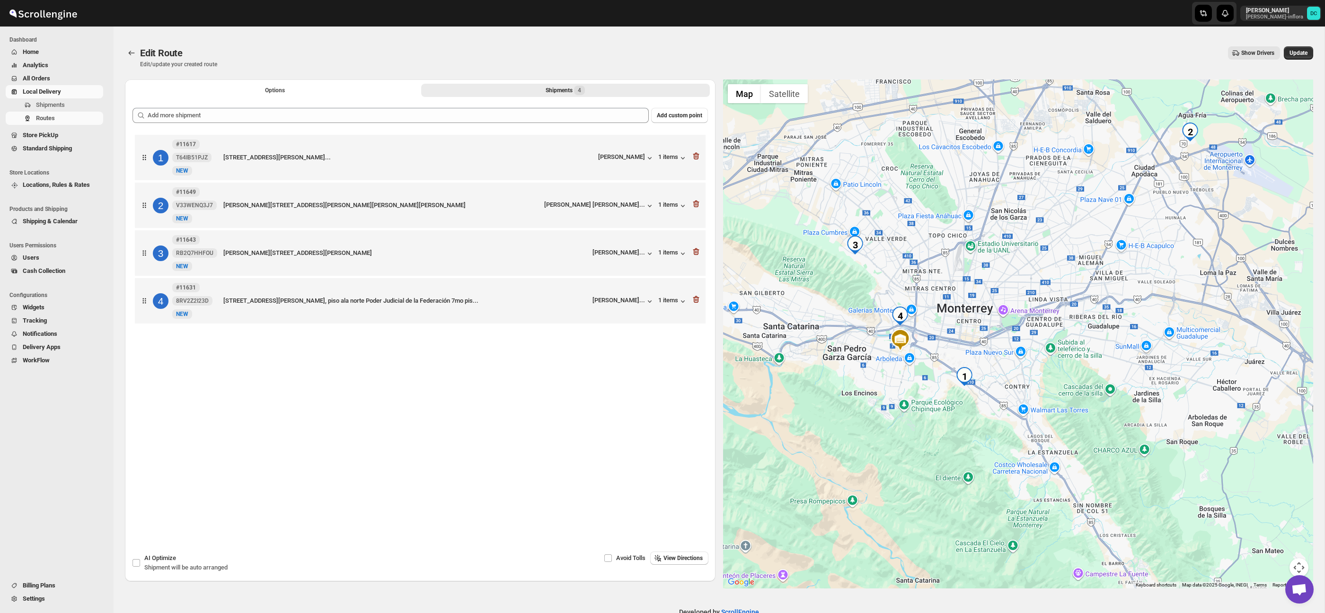
click at [1299, 563] on button "Map camera controls" at bounding box center [1299, 567] width 19 height 19
click at [1278, 521] on button "Zoom in" at bounding box center [1275, 520] width 19 height 19
click at [1277, 521] on button "Zoom in" at bounding box center [1275, 520] width 19 height 19
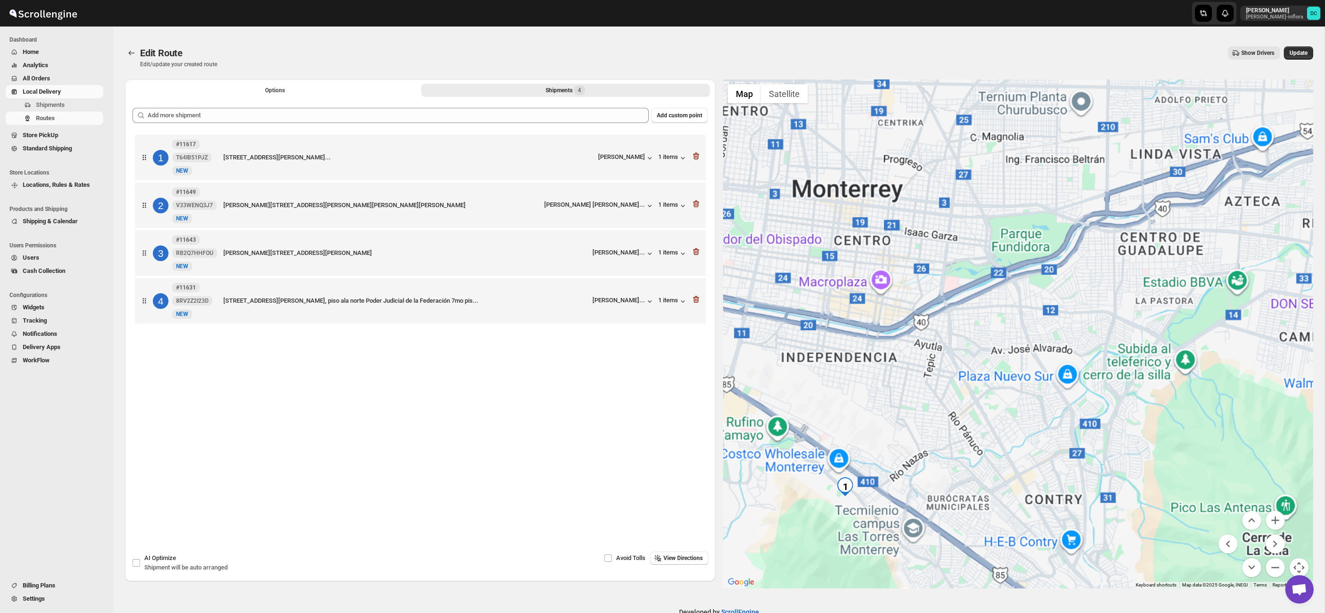
drag, startPoint x: 970, startPoint y: 478, endPoint x: 1021, endPoint y: 422, distance: 76.1
click at [1021, 422] on div at bounding box center [1018, 334] width 591 height 509
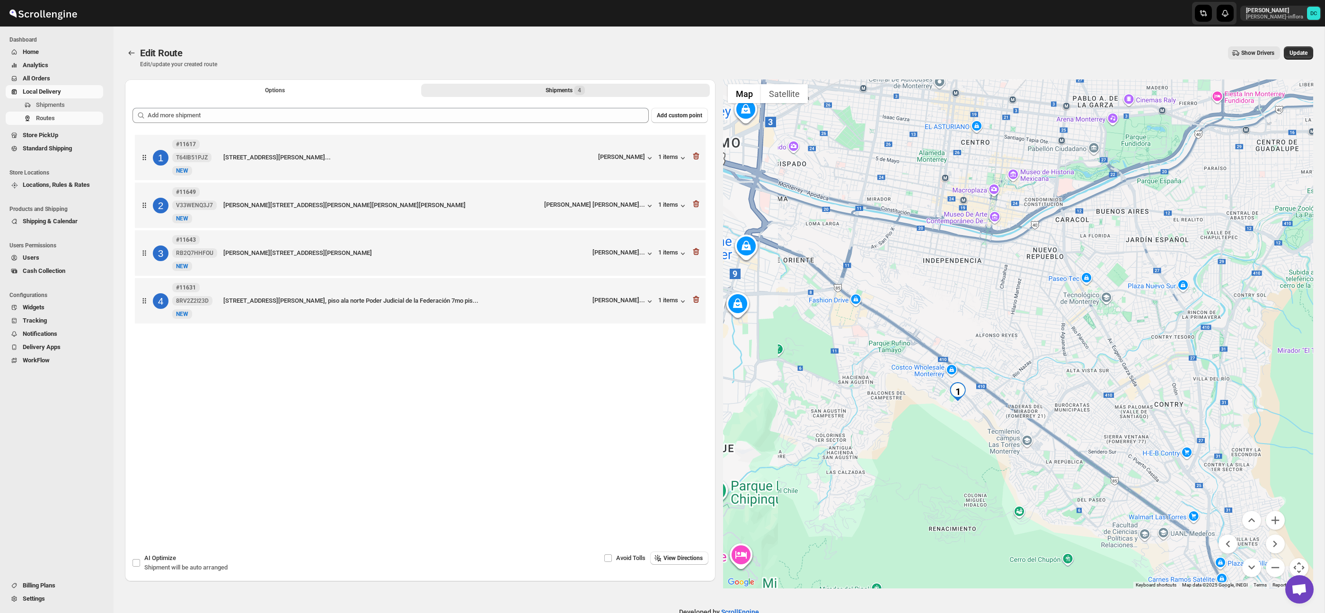
drag, startPoint x: 1002, startPoint y: 448, endPoint x: 1164, endPoint y: 430, distance: 162.8
click at [1123, 385] on div at bounding box center [1018, 334] width 591 height 509
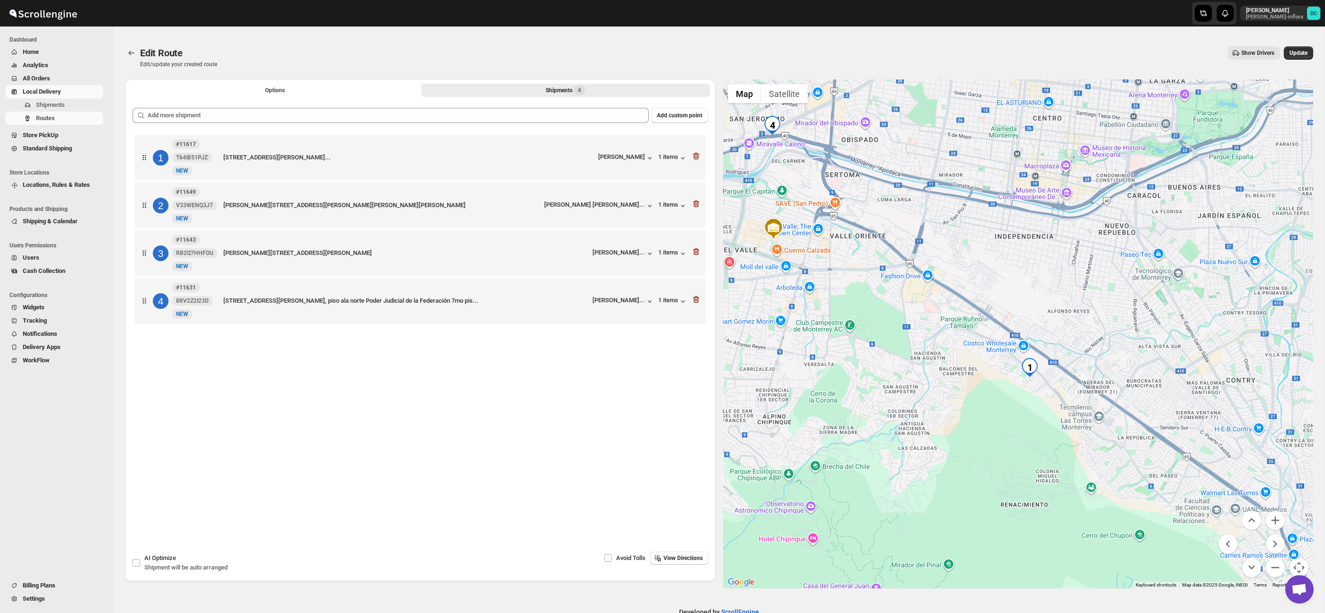
click at [1287, 522] on div at bounding box center [1018, 334] width 591 height 509
click at [1283, 522] on button "Zoom in" at bounding box center [1275, 520] width 19 height 19
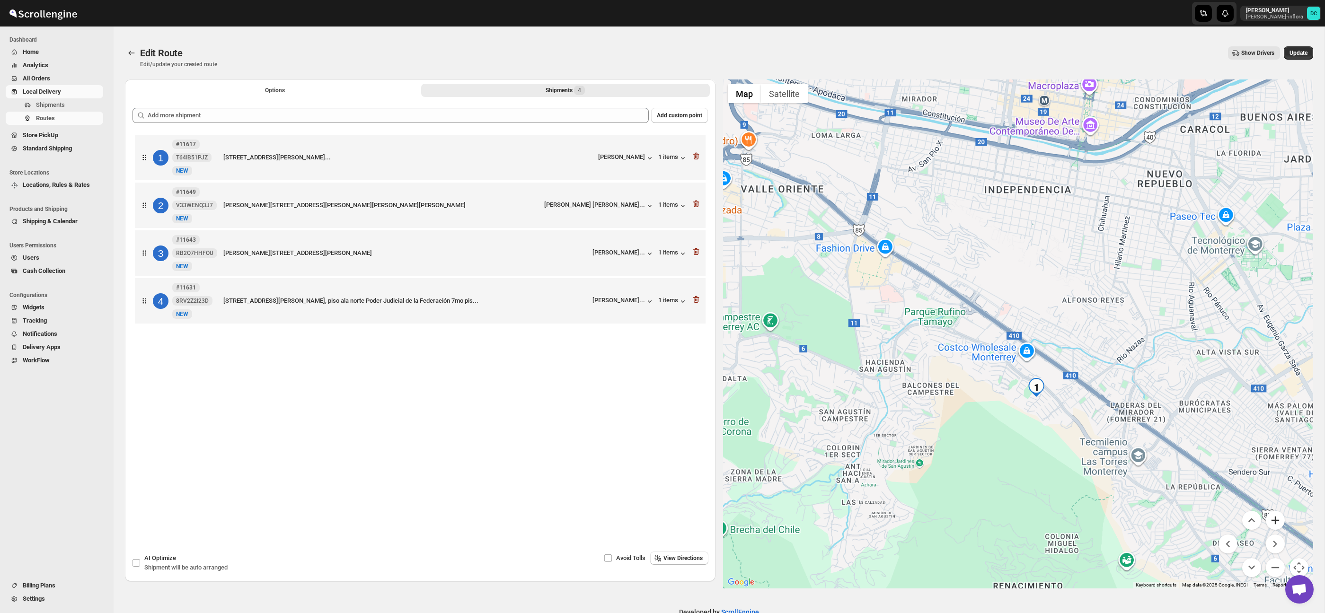
click at [1283, 522] on button "Zoom in" at bounding box center [1275, 520] width 19 height 19
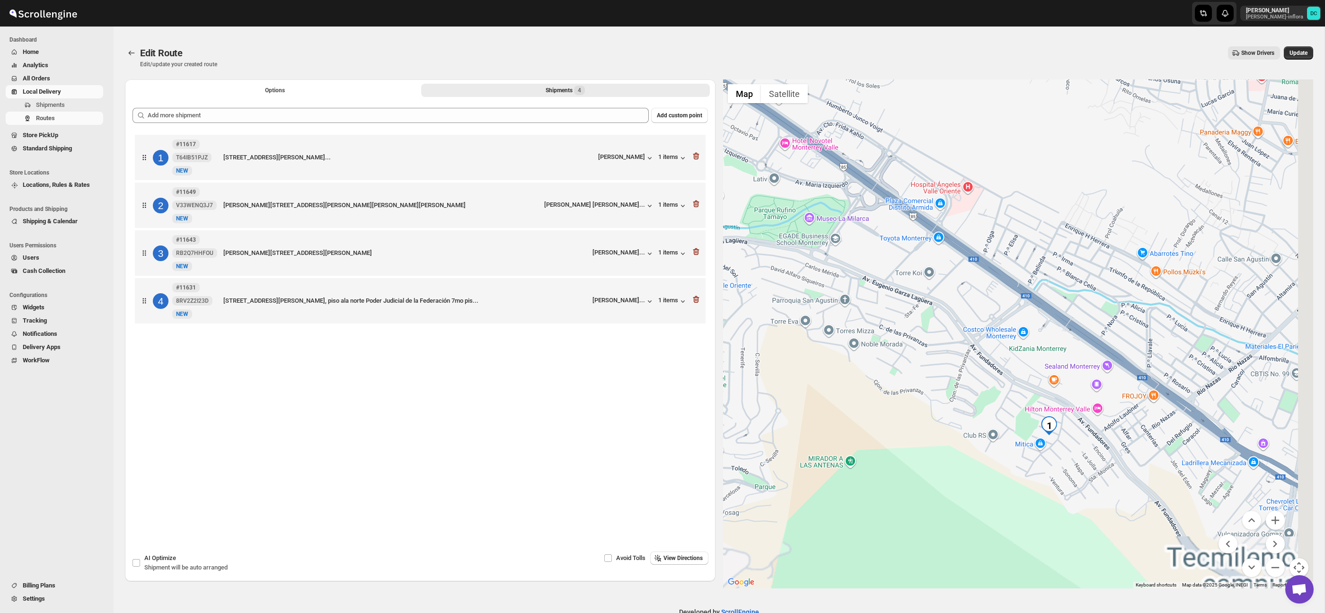
drag, startPoint x: 1165, startPoint y: 479, endPoint x: 1175, endPoint y: 450, distance: 30.8
click at [1146, 405] on div at bounding box center [1018, 334] width 591 height 509
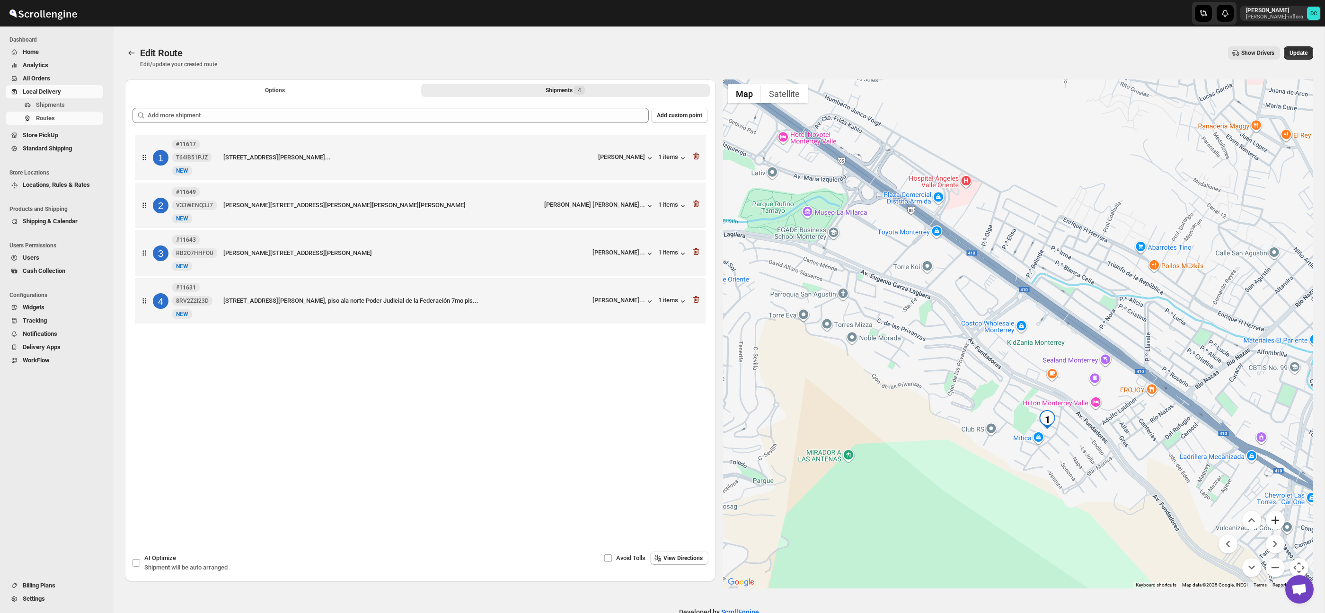
click at [1271, 518] on button "Zoom in" at bounding box center [1275, 520] width 19 height 19
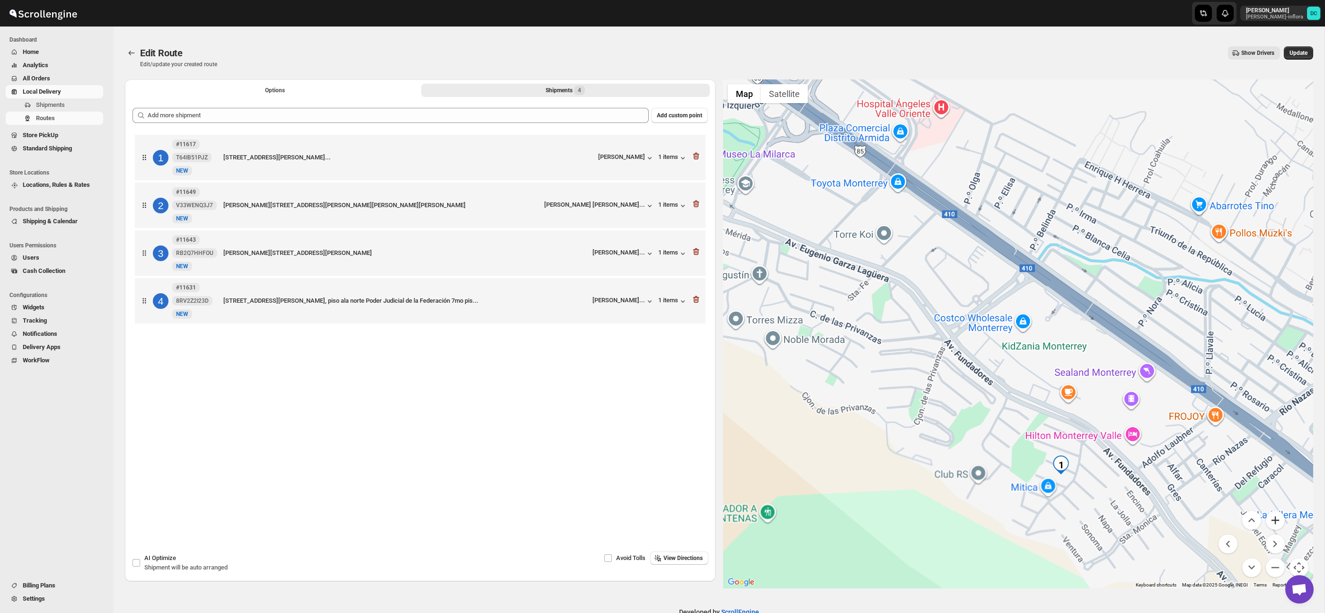
drag, startPoint x: 1271, startPoint y: 518, endPoint x: 1262, endPoint y: 515, distance: 9.4
click at [1269, 518] on button "Zoom in" at bounding box center [1275, 520] width 19 height 19
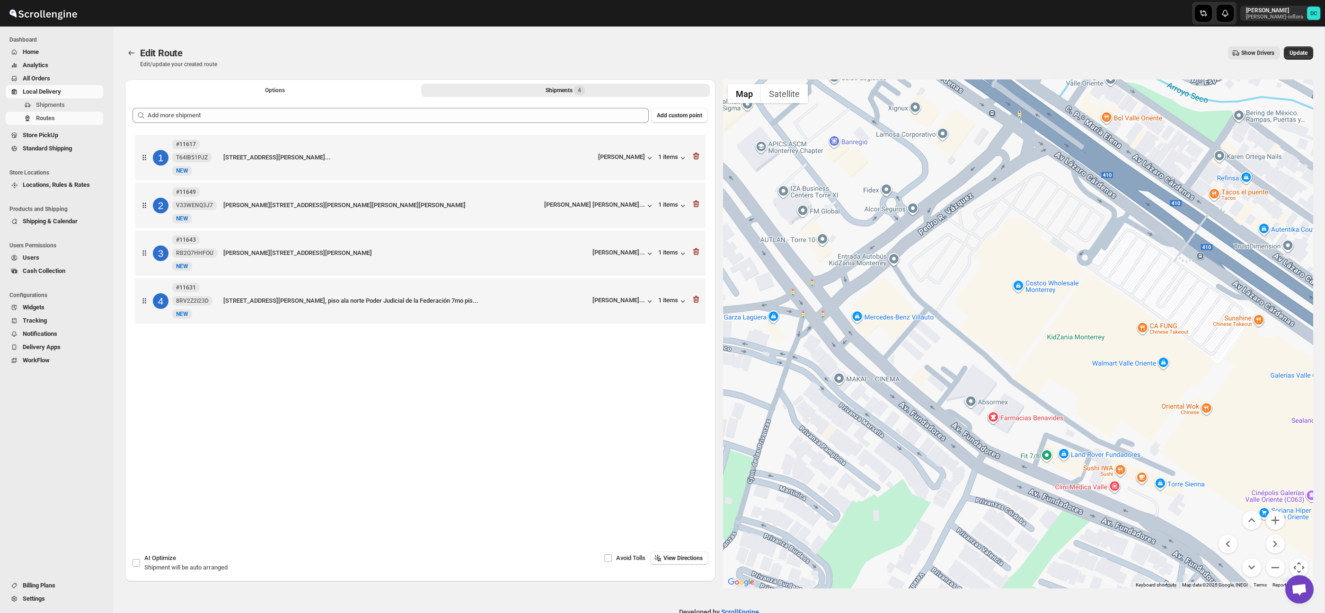
drag, startPoint x: 1131, startPoint y: 473, endPoint x: 1105, endPoint y: 400, distance: 76.6
click at [1105, 400] on div at bounding box center [1018, 334] width 591 height 509
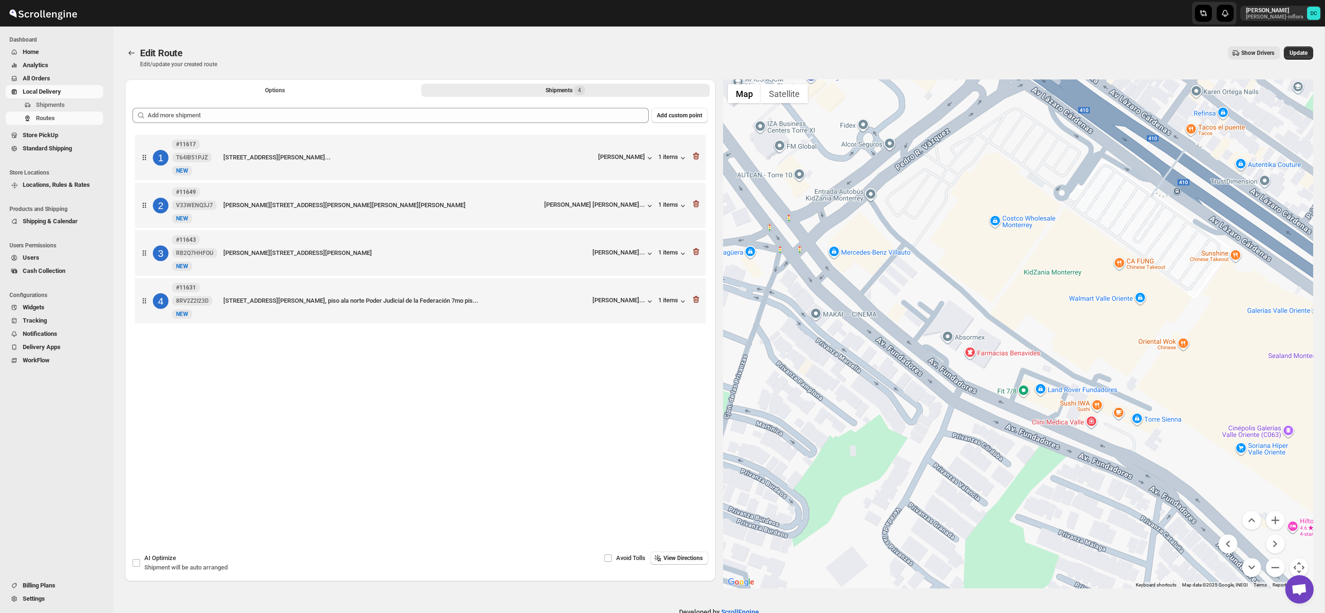
drag, startPoint x: 1124, startPoint y: 449, endPoint x: 1112, endPoint y: 418, distance: 32.7
click at [1112, 418] on div at bounding box center [1018, 334] width 591 height 509
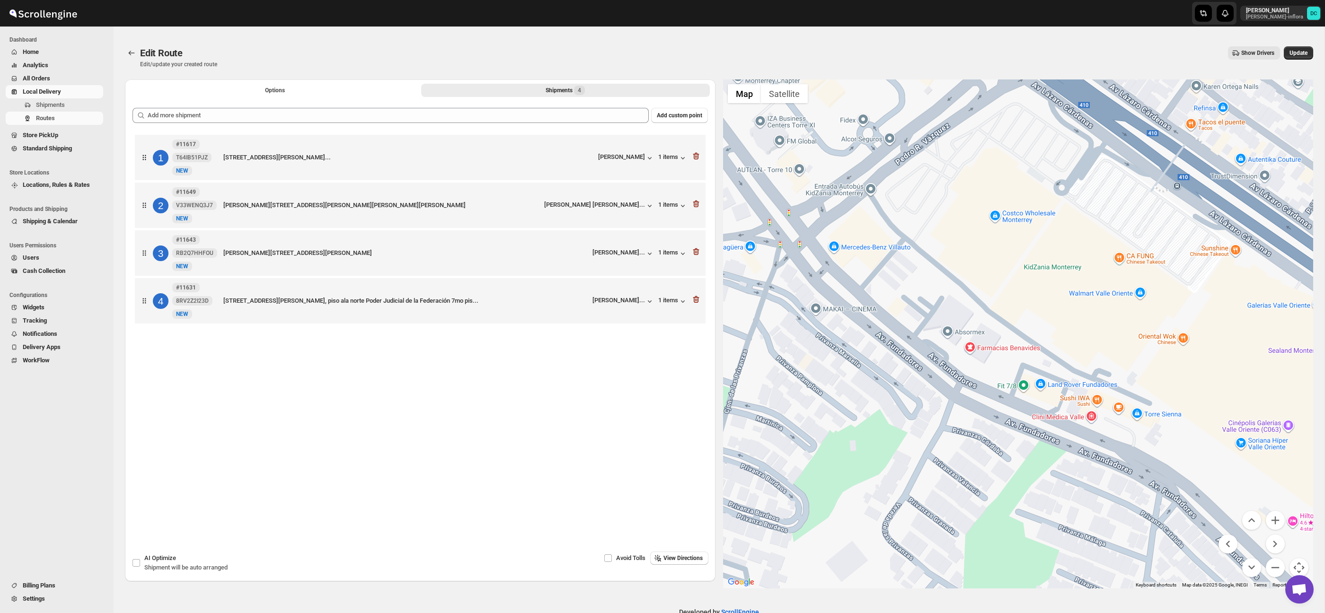
drag, startPoint x: 1082, startPoint y: 478, endPoint x: 1082, endPoint y: 437, distance: 41.6
click at [1082, 437] on div at bounding box center [1018, 334] width 591 height 509
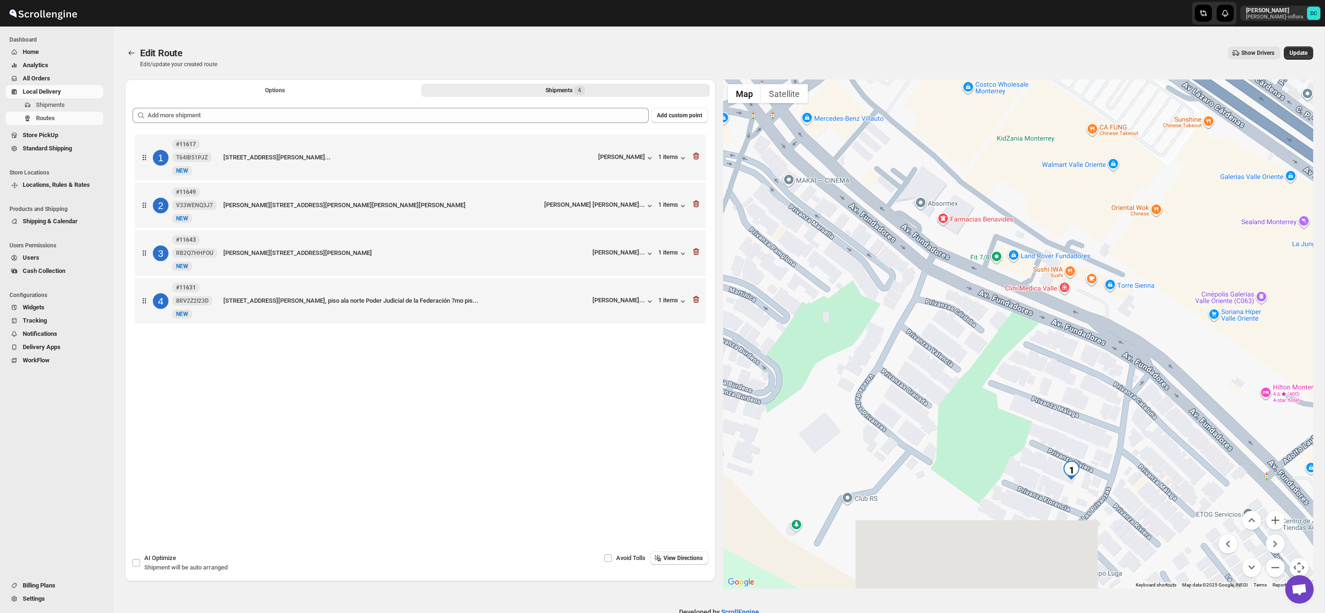
drag, startPoint x: 1155, startPoint y: 529, endPoint x: 1128, endPoint y: 434, distance: 98.9
click at [1128, 434] on div at bounding box center [1018, 334] width 591 height 509
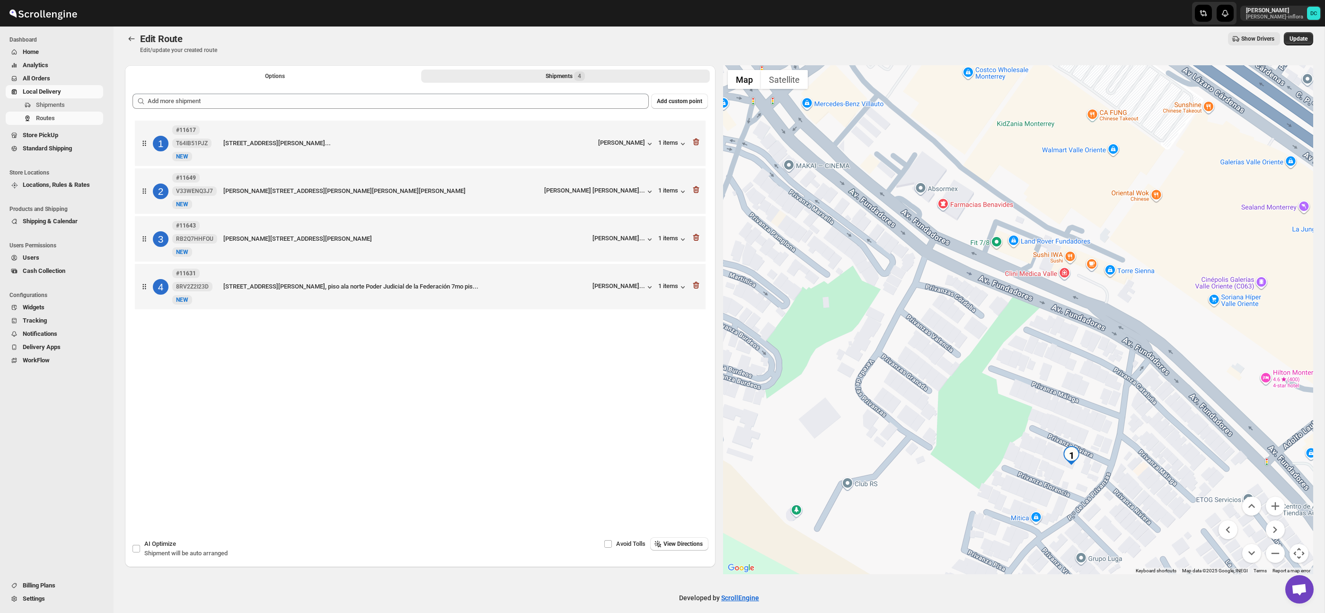
scroll to position [18, 0]
click at [1275, 549] on button "Zoom out" at bounding box center [1275, 551] width 19 height 19
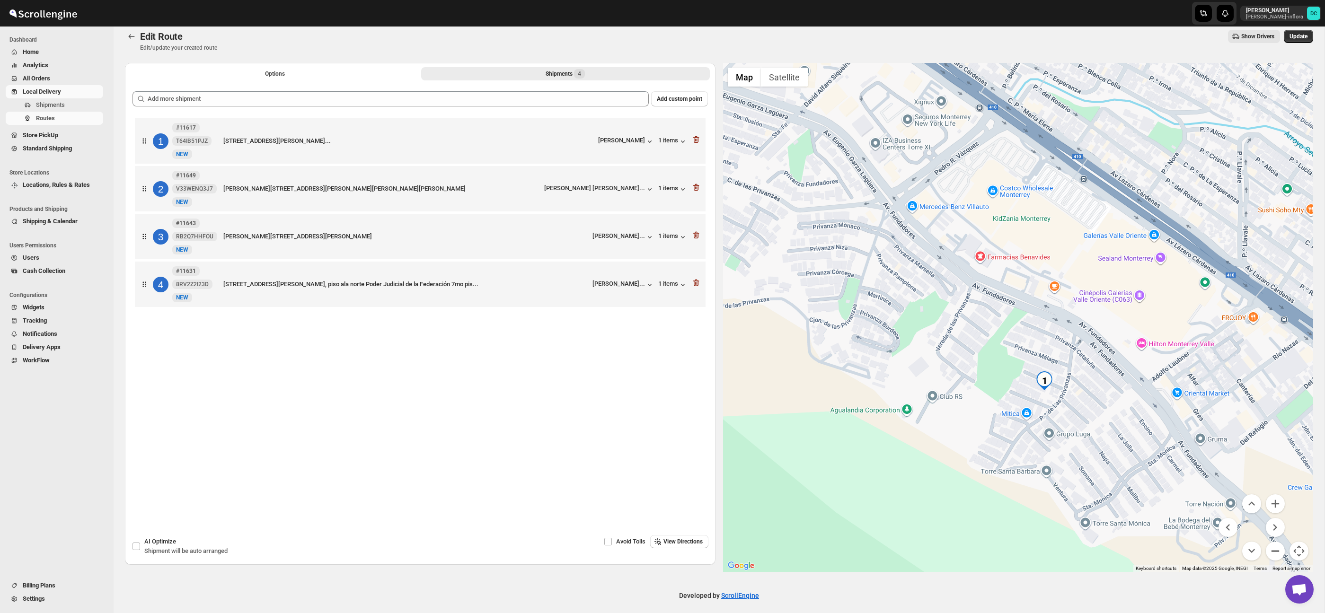
click at [1273, 548] on button "Zoom out" at bounding box center [1275, 551] width 19 height 19
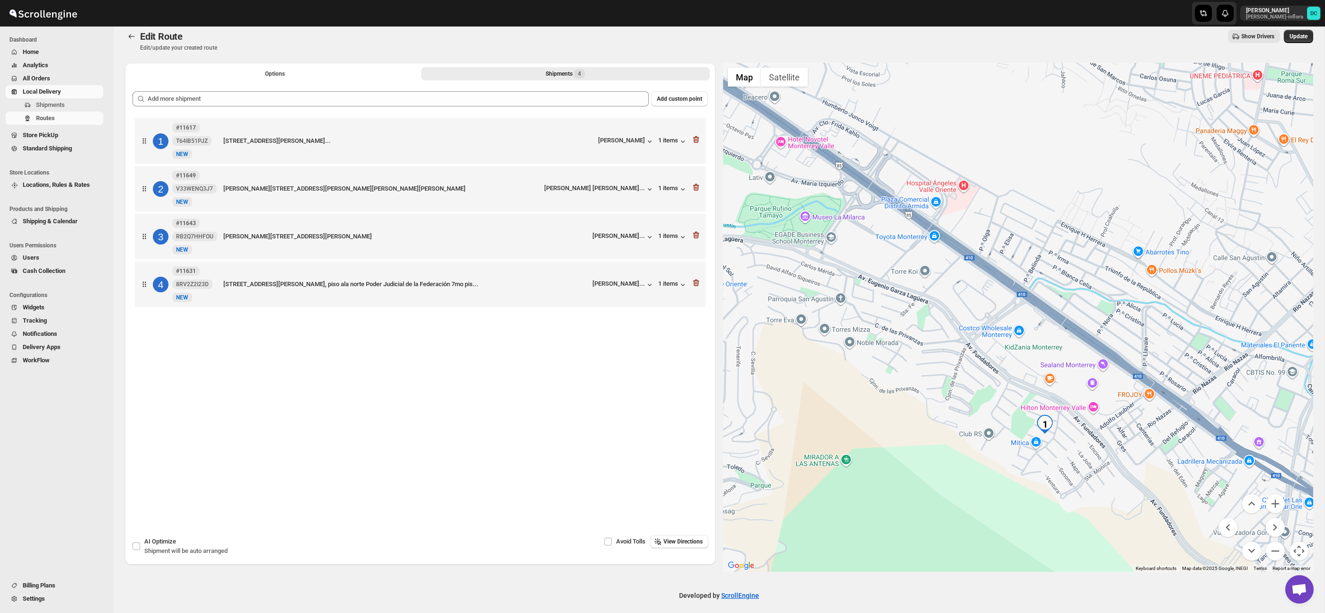
drag, startPoint x: 999, startPoint y: 292, endPoint x: 1014, endPoint y: 378, distance: 86.9
click at [1015, 378] on div at bounding box center [1018, 317] width 591 height 509
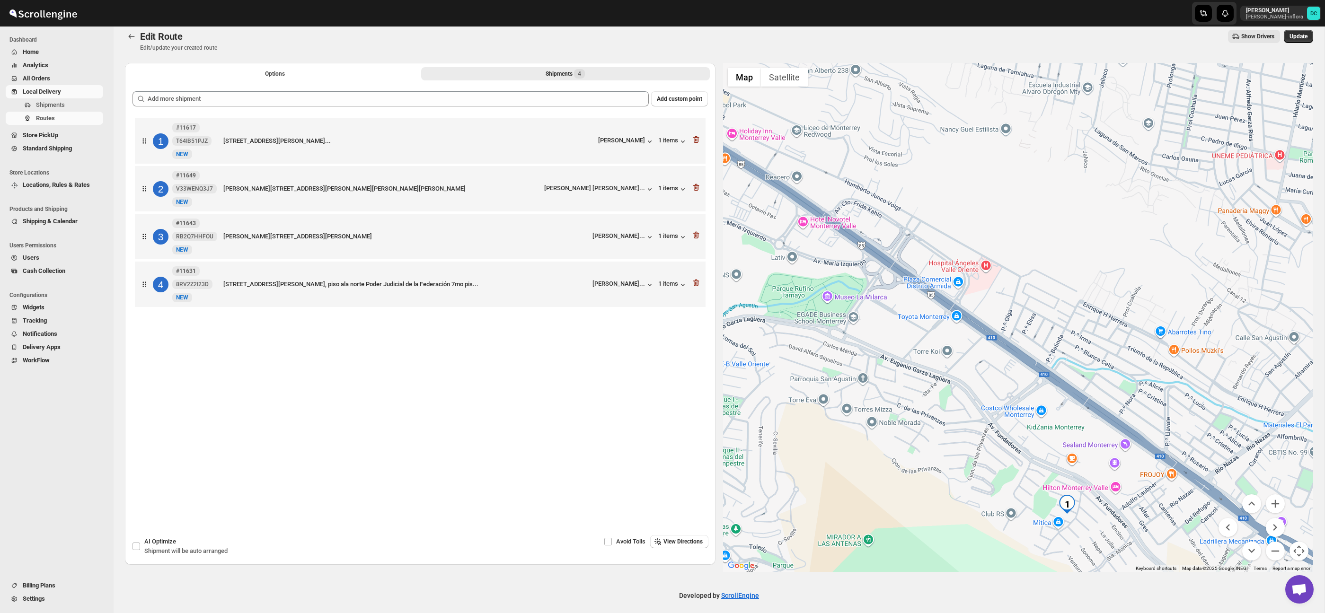
drag, startPoint x: 974, startPoint y: 367, endPoint x: 981, endPoint y: 391, distance: 25.2
click at [981, 391] on div at bounding box center [1018, 317] width 591 height 509
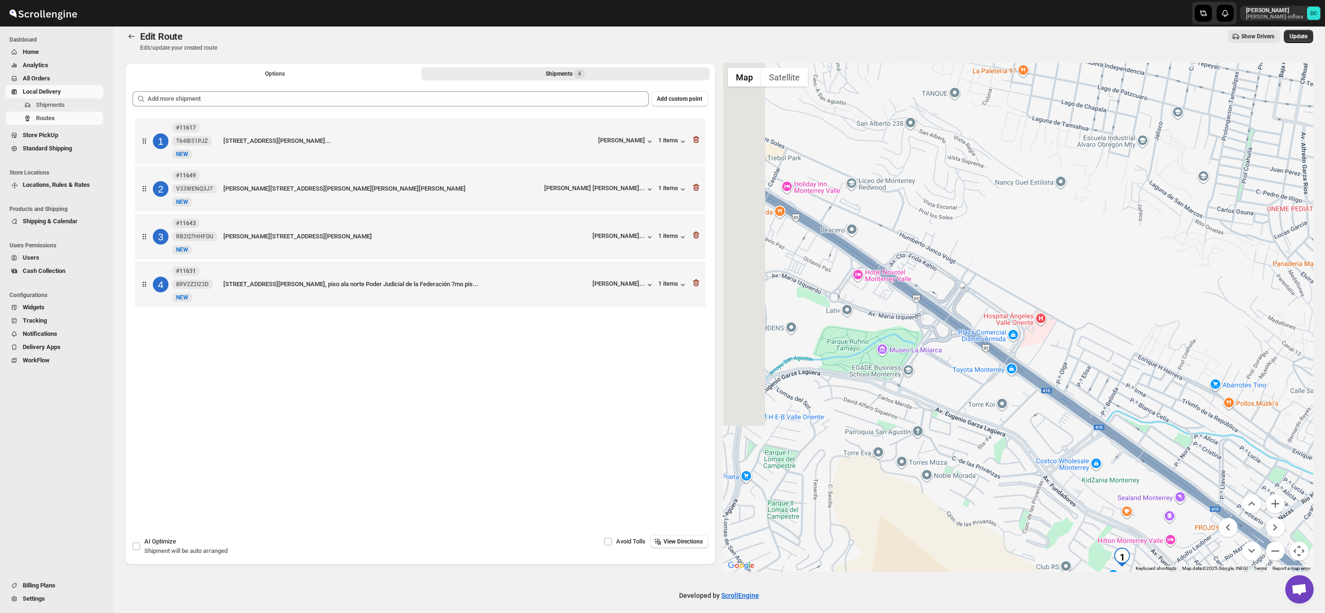
drag, startPoint x: 932, startPoint y: 360, endPoint x: 951, endPoint y: 371, distance: 22.3
click at [951, 372] on div at bounding box center [1018, 317] width 591 height 509
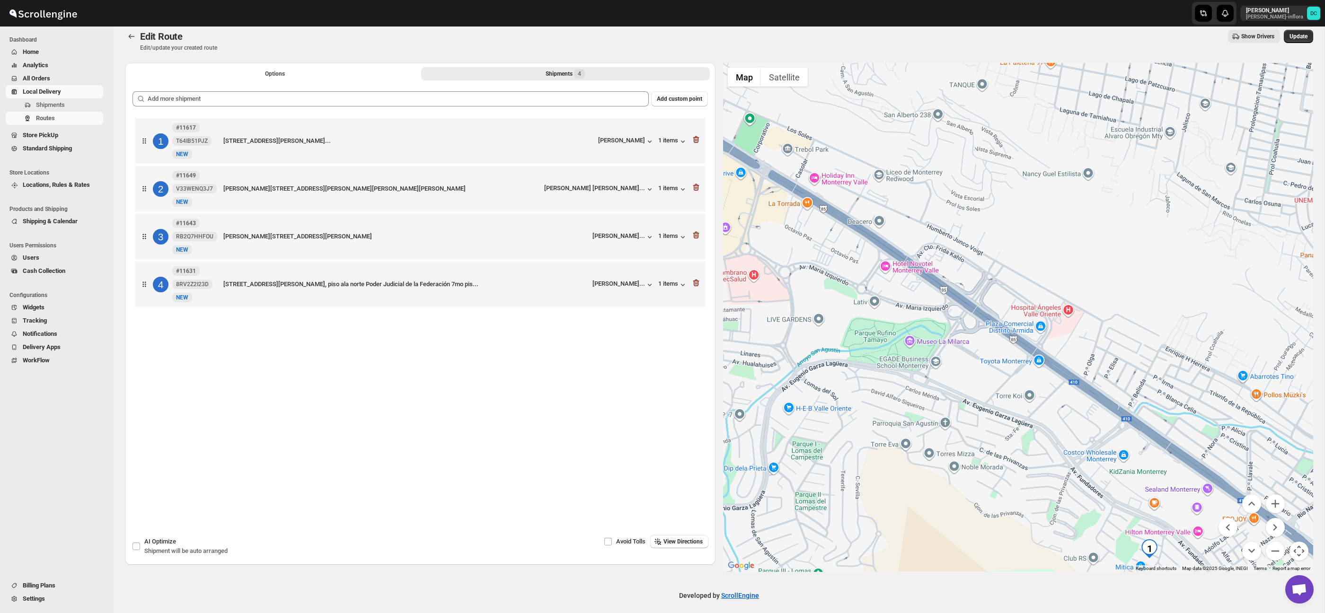
drag, startPoint x: 962, startPoint y: 365, endPoint x: 996, endPoint y: 349, distance: 37.1
click at [996, 349] on div at bounding box center [1018, 317] width 591 height 509
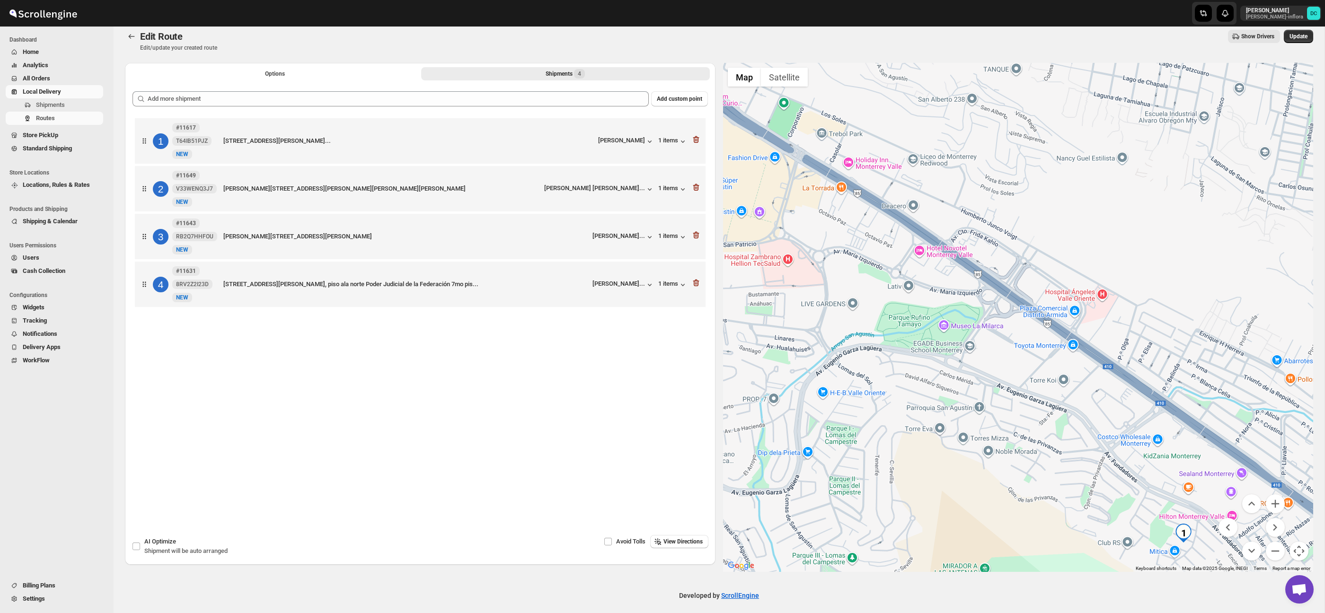
drag, startPoint x: 1076, startPoint y: 402, endPoint x: 1026, endPoint y: 329, distance: 88.4
click at [1019, 326] on div at bounding box center [1018, 317] width 591 height 509
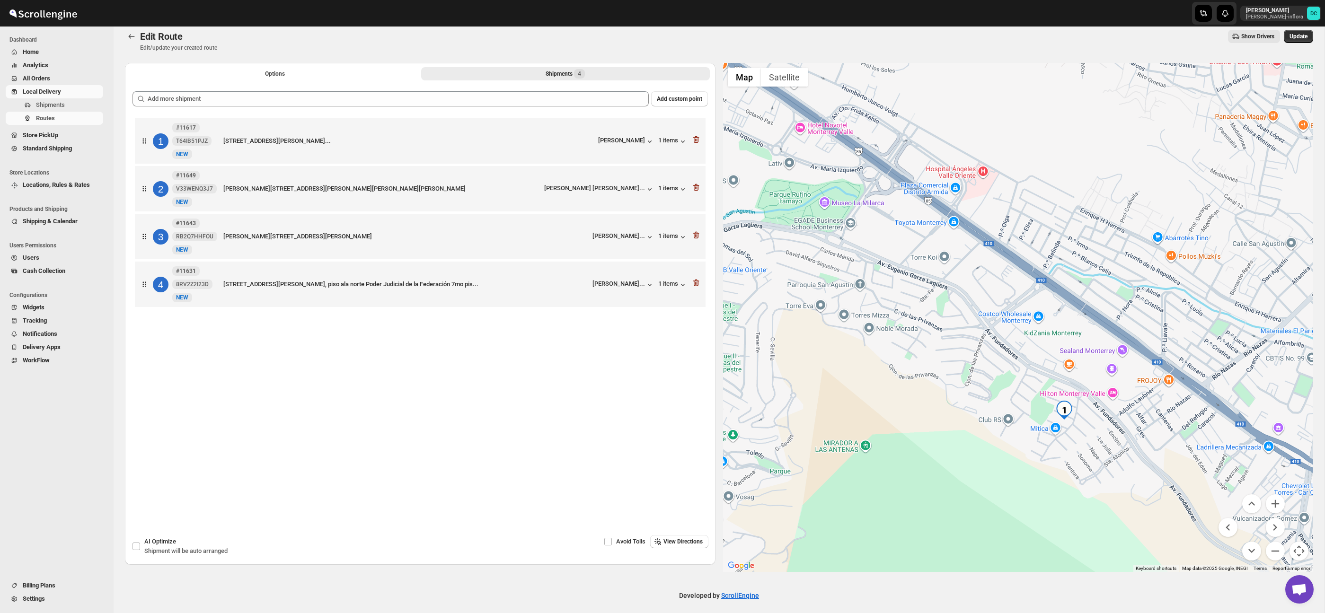
drag, startPoint x: 1132, startPoint y: 420, endPoint x: 1075, endPoint y: 380, distance: 69.4
click at [1075, 380] on div at bounding box center [1018, 317] width 591 height 509
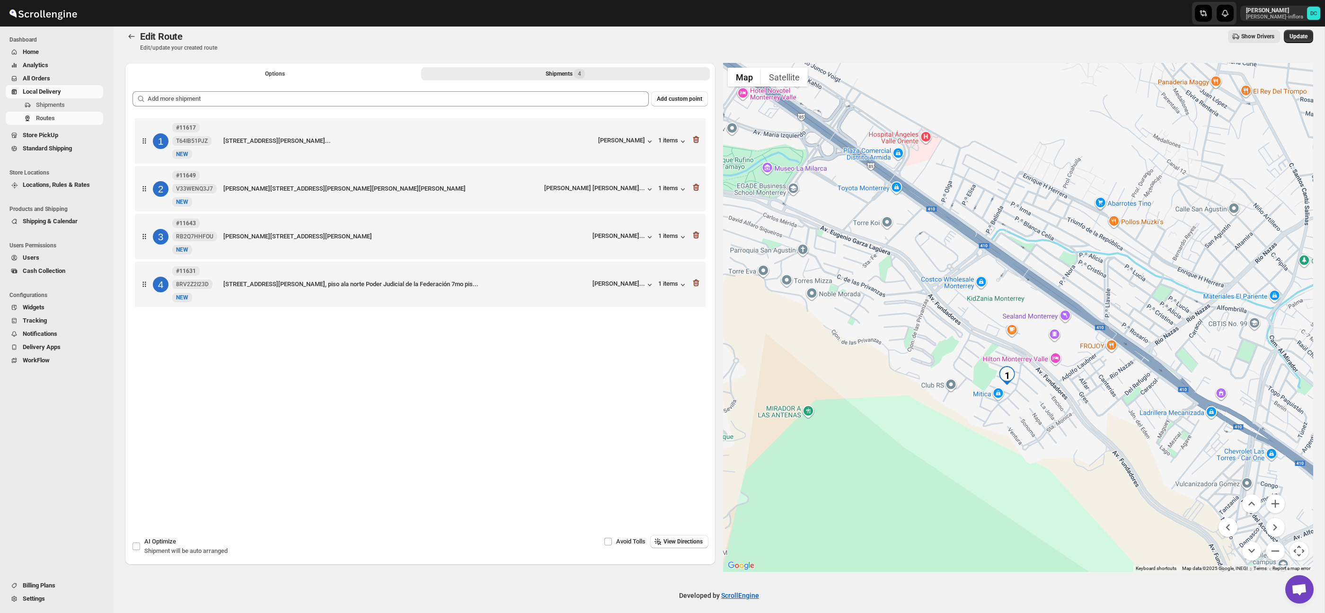
drag, startPoint x: 1152, startPoint y: 411, endPoint x: 1135, endPoint y: 403, distance: 18.4
click at [1135, 403] on div at bounding box center [1018, 317] width 591 height 509
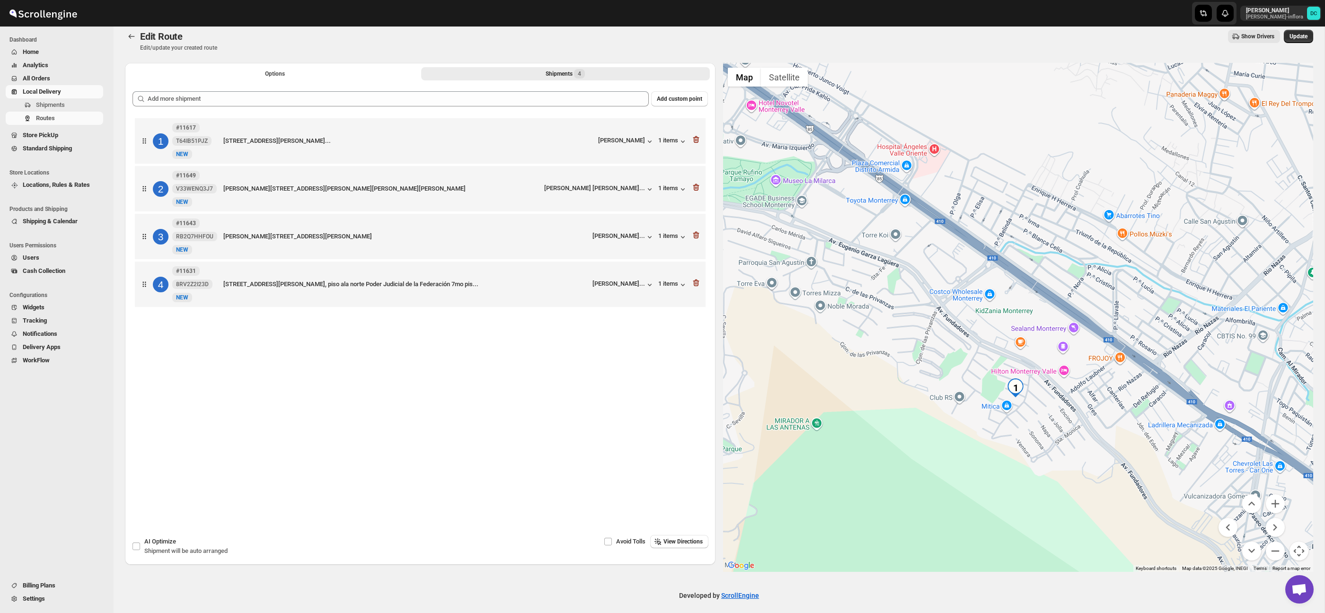
drag, startPoint x: 1003, startPoint y: 281, endPoint x: 1079, endPoint y: 347, distance: 101.0
click at [1103, 369] on div at bounding box center [1018, 317] width 591 height 509
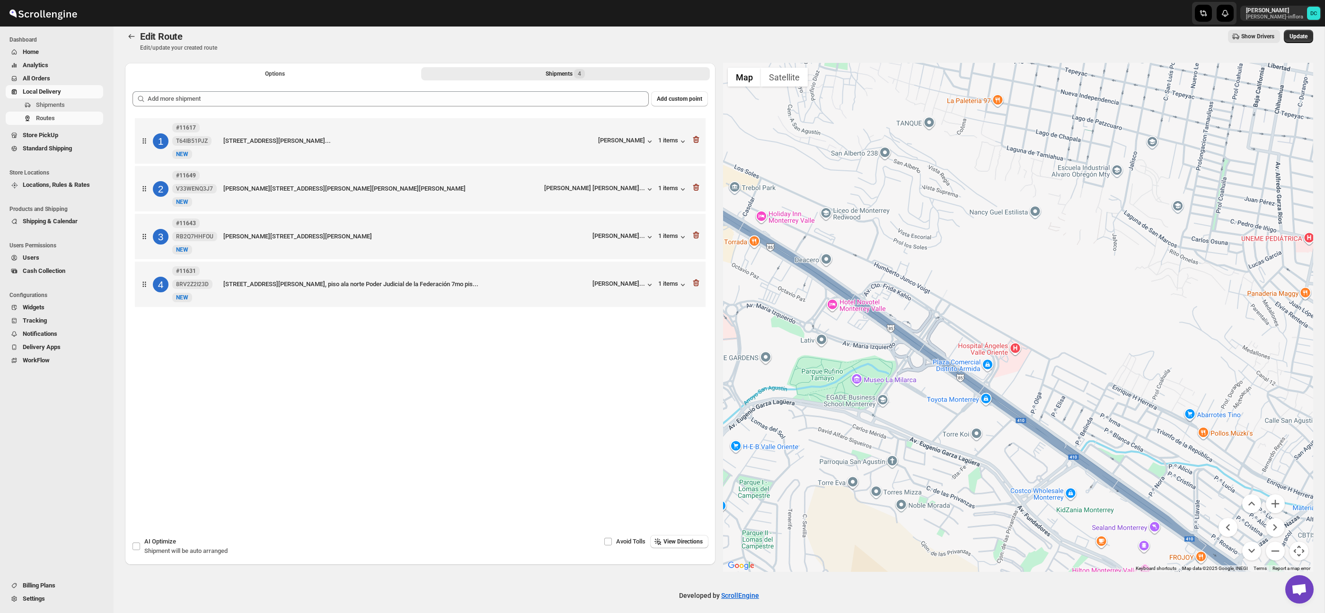
drag, startPoint x: 1028, startPoint y: 306, endPoint x: 986, endPoint y: 305, distance: 42.1
click at [951, 395] on div at bounding box center [1018, 317] width 591 height 509
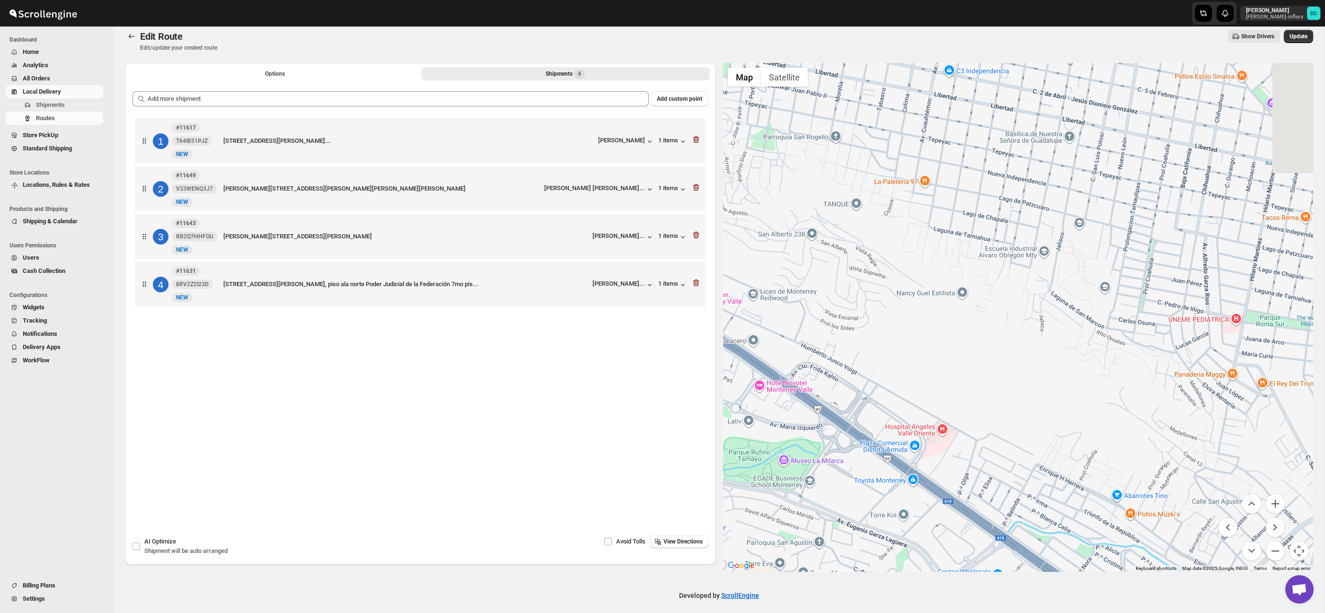
drag, startPoint x: 991, startPoint y: 311, endPoint x: 1043, endPoint y: 384, distance: 88.9
click at [1005, 373] on div at bounding box center [1018, 317] width 591 height 509
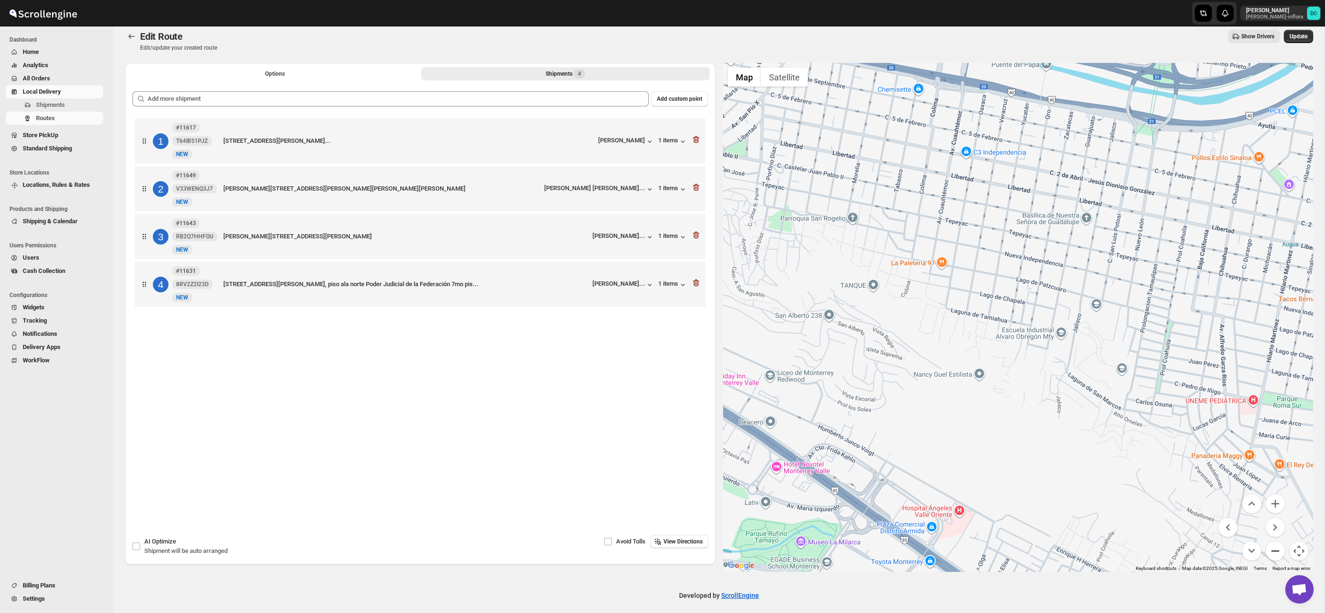
drag, startPoint x: 1284, startPoint y: 554, endPoint x: 1289, endPoint y: 531, distance: 22.7
click at [1284, 554] on button "Zoom out" at bounding box center [1275, 551] width 19 height 19
